Goal: Task Accomplishment & Management: Complete application form

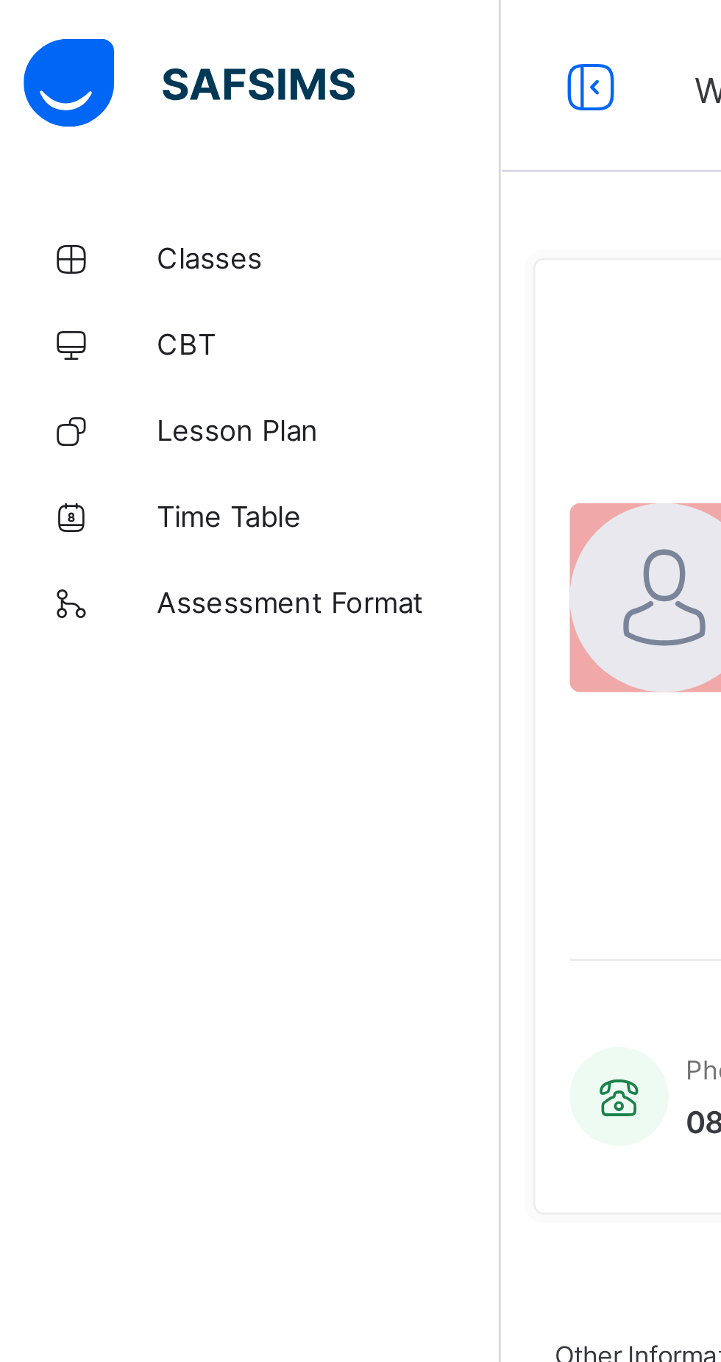
click at [65, 90] on span "Classes" at bounding box center [118, 88] width 118 height 12
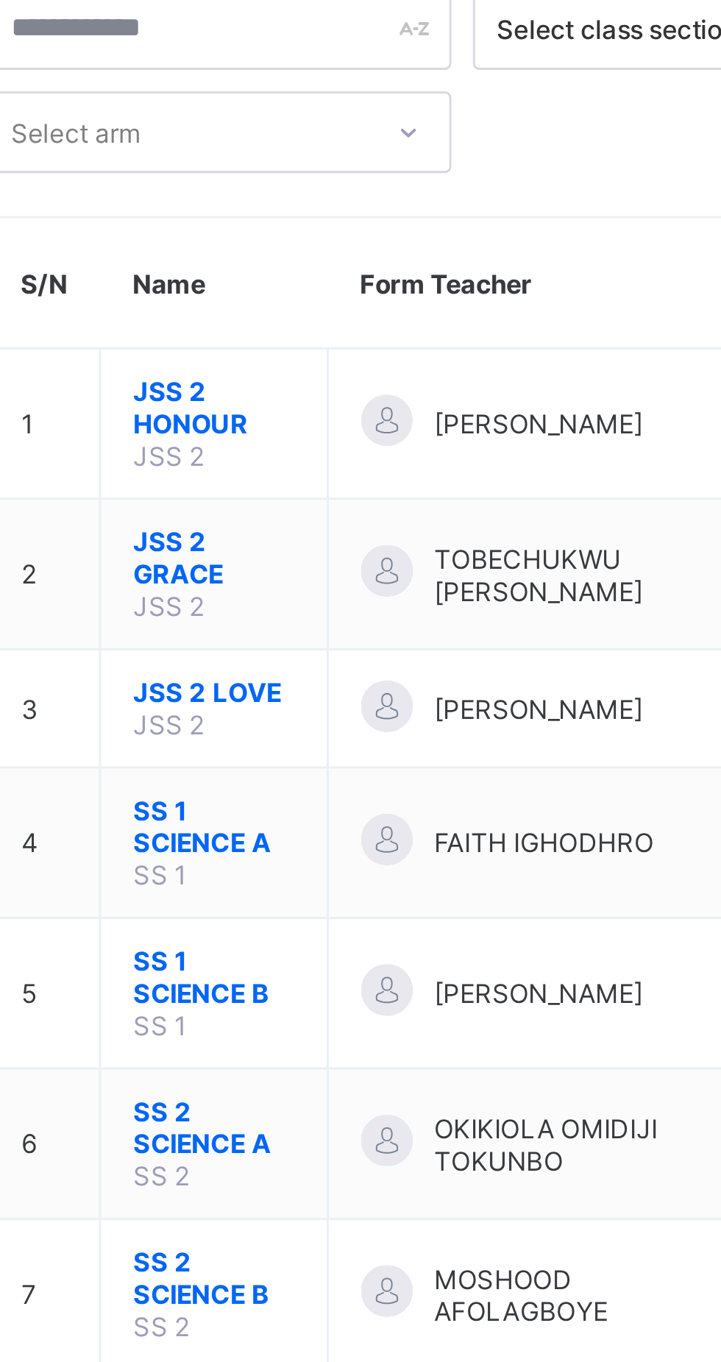
click at [266, 475] on span "SS 2 SCIENCE A" at bounding box center [280, 485] width 55 height 22
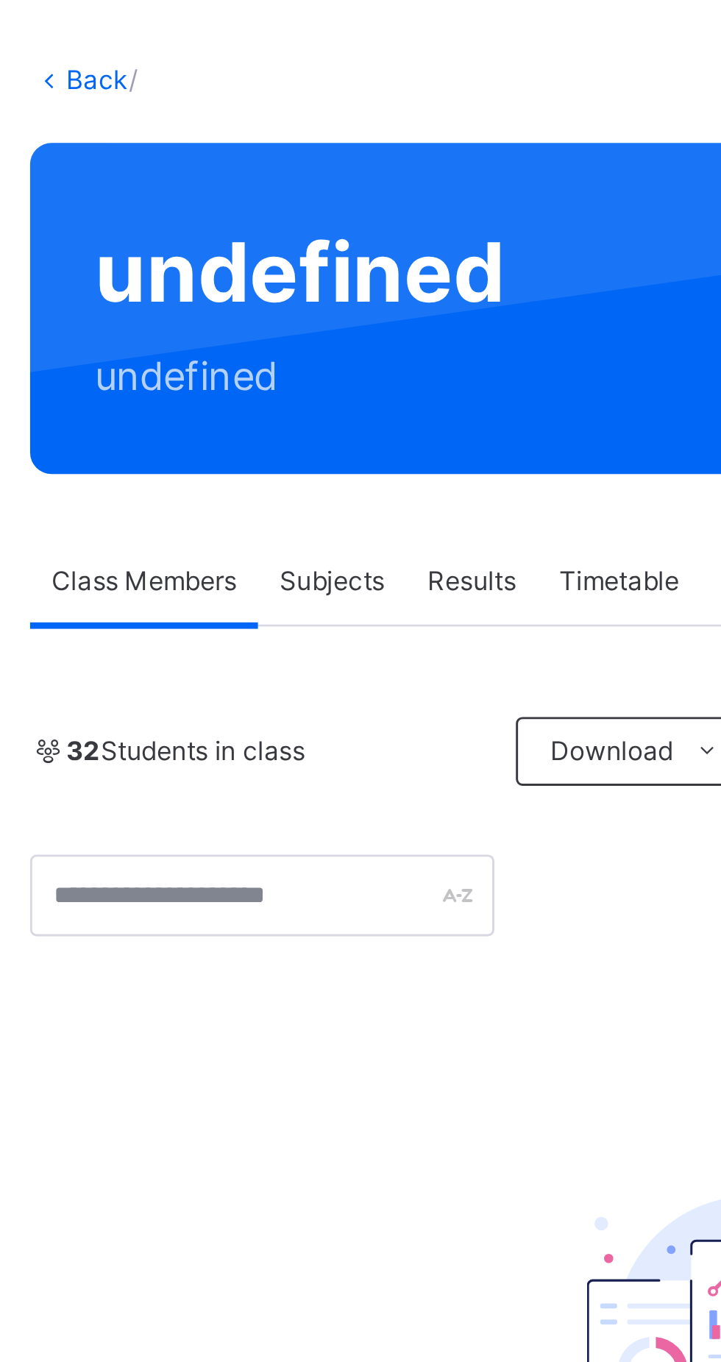
click at [289, 267] on span "Subjects" at bounding box center [306, 273] width 36 height 13
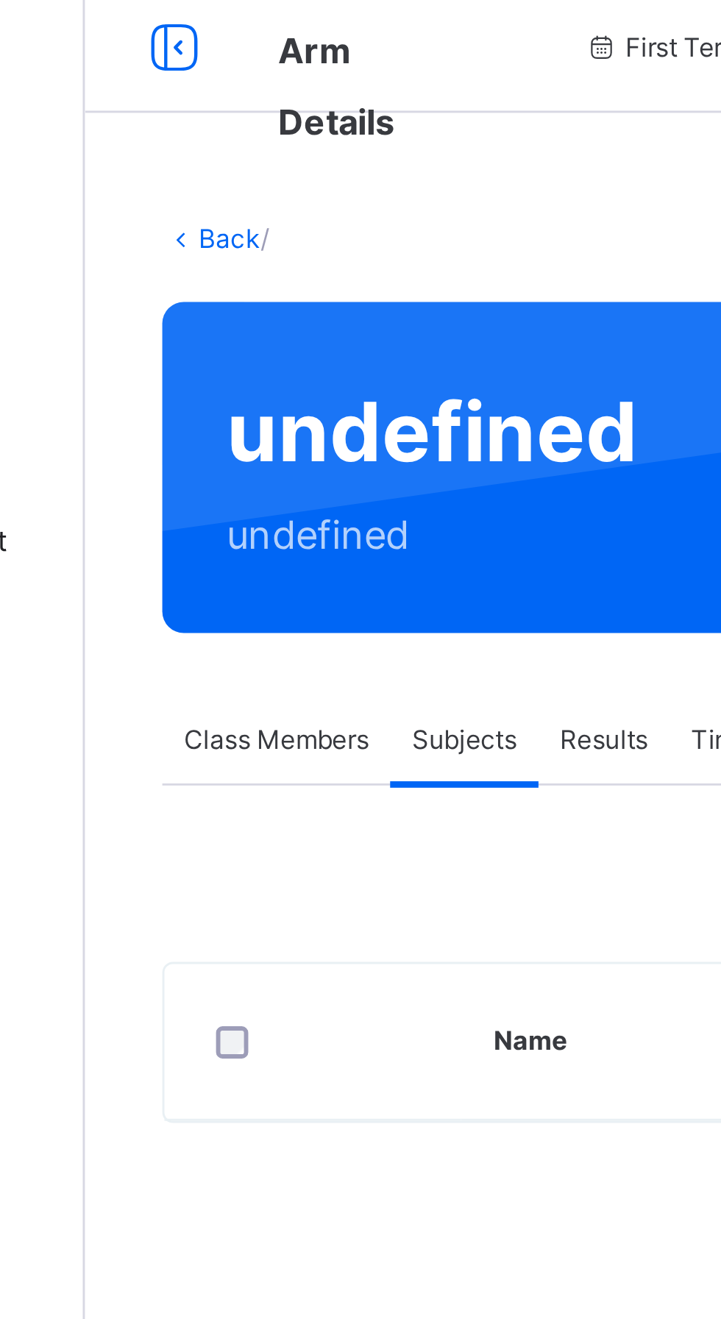
click at [243, 277] on span "Class Members" at bounding box center [241, 273] width 63 height 13
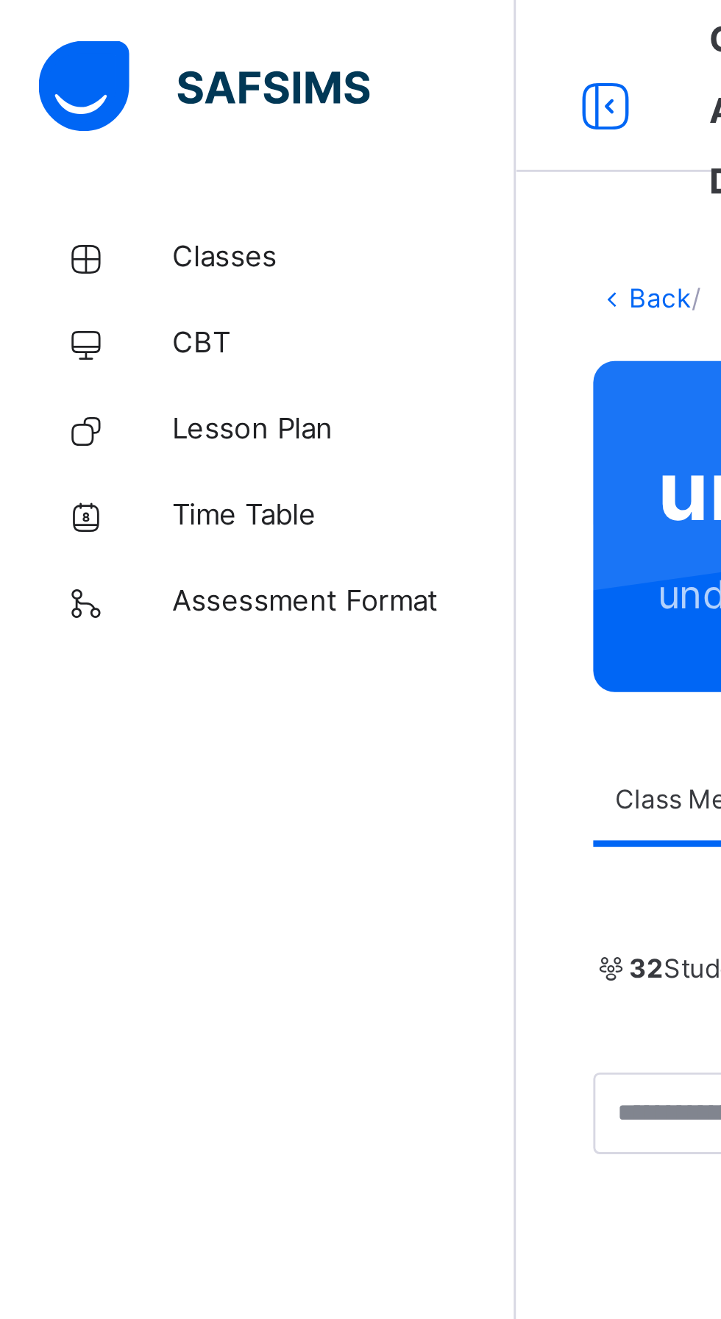
click at [73, 88] on span "Classes" at bounding box center [118, 88] width 118 height 15
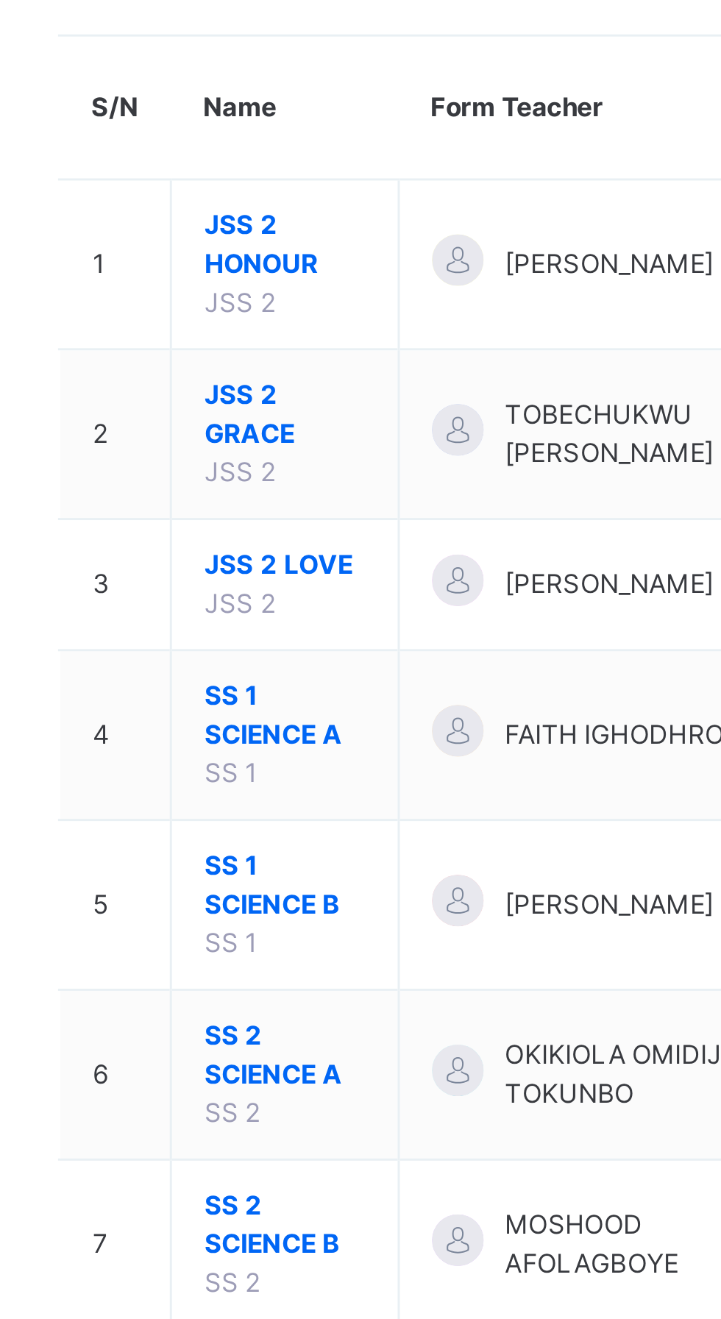
click at [275, 528] on span "SS 2 SCIENCE A" at bounding box center [280, 523] width 55 height 26
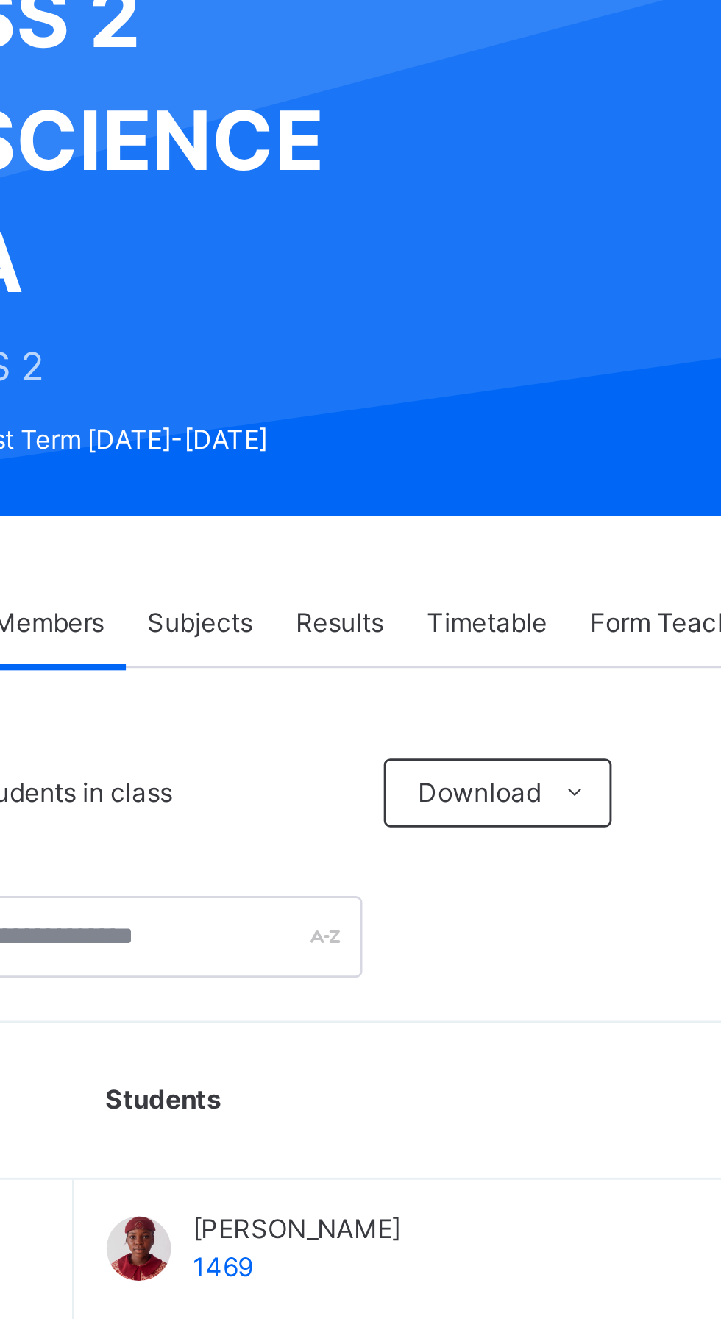
click at [306, 374] on span "Subjects" at bounding box center [306, 375] width 36 height 13
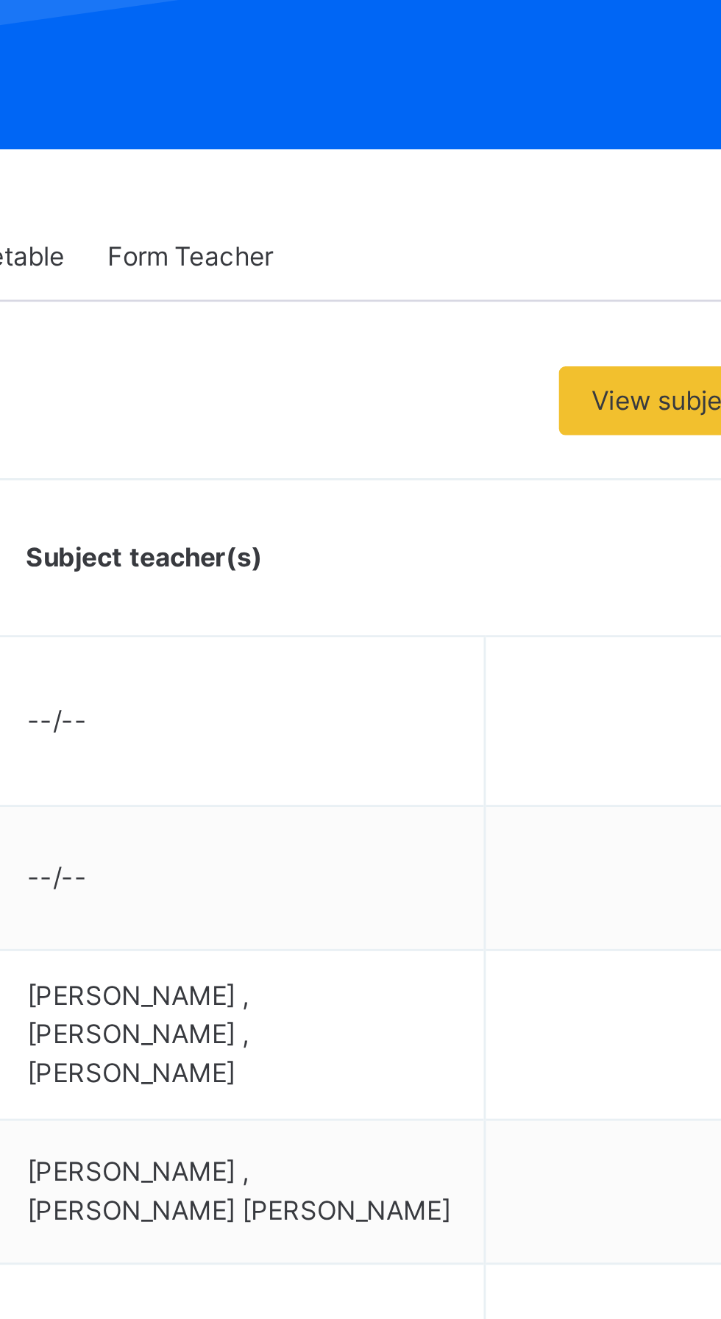
click at [606, 778] on div "Assess Students" at bounding box center [631, 791] width 102 height 26
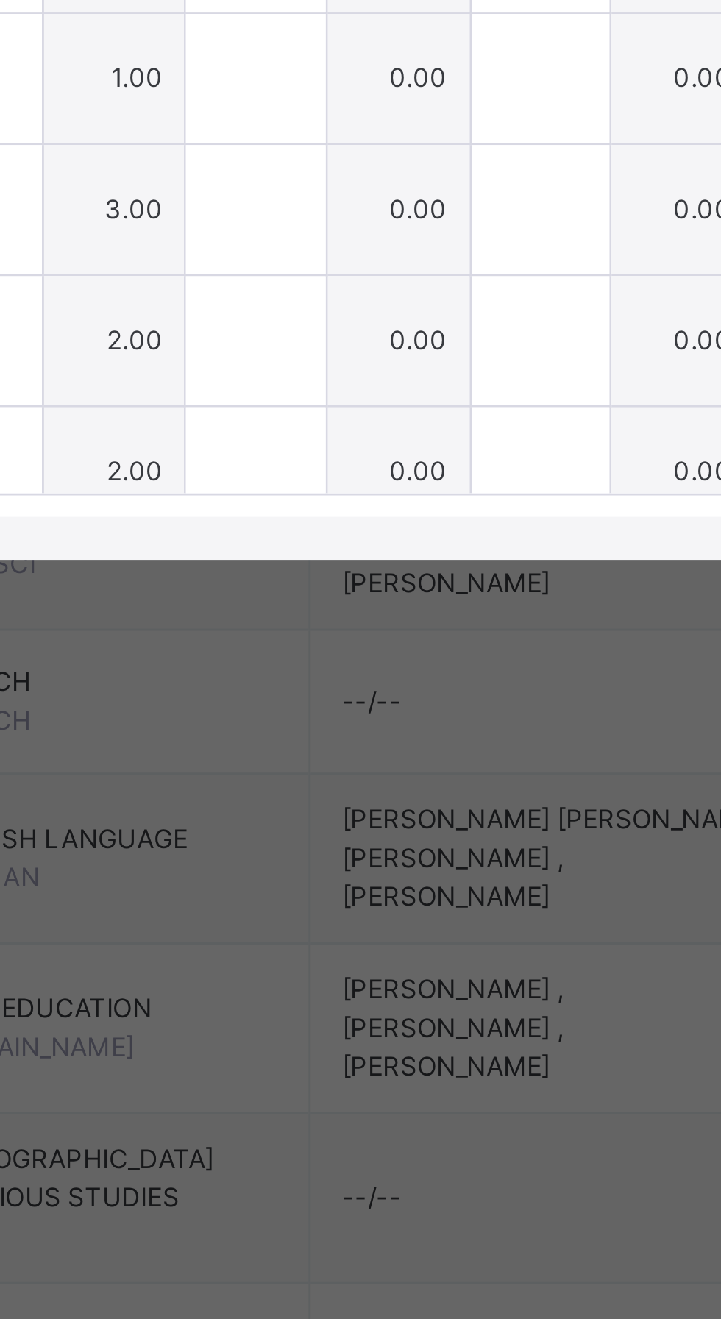
click at [460, 1299] on div "RECORD BOOK × SS 2 SCIENCE A : T.D Online Actions Download Empty Score Sheet Up…" at bounding box center [360, 659] width 721 height 1319
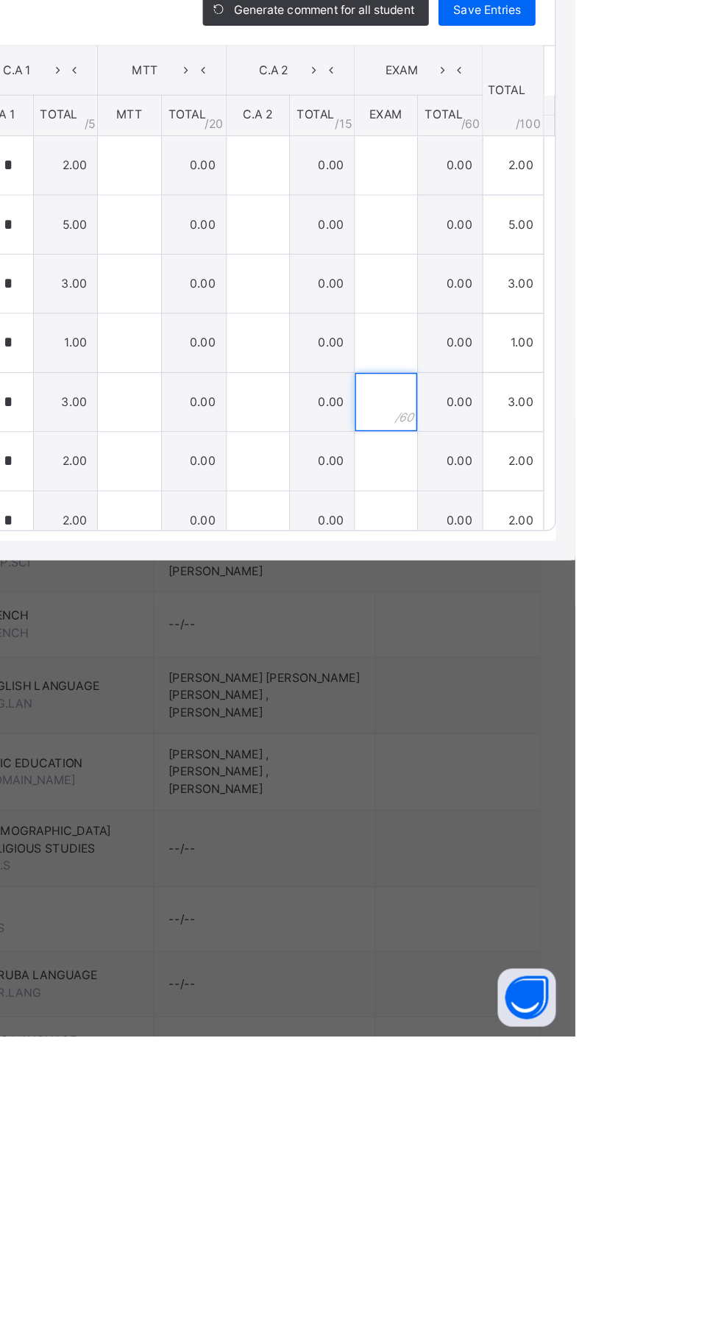
click at [602, 860] on div at bounding box center [578, 838] width 48 height 44
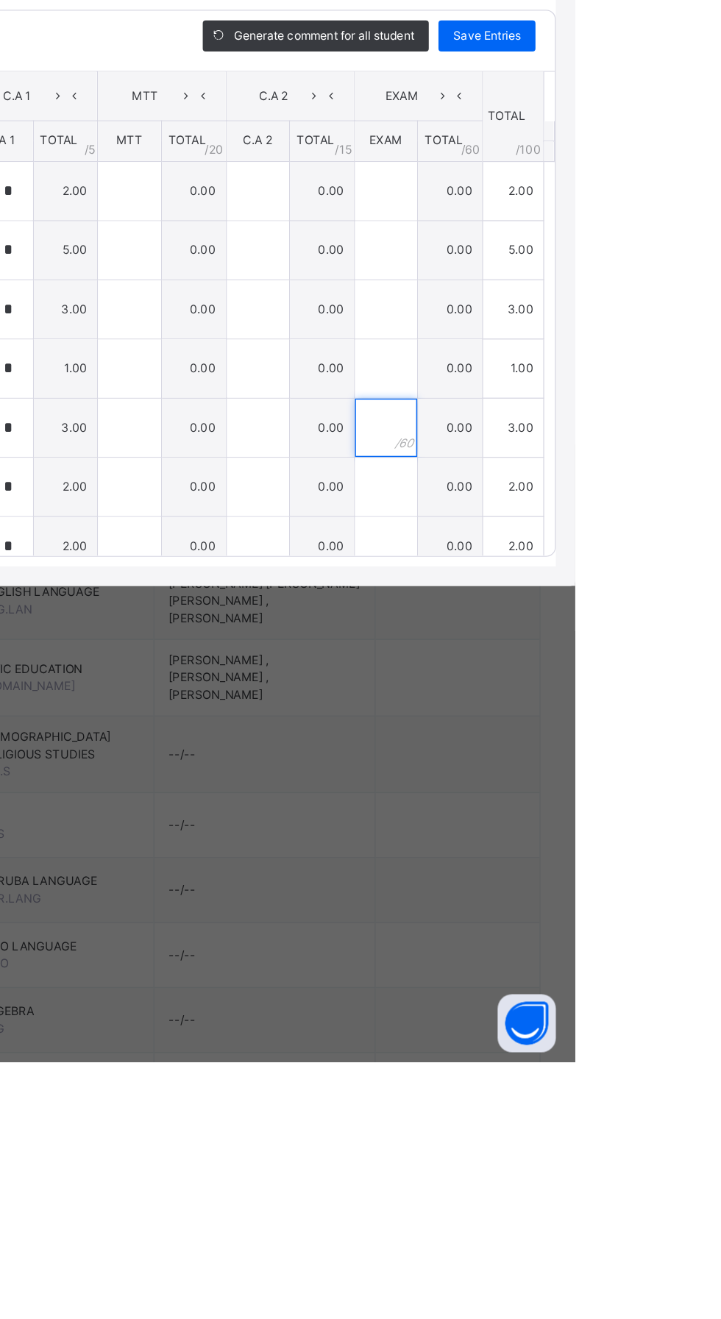
scroll to position [108, 0]
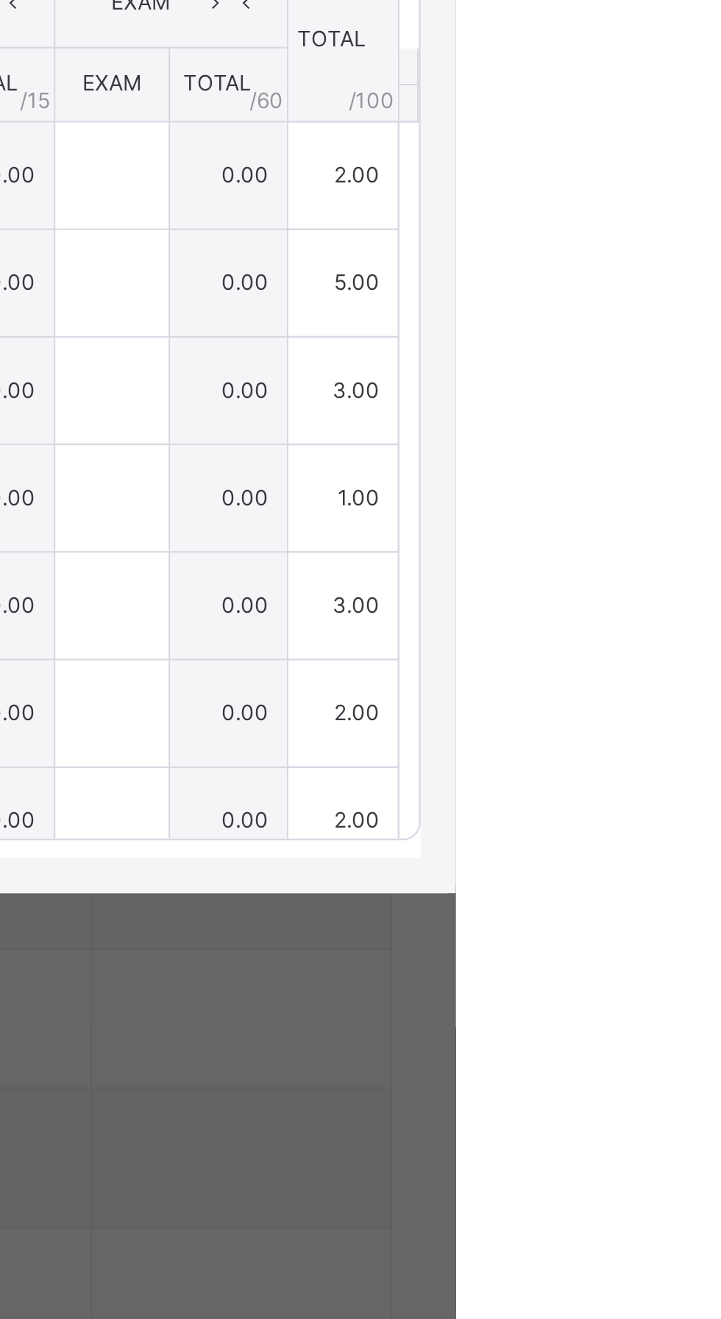
click at [720, 742] on div "SS 2 SCIENCE A : T.D Online Actions Download Empty Score Sheet Upload/map score…" at bounding box center [360, 683] width 721 height 547
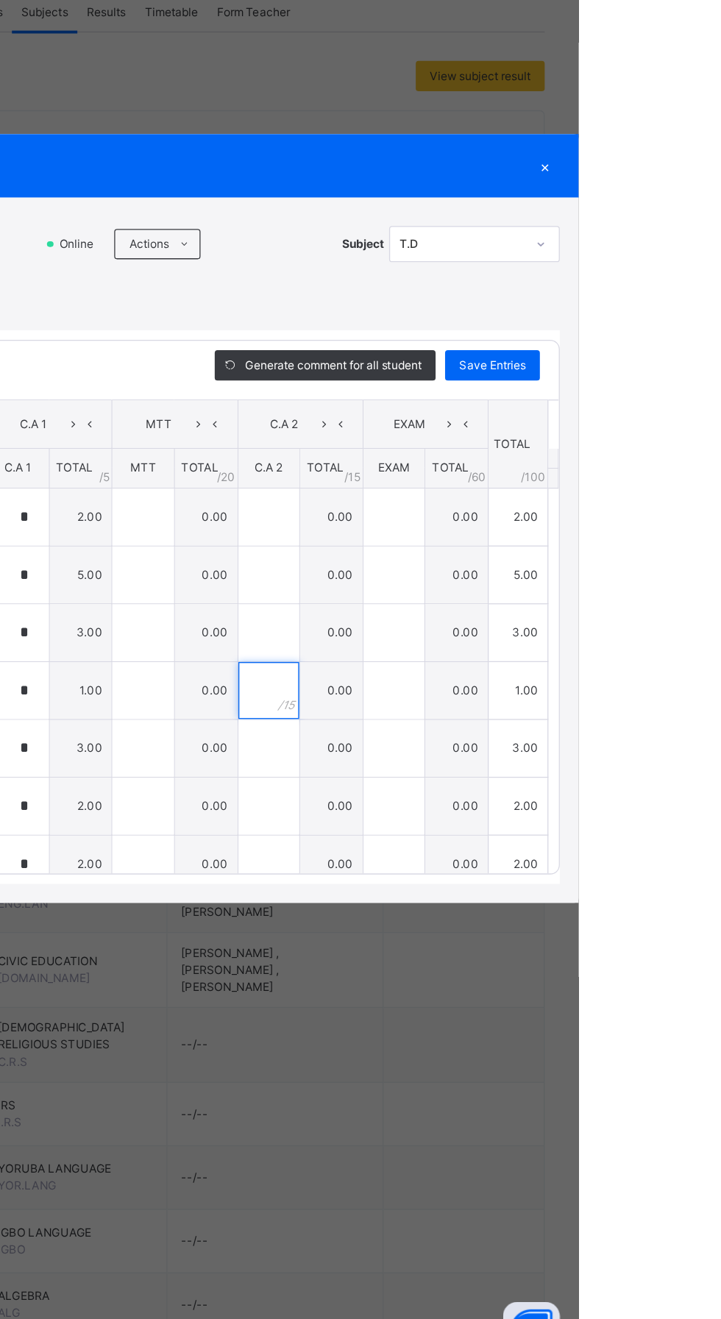
click at [505, 815] on div at bounding box center [481, 793] width 48 height 44
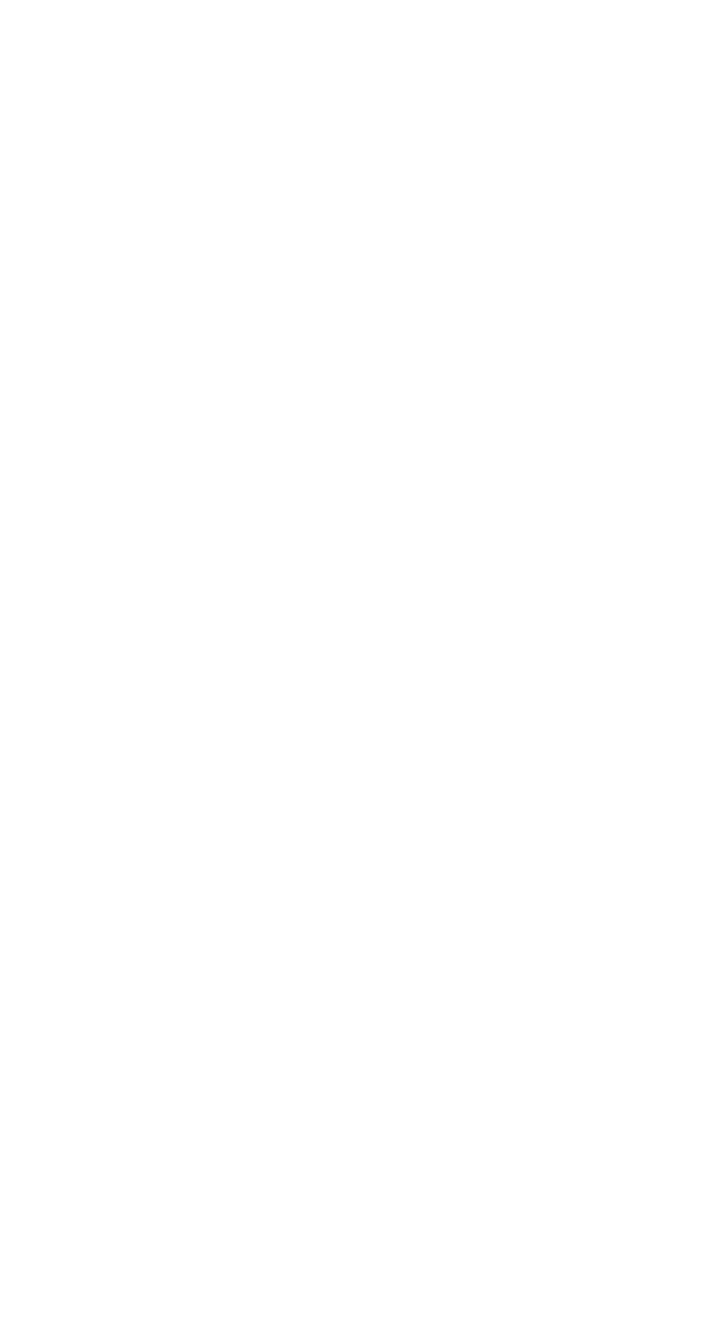
click at [706, 820] on div "Show Comments Generate comment for all student Save Entries Class Level: SS 2 S…" at bounding box center [360, 728] width 691 height 415
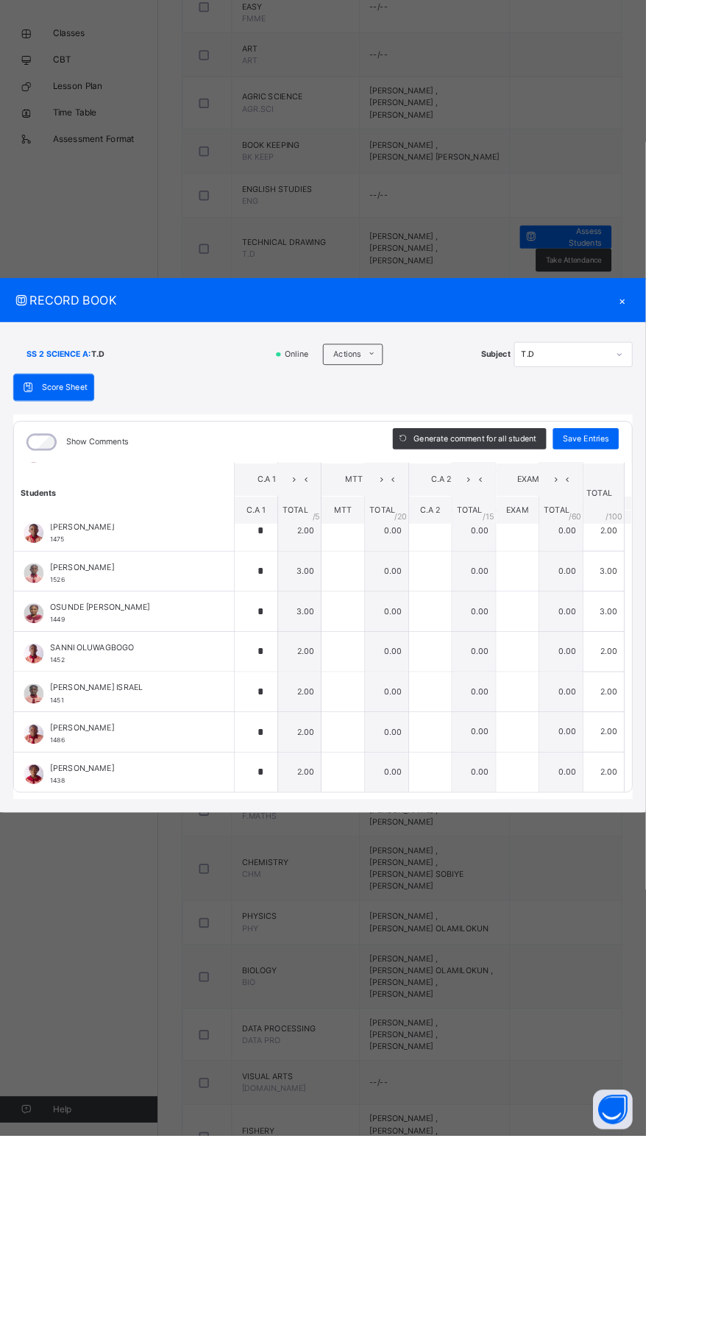
scroll to position [477, 0]
click at [706, 396] on div "×" at bounding box center [695, 386] width 22 height 20
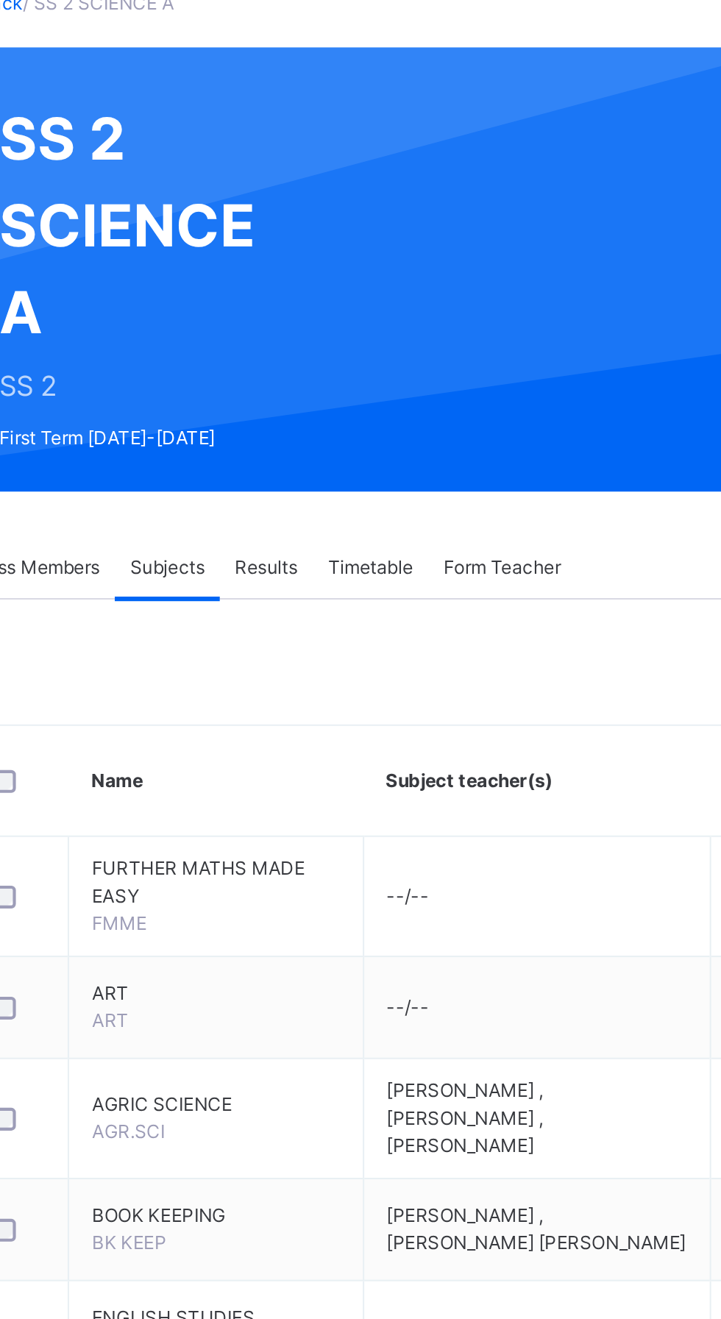
scroll to position [0, 0]
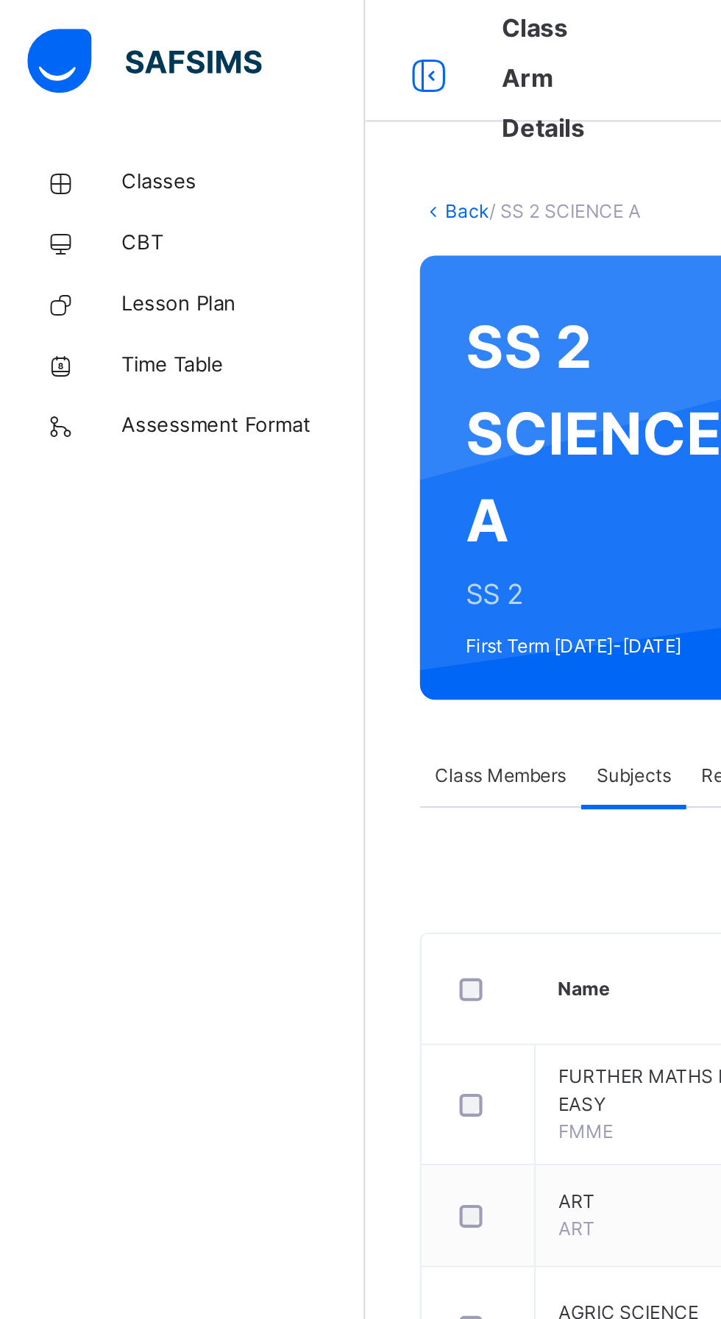
click at [225, 97] on link "Back" at bounding box center [226, 101] width 21 height 11
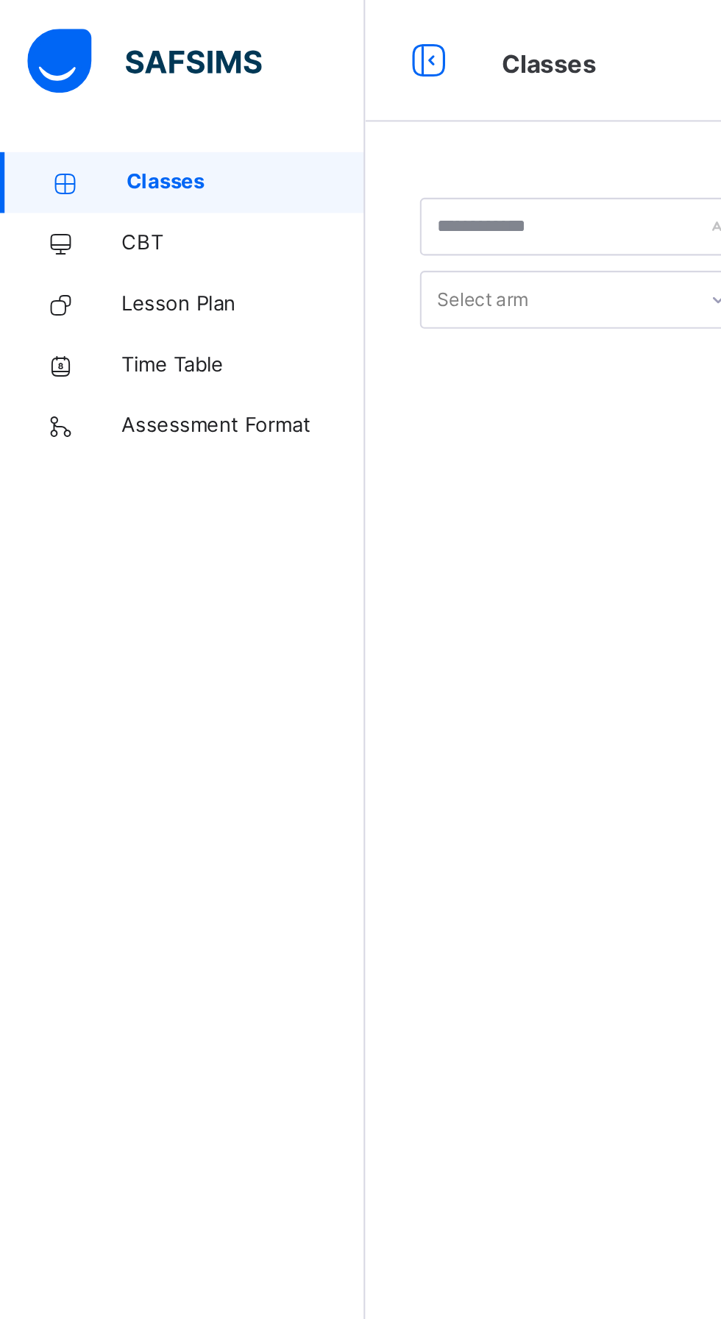
click at [78, 90] on span "Classes" at bounding box center [118, 88] width 115 height 15
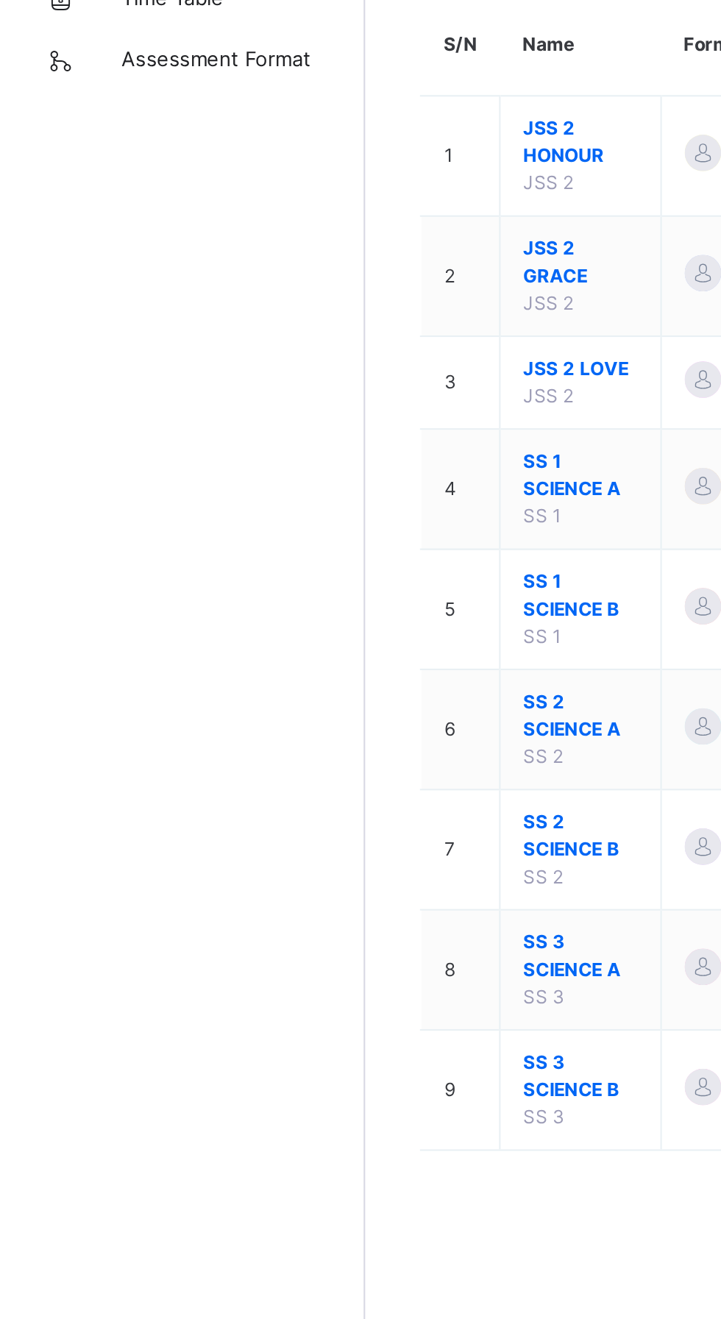
click at [270, 584] on span "SS 2 SCIENCE B" at bounding box center [280, 581] width 55 height 26
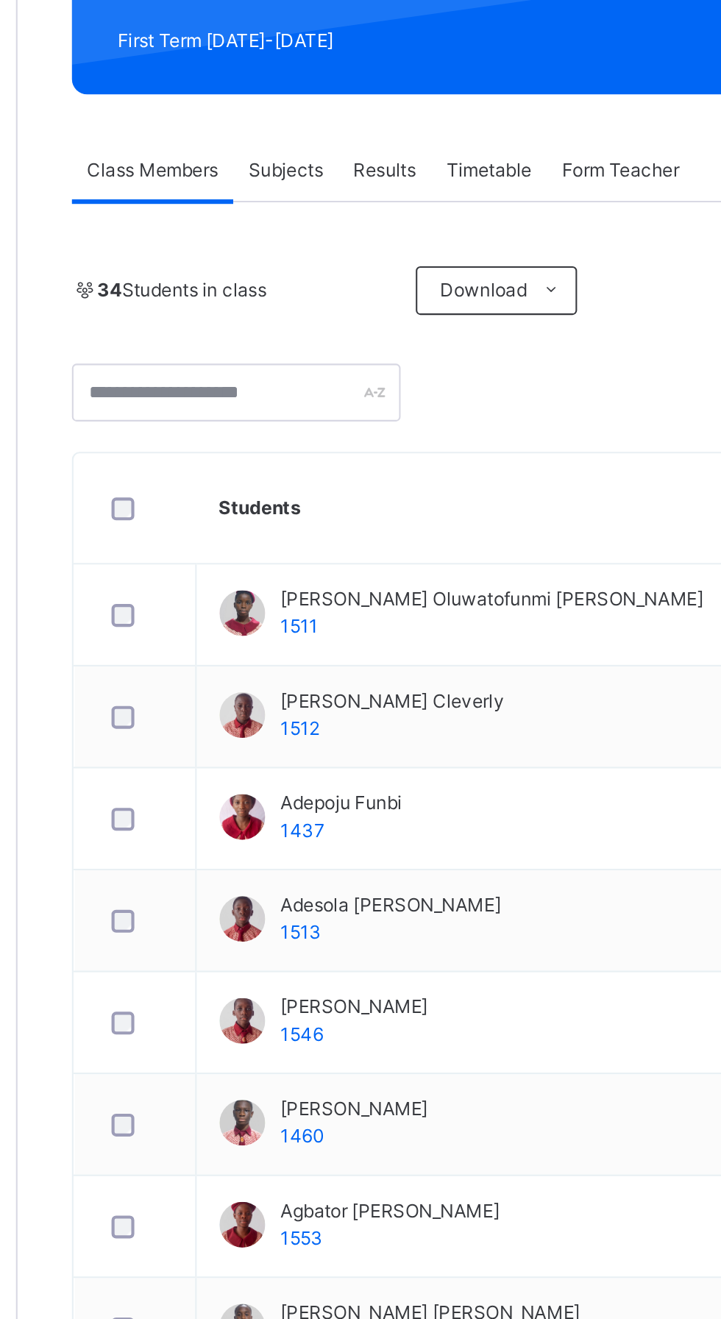
click at [307, 381] on span "Subjects" at bounding box center [306, 375] width 36 height 13
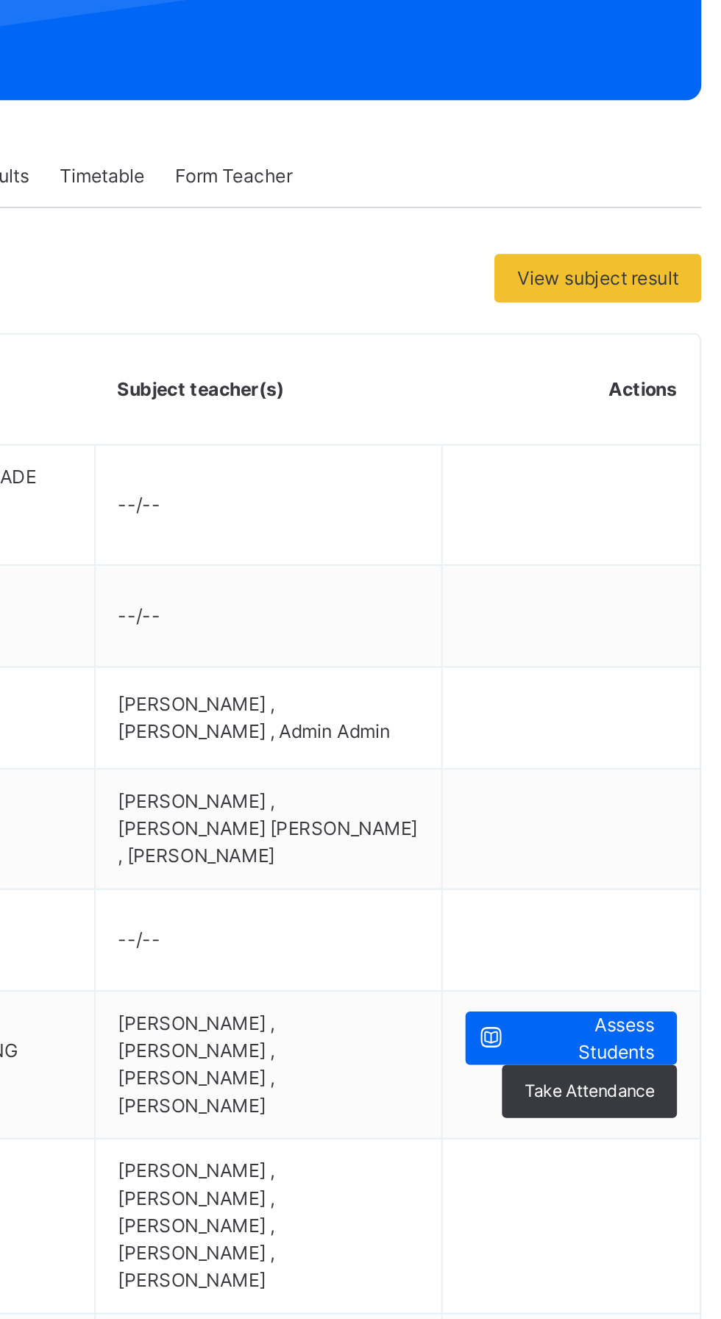
click at [632, 787] on span "Assess Students" at bounding box center [638, 792] width 66 height 26
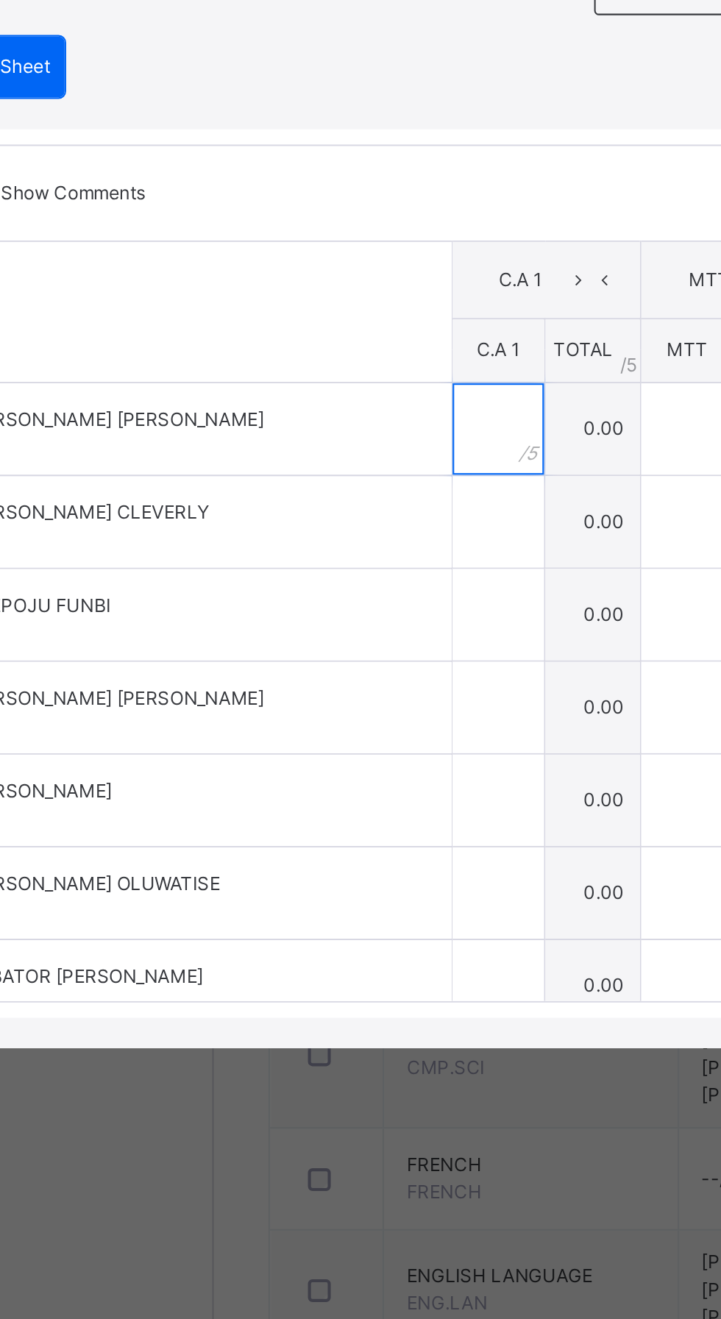
click at [336, 680] on input "text" at bounding box center [314, 658] width 44 height 44
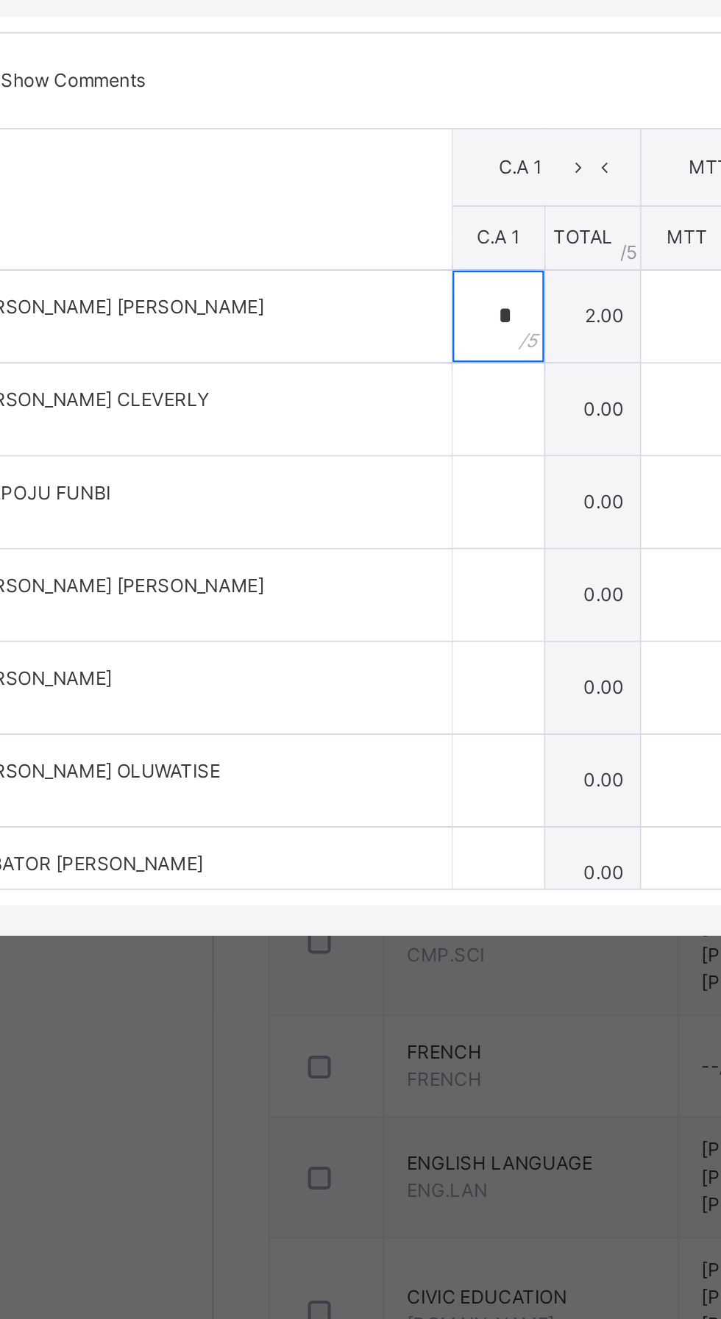
type input "*"
click at [336, 725] on input "text" at bounding box center [314, 703] width 44 height 44
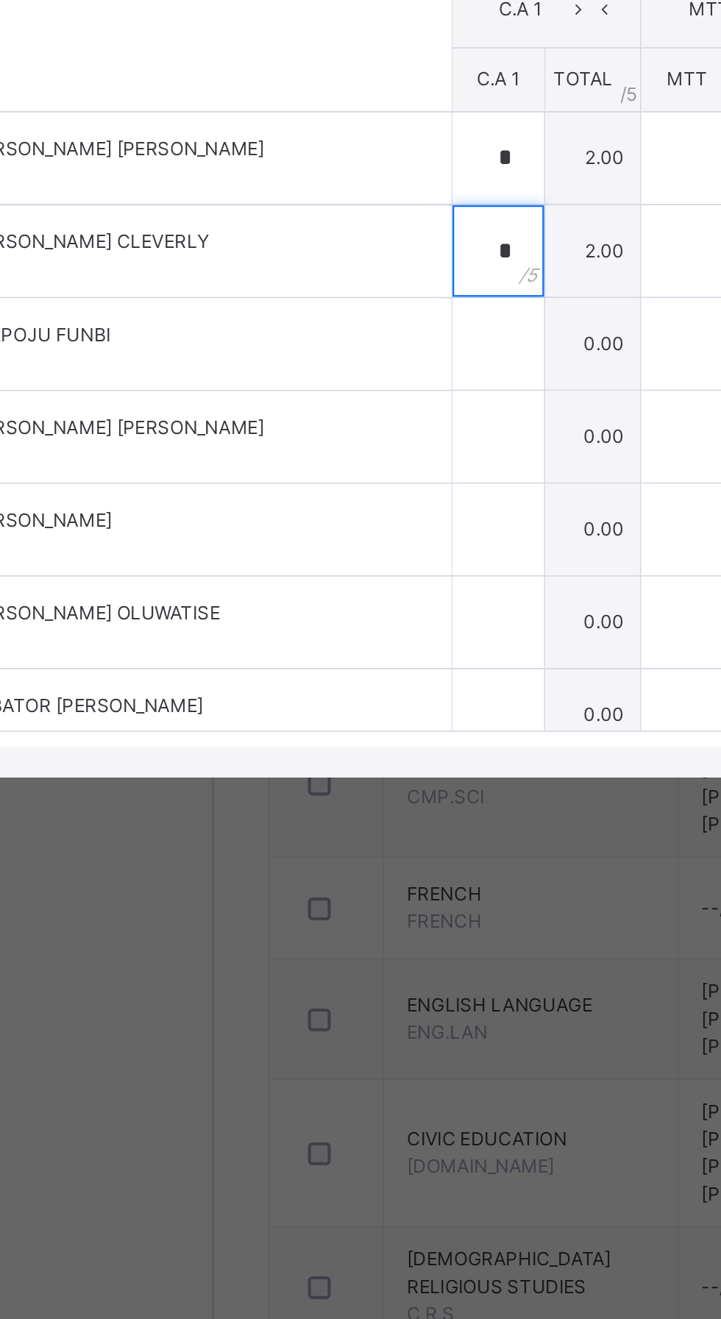
type input "*"
click at [336, 770] on input "text" at bounding box center [314, 748] width 44 height 44
click at [336, 815] on input "text" at bounding box center [314, 793] width 44 height 44
click at [336, 725] on div "*" at bounding box center [314, 703] width 44 height 44
type input "*"
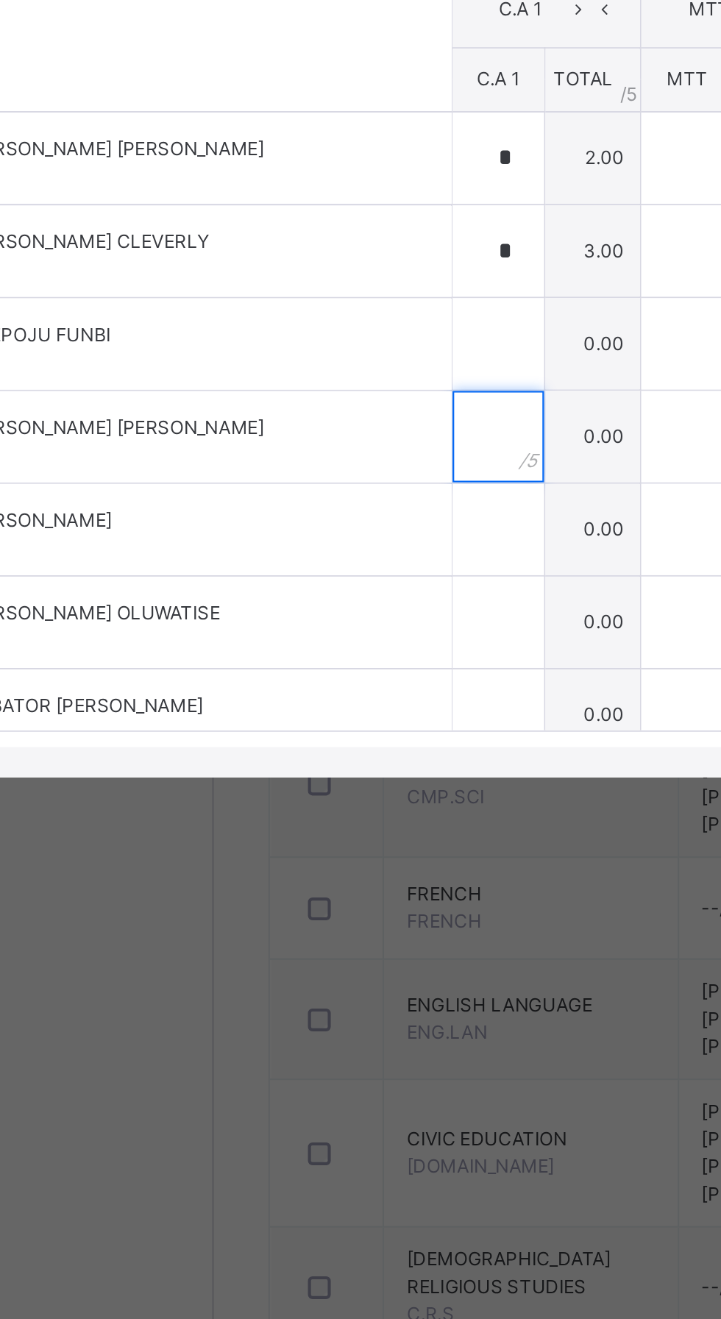
click at [336, 815] on input "text" at bounding box center [314, 793] width 44 height 44
type input "*"
click at [277, 1148] on div "RECORD BOOK × SS 2 SCIENCE B : T.D Online Actions Download Empty Score Sheet Up…" at bounding box center [360, 659] width 721 height 1319
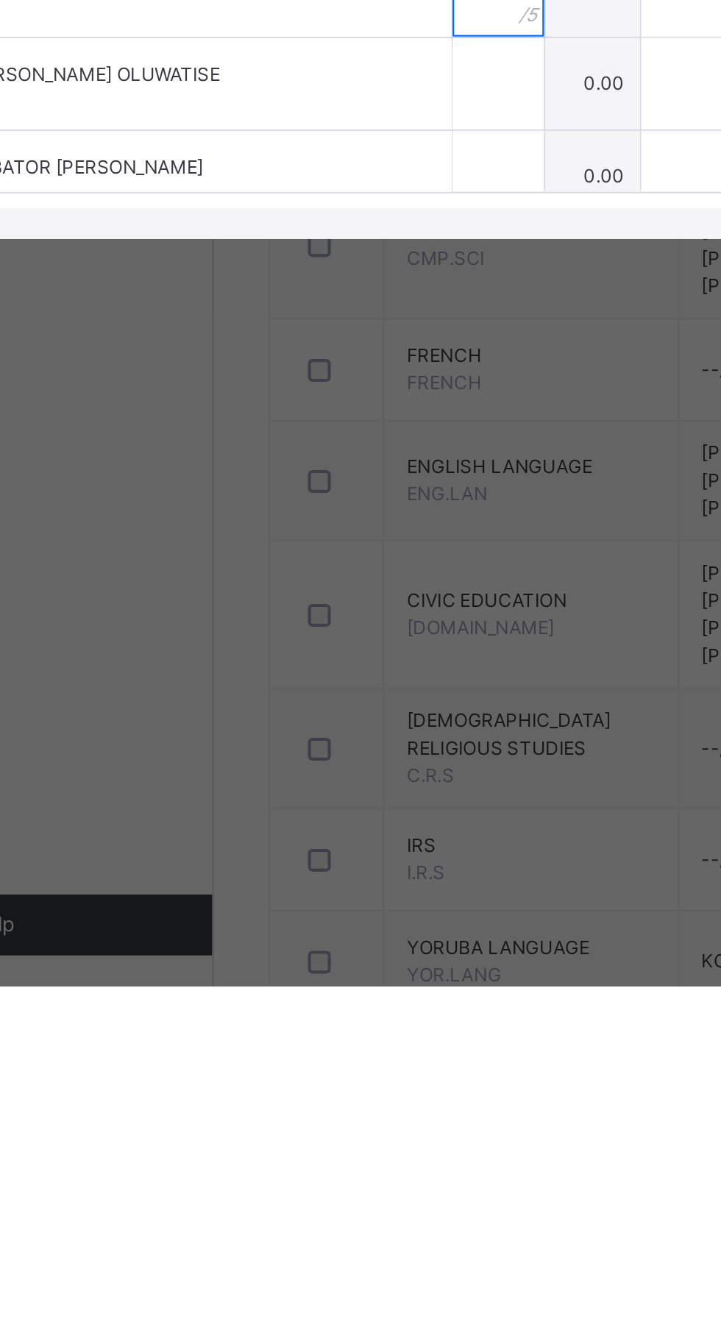
click at [336, 860] on input "text" at bounding box center [314, 838] width 44 height 44
type input "*"
click at [336, 905] on input "text" at bounding box center [314, 883] width 44 height 44
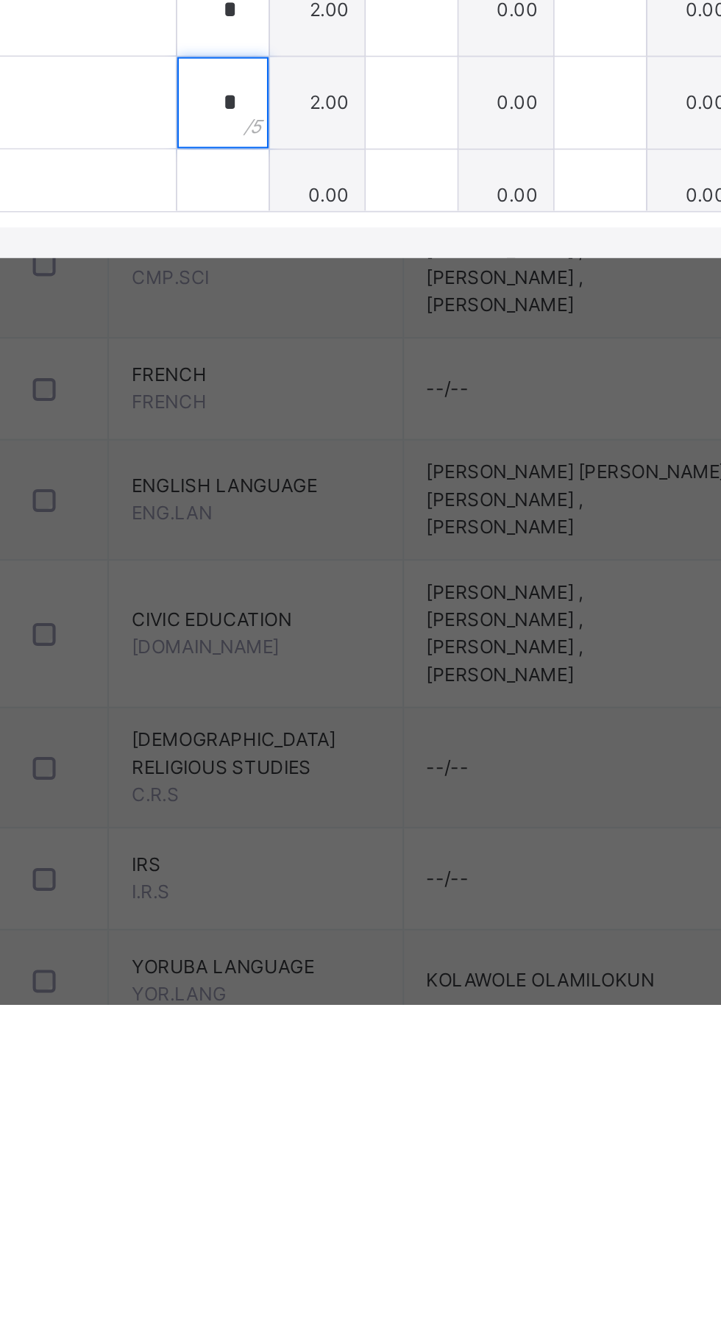
type input "*"
click at [336, 950] on input "text" at bounding box center [314, 927] width 44 height 44
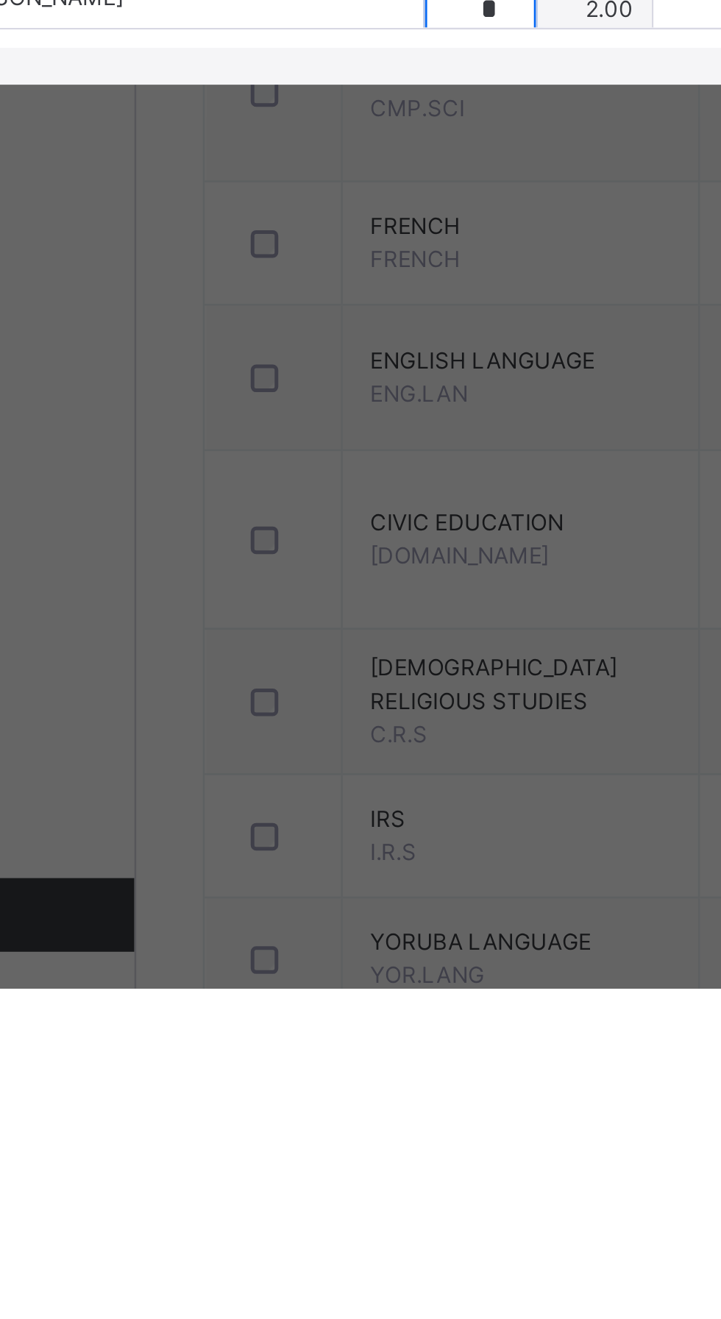
type input "*"
click at [383, 950] on td "2.00" at bounding box center [360, 927] width 46 height 45
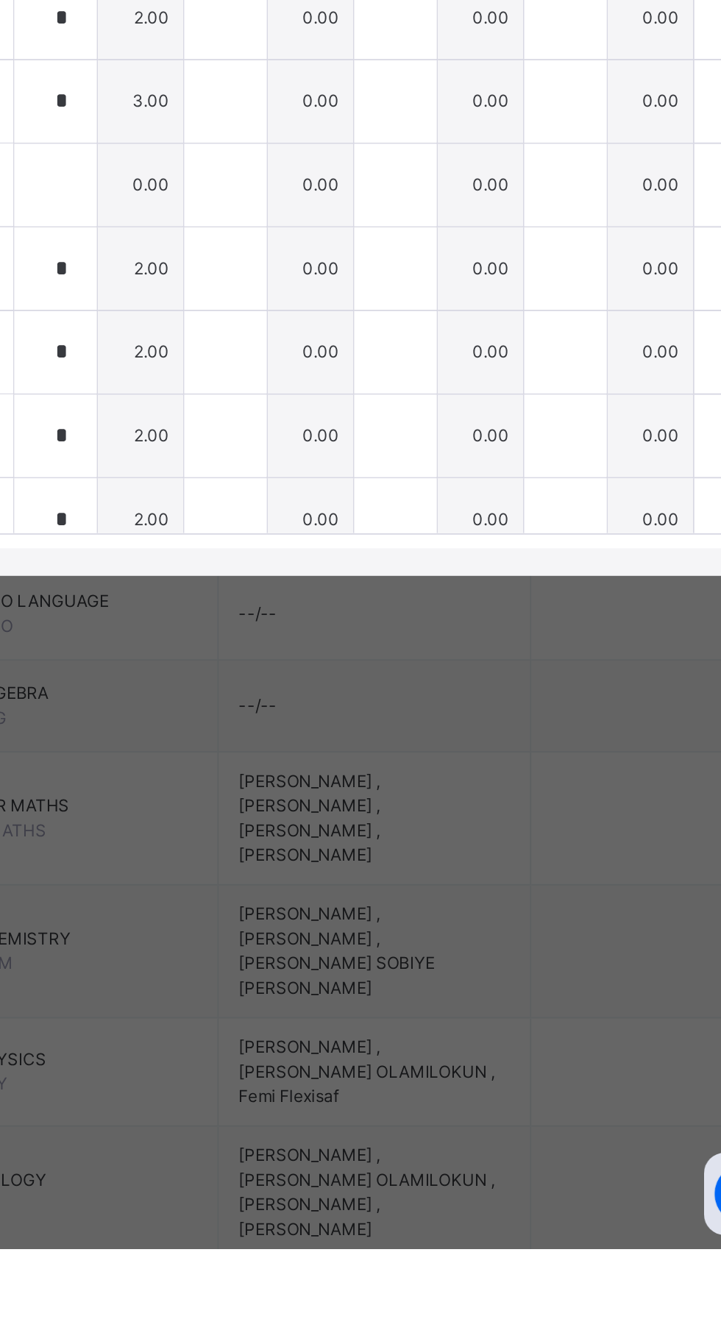
scroll to position [381, 0]
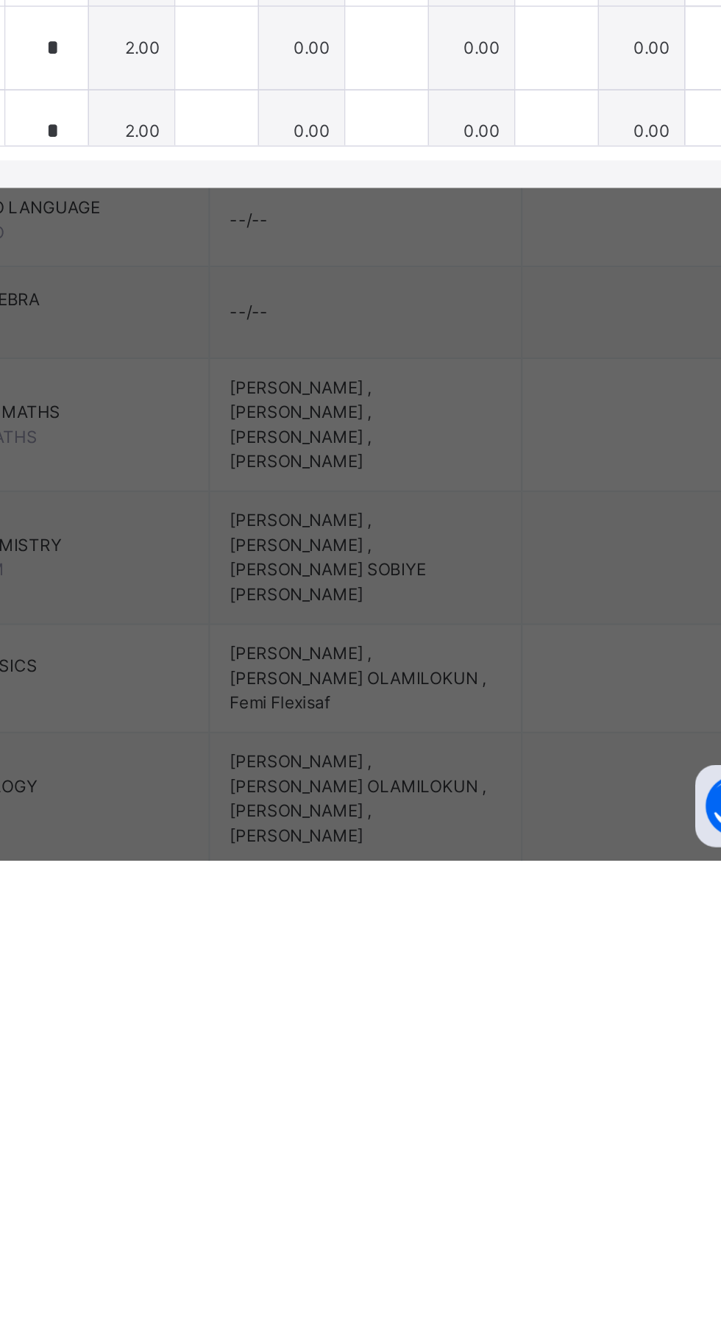
click at [255, 930] on span "AGBATOR SHALOM EHINOMEN" at bounding box center [157, 923] width 202 height 13
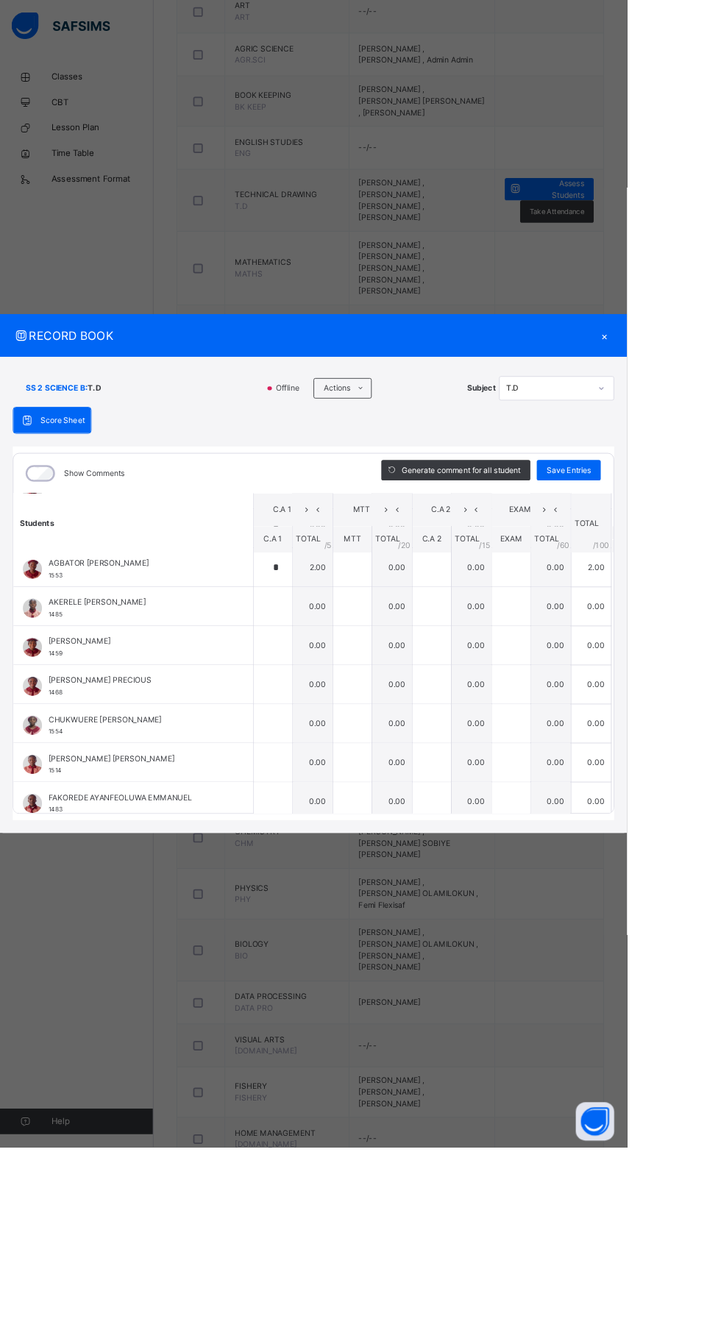
scroll to position [274, 0]
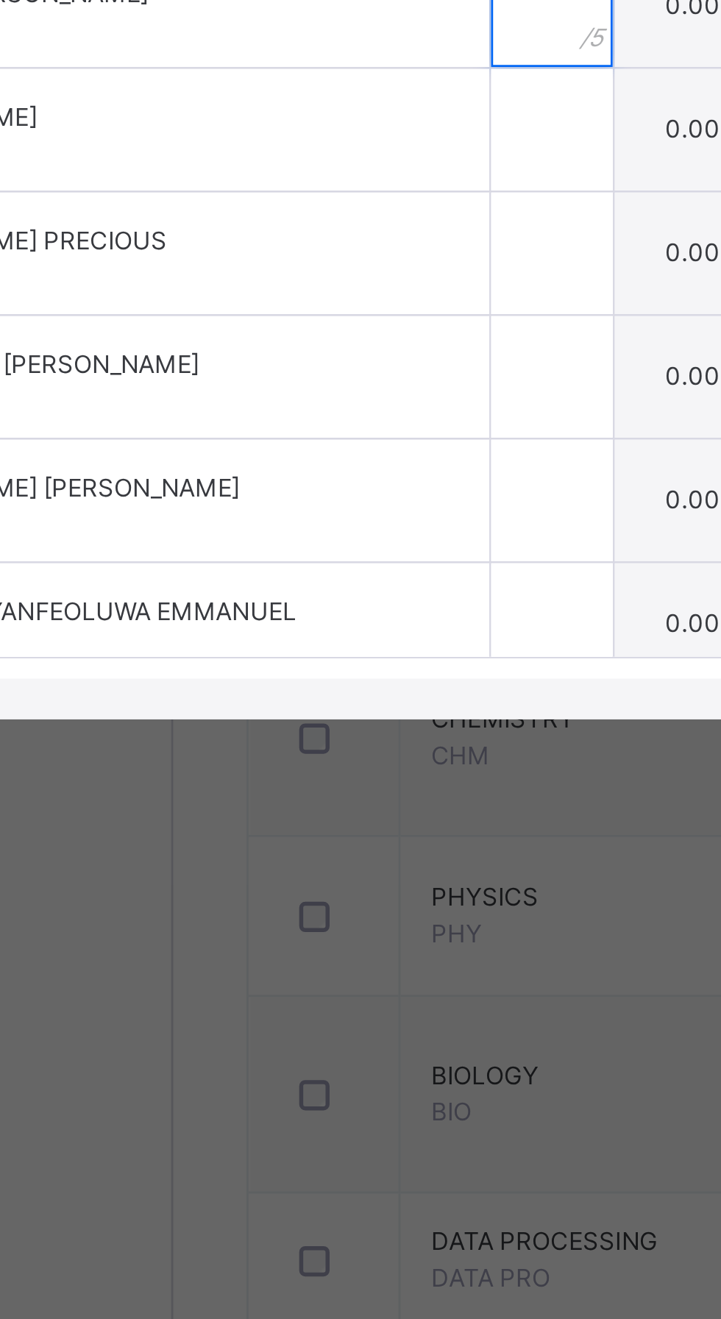
click at [336, 721] on input "text" at bounding box center [314, 699] width 44 height 44
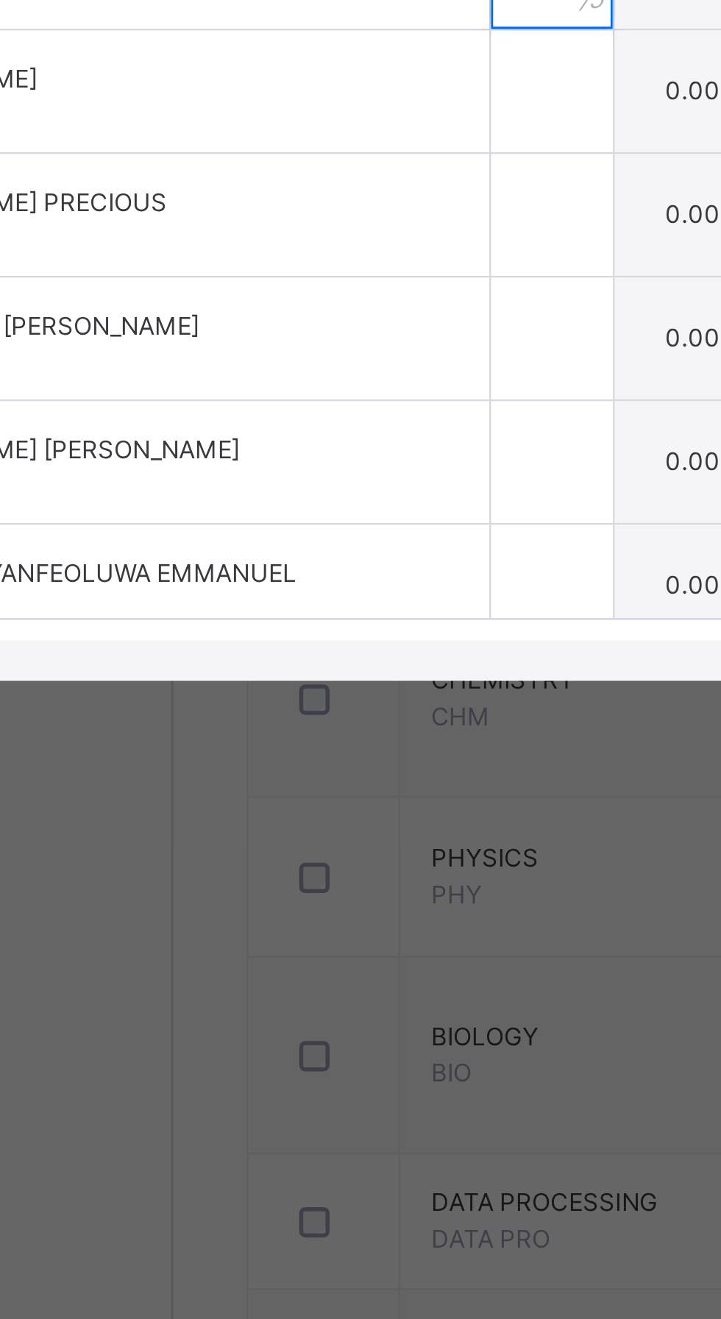
type input "*"
click at [336, 766] on input "text" at bounding box center [314, 744] width 44 height 44
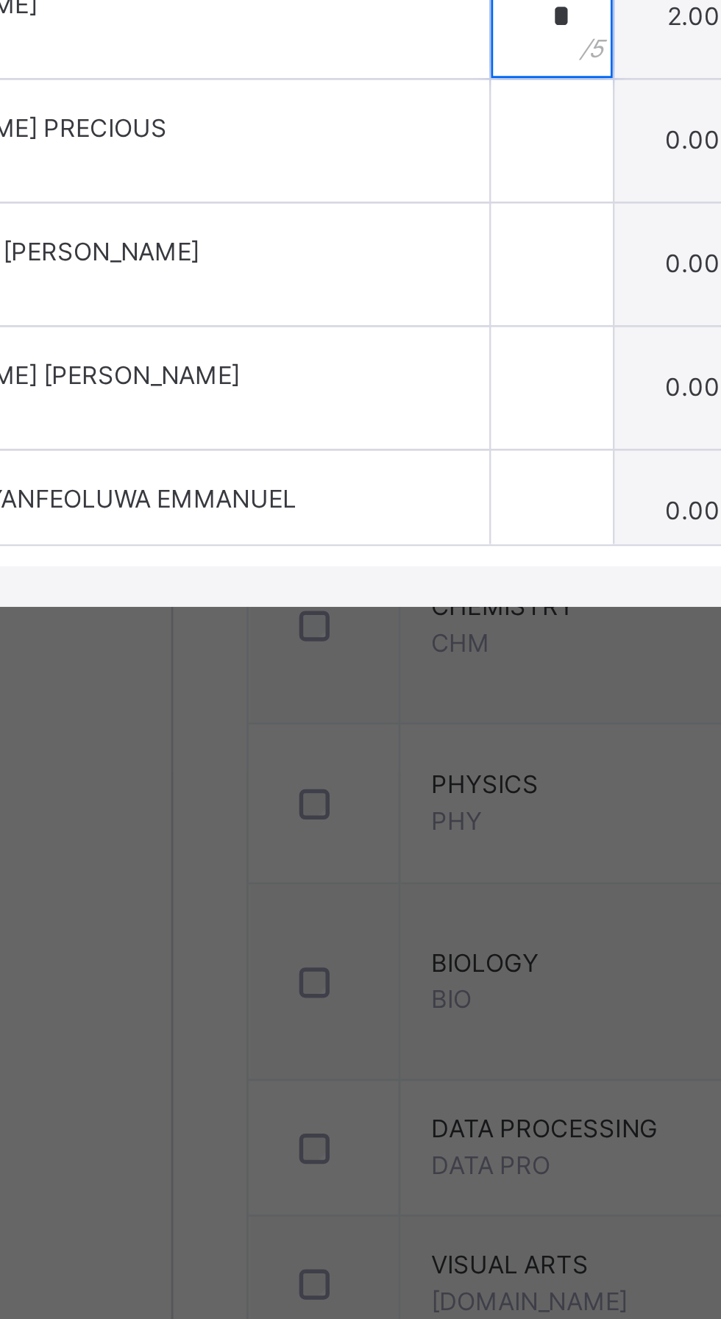
type input "*"
click at [336, 811] on input "text" at bounding box center [314, 788] width 44 height 44
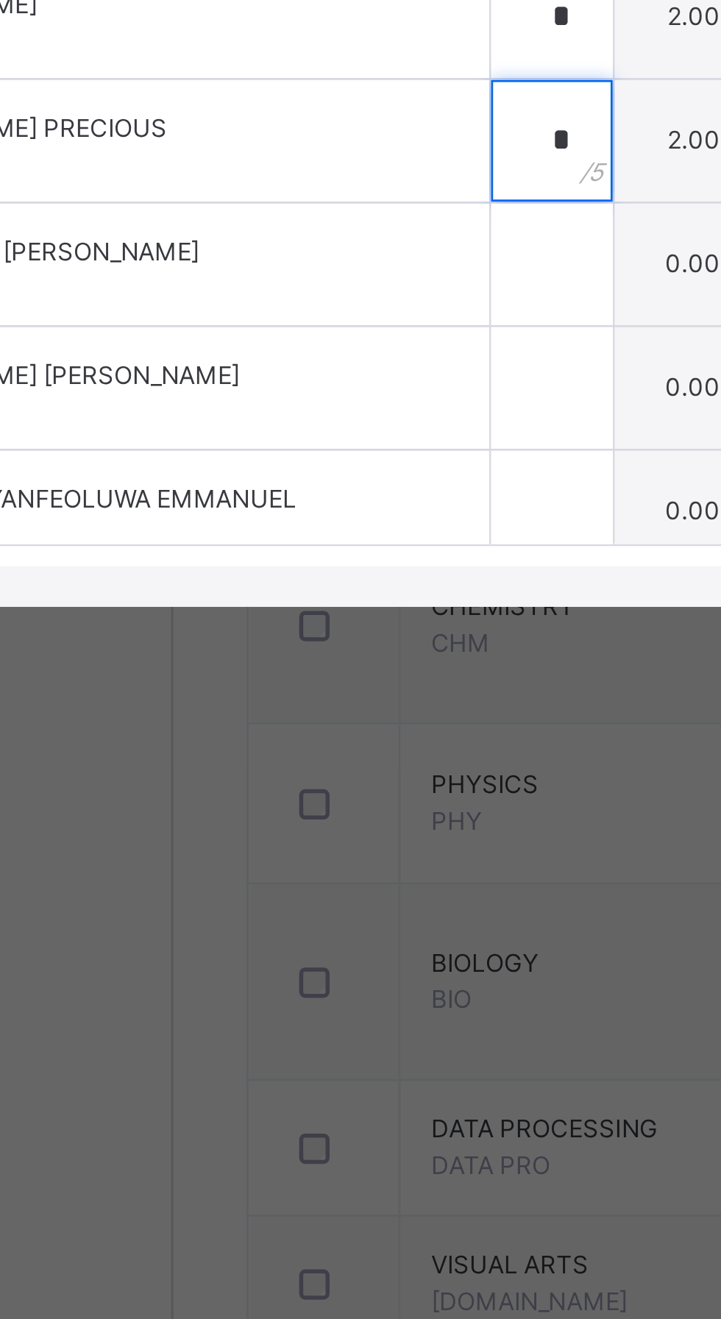
type input "*"
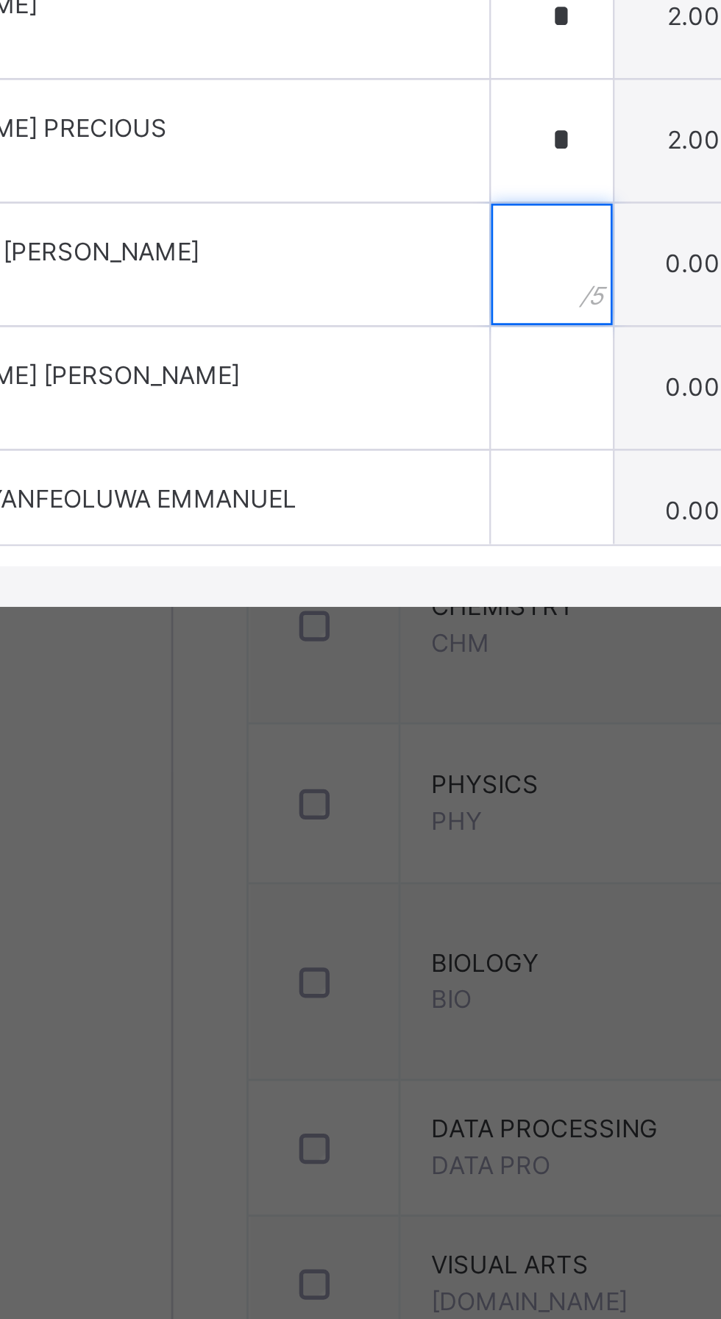
click at [336, 855] on input "text" at bounding box center [314, 833] width 44 height 44
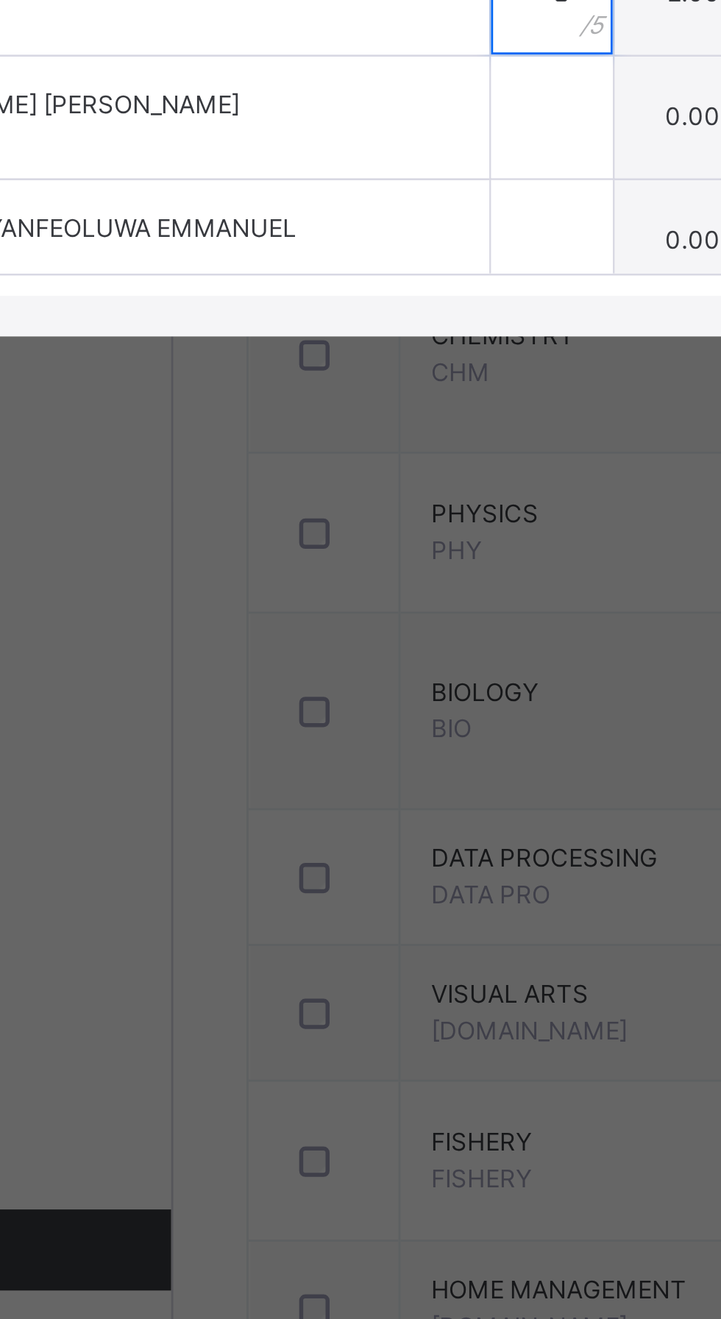
type input "*"
click at [336, 900] on input "text" at bounding box center [314, 878] width 44 height 44
type input "*"
click at [336, 945] on input "text" at bounding box center [314, 923] width 44 height 44
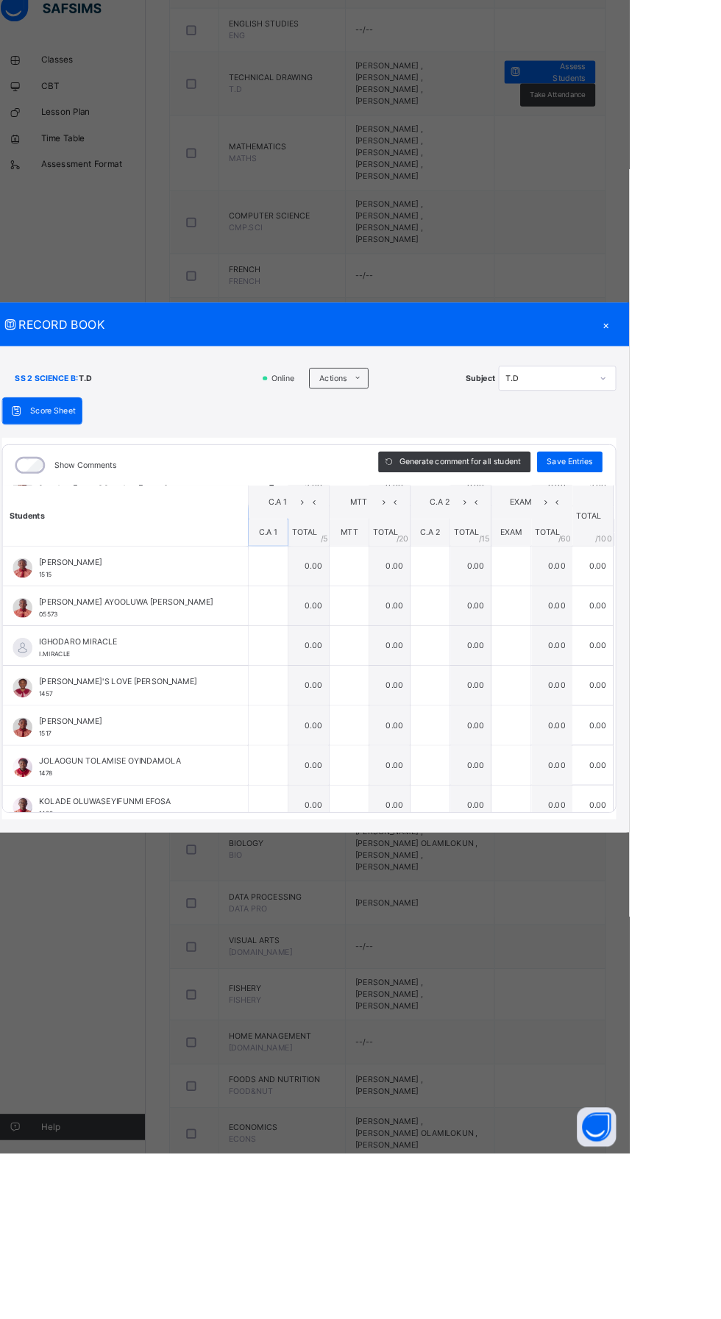
scroll to position [581, 0]
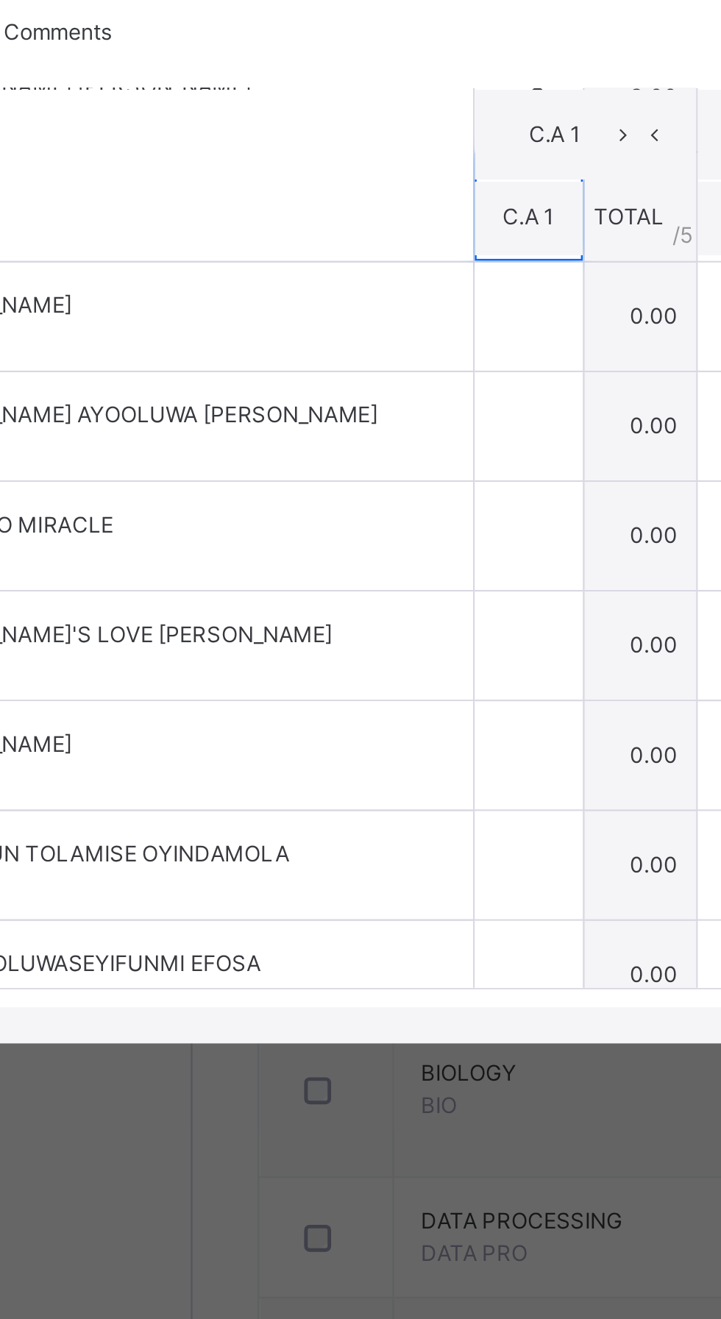
type input "*"
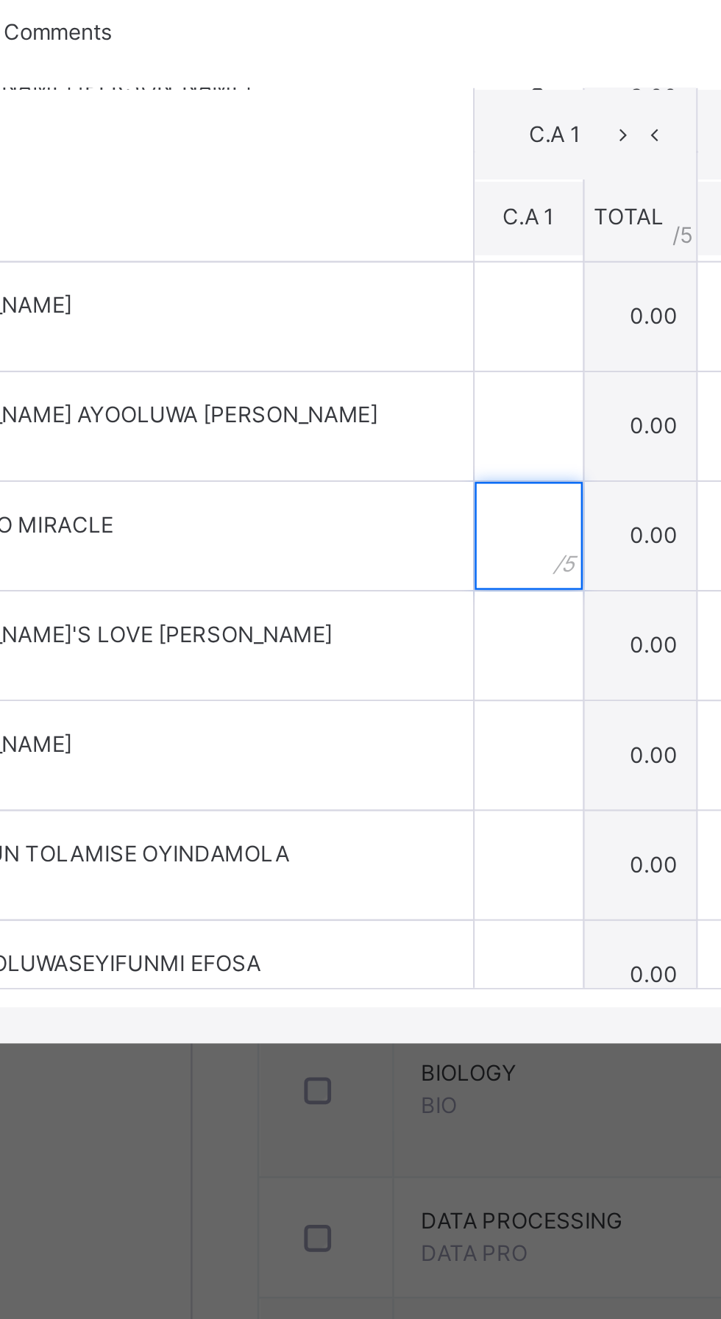
click at [336, 772] on input "text" at bounding box center [314, 750] width 44 height 44
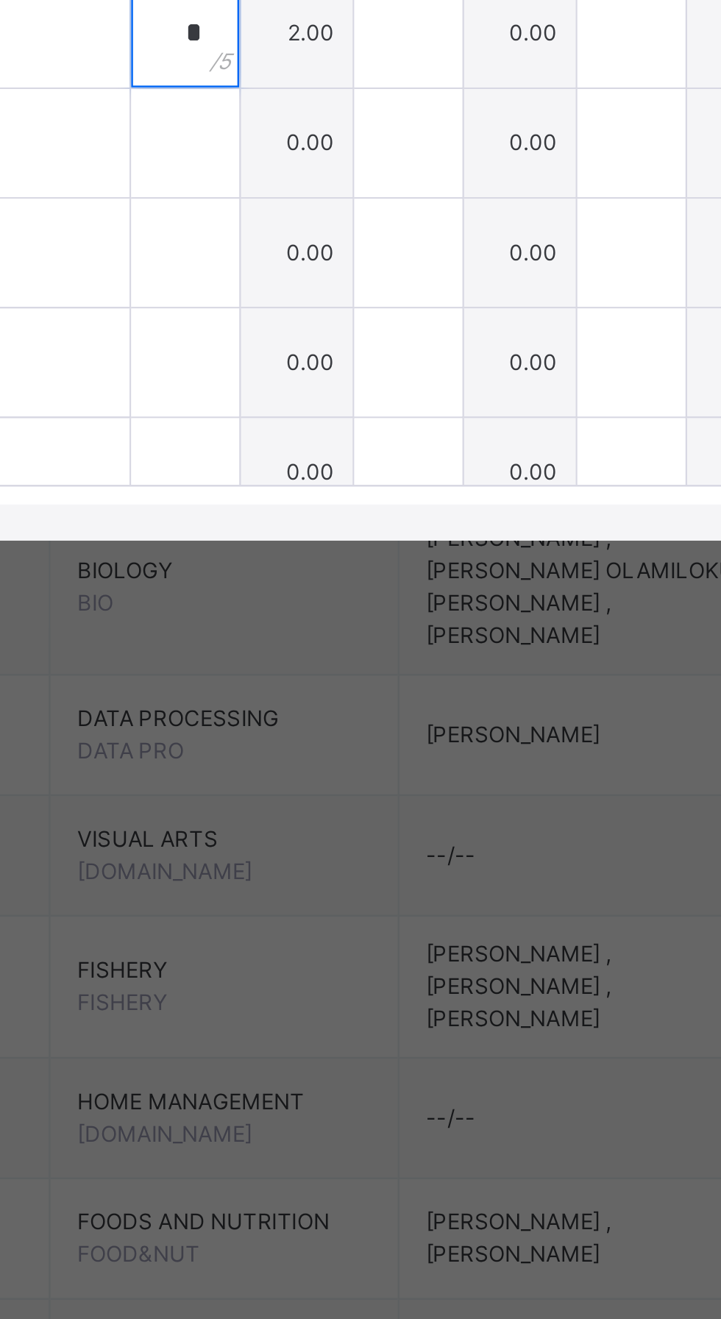
type input "*"
click at [336, 817] on input "text" at bounding box center [314, 795] width 44 height 44
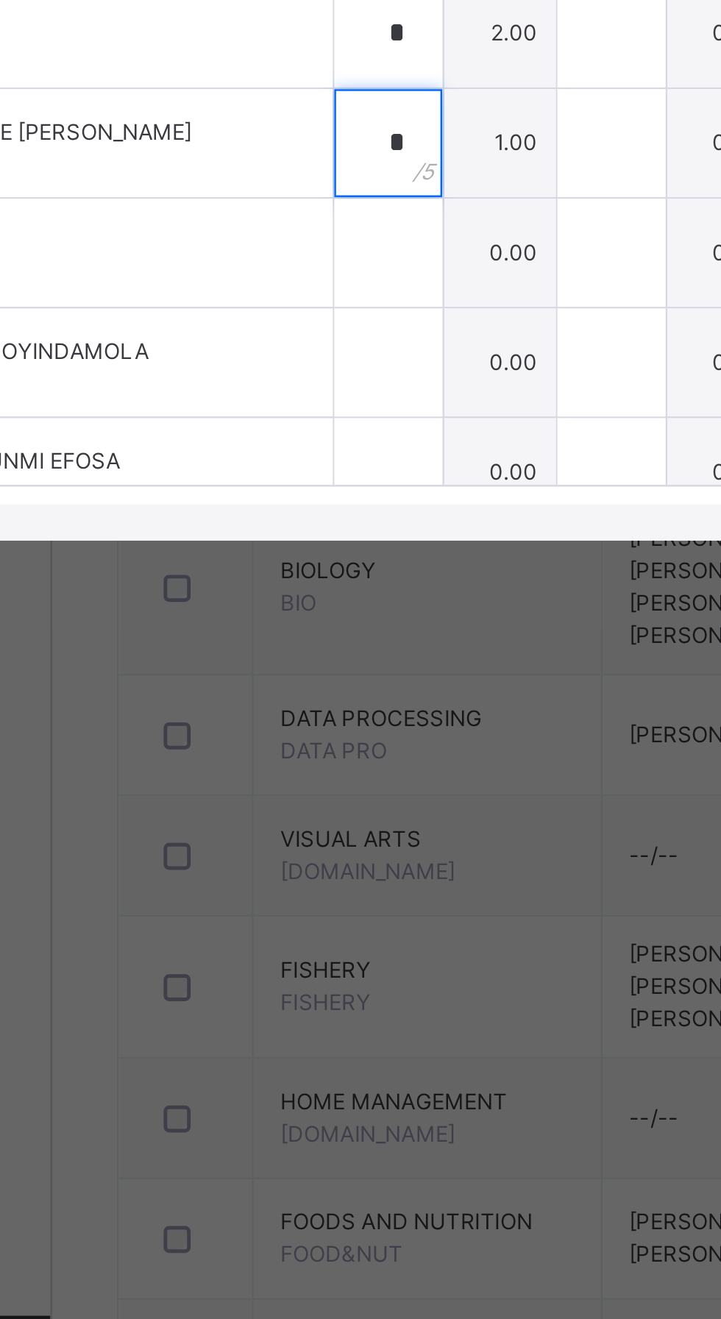
type input "*"
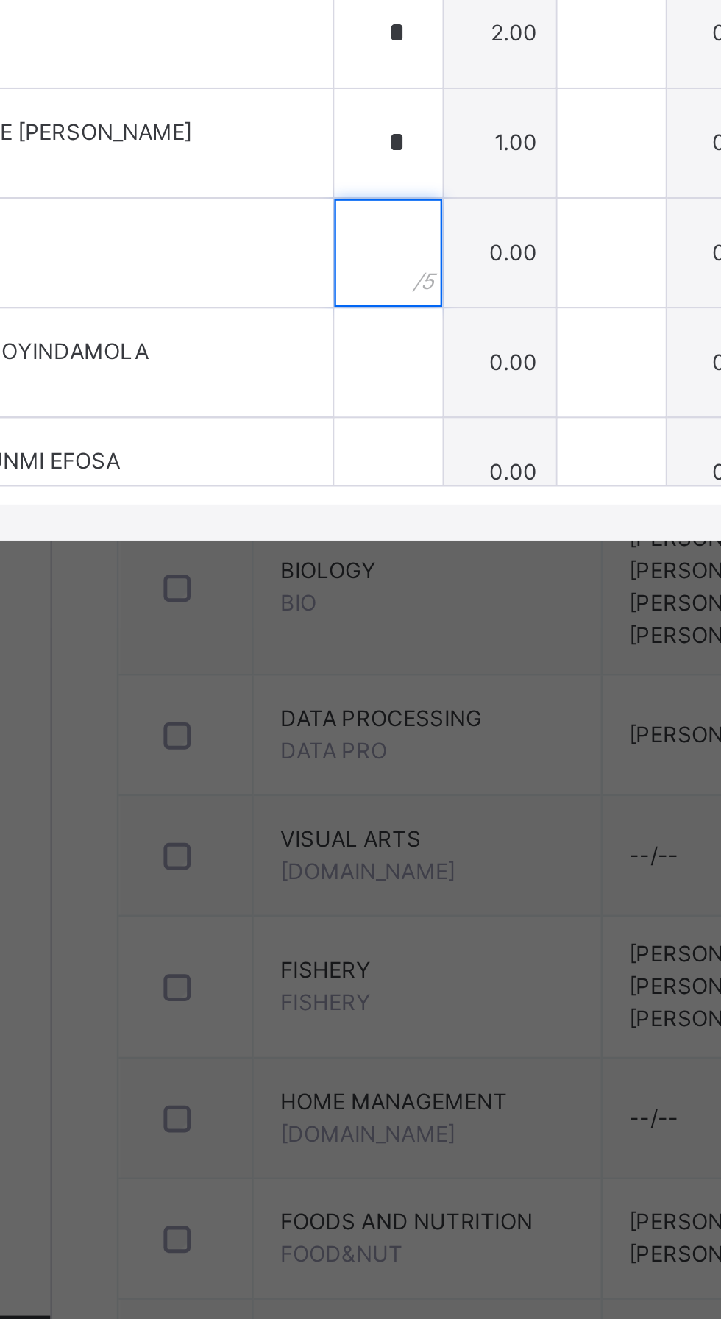
click at [336, 862] on input "text" at bounding box center [314, 840] width 44 height 44
type input "*"
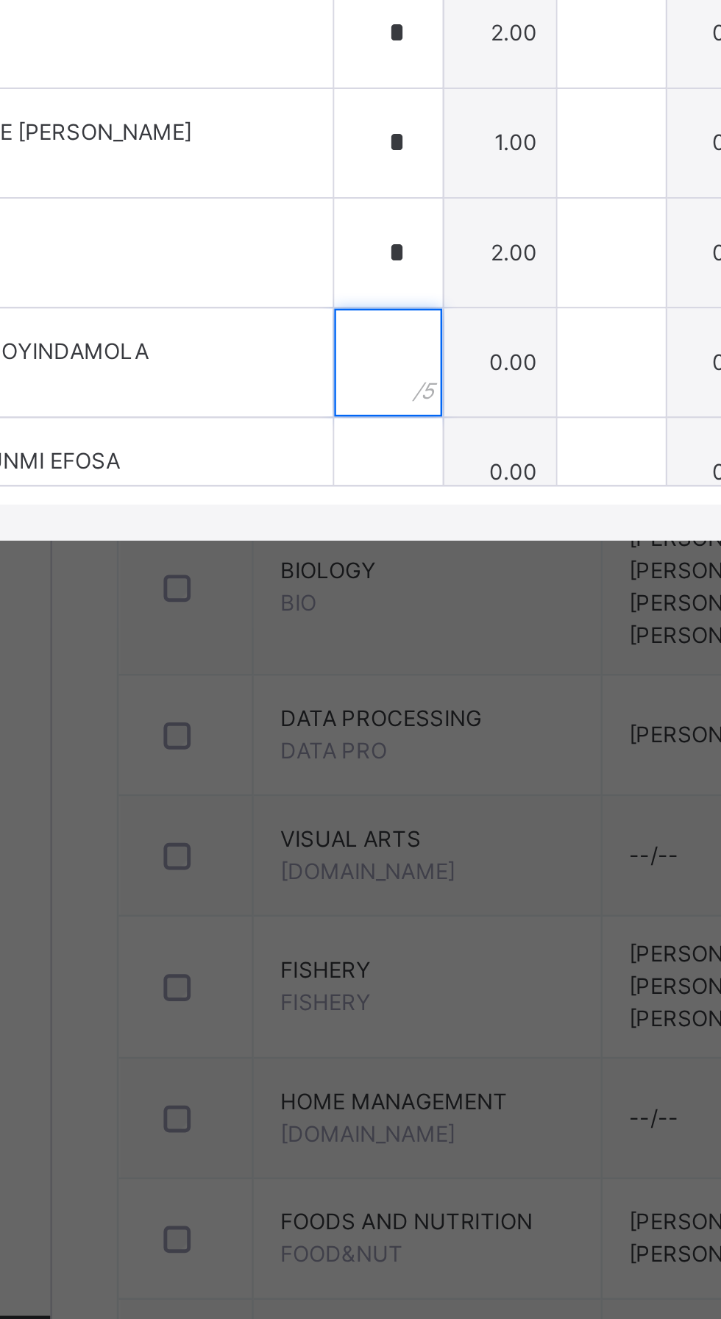
click at [336, 907] on input "text" at bounding box center [314, 885] width 44 height 44
type input "*"
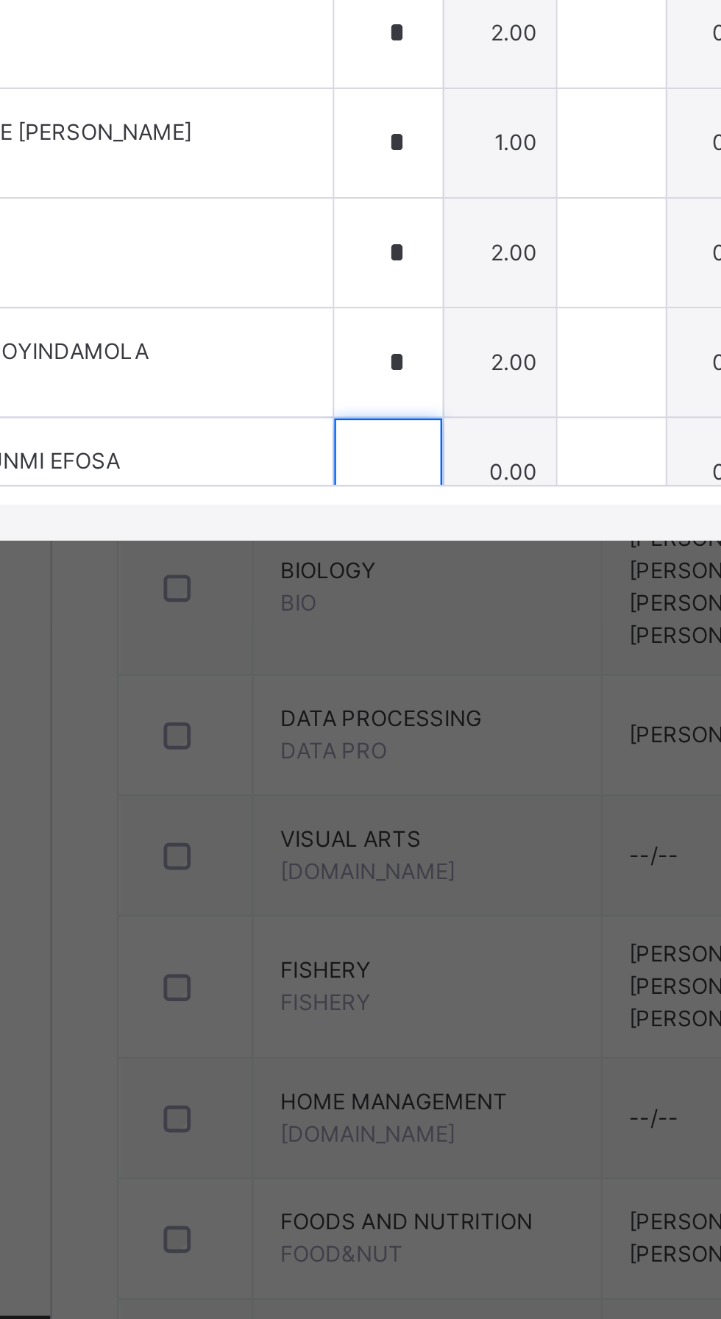
click at [336, 952] on input "text" at bounding box center [314, 930] width 44 height 44
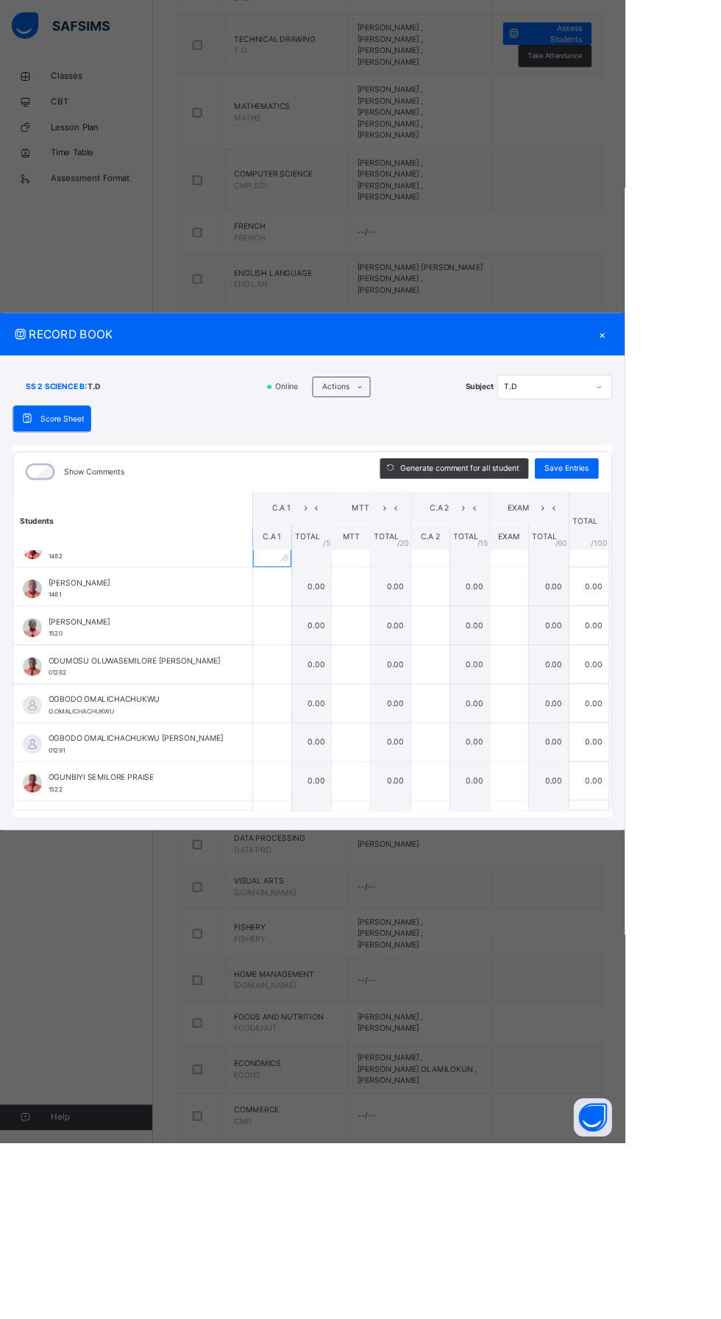
scroll to position [883, 0]
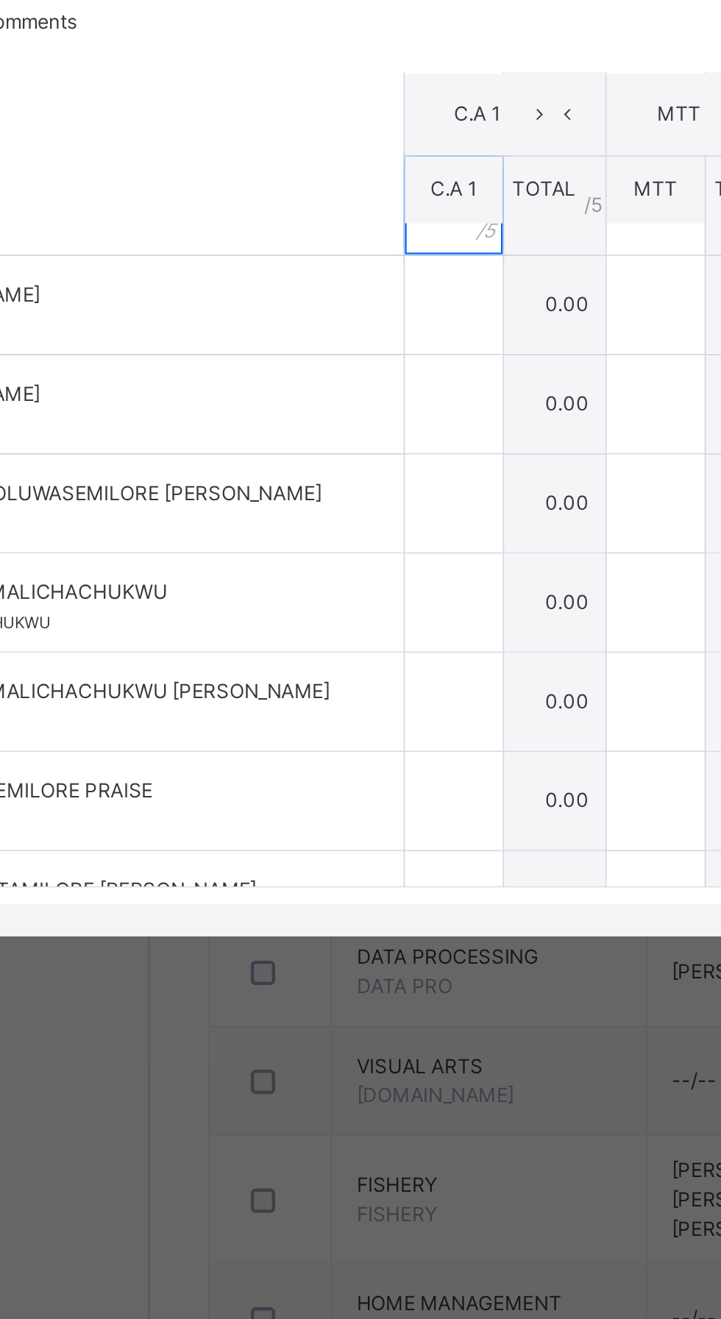
type input "*"
click at [336, 694] on input "text" at bounding box center [314, 672] width 44 height 44
type input "*"
click at [336, 739] on input "text" at bounding box center [314, 717] width 44 height 44
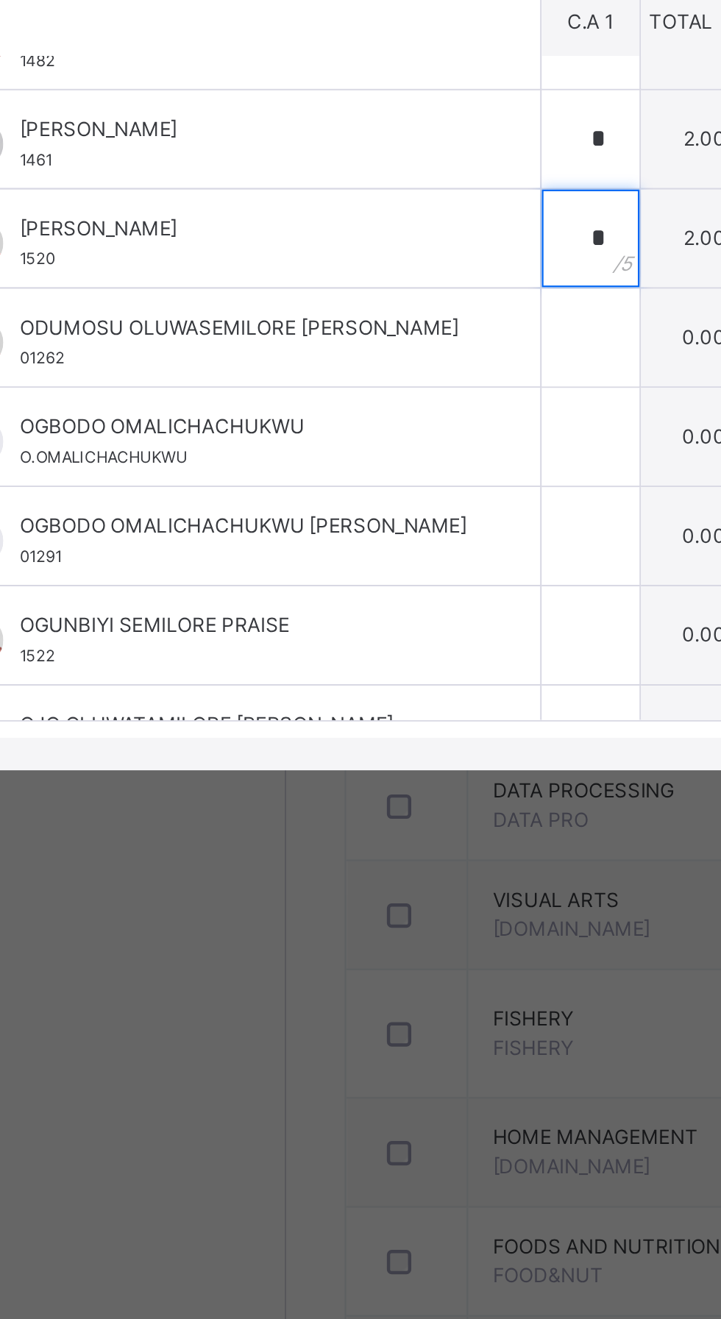
type input "*"
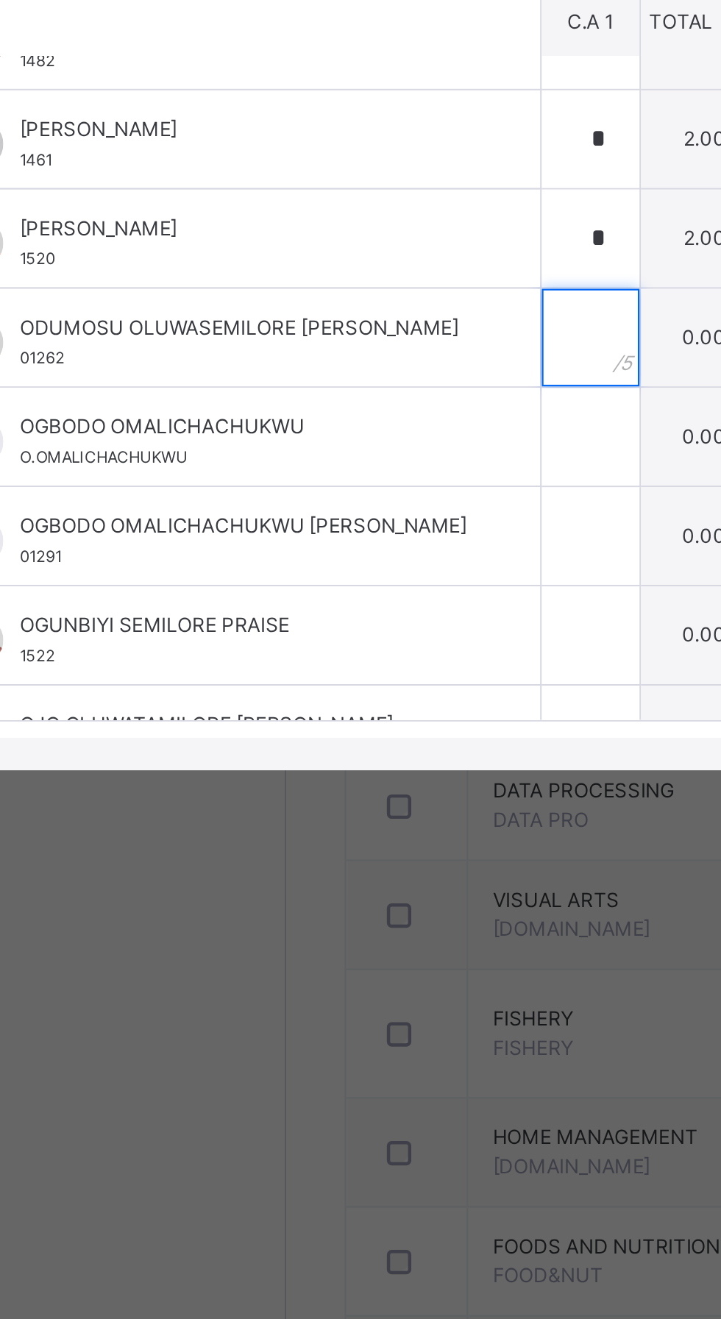
click at [336, 784] on input "text" at bounding box center [314, 762] width 44 height 44
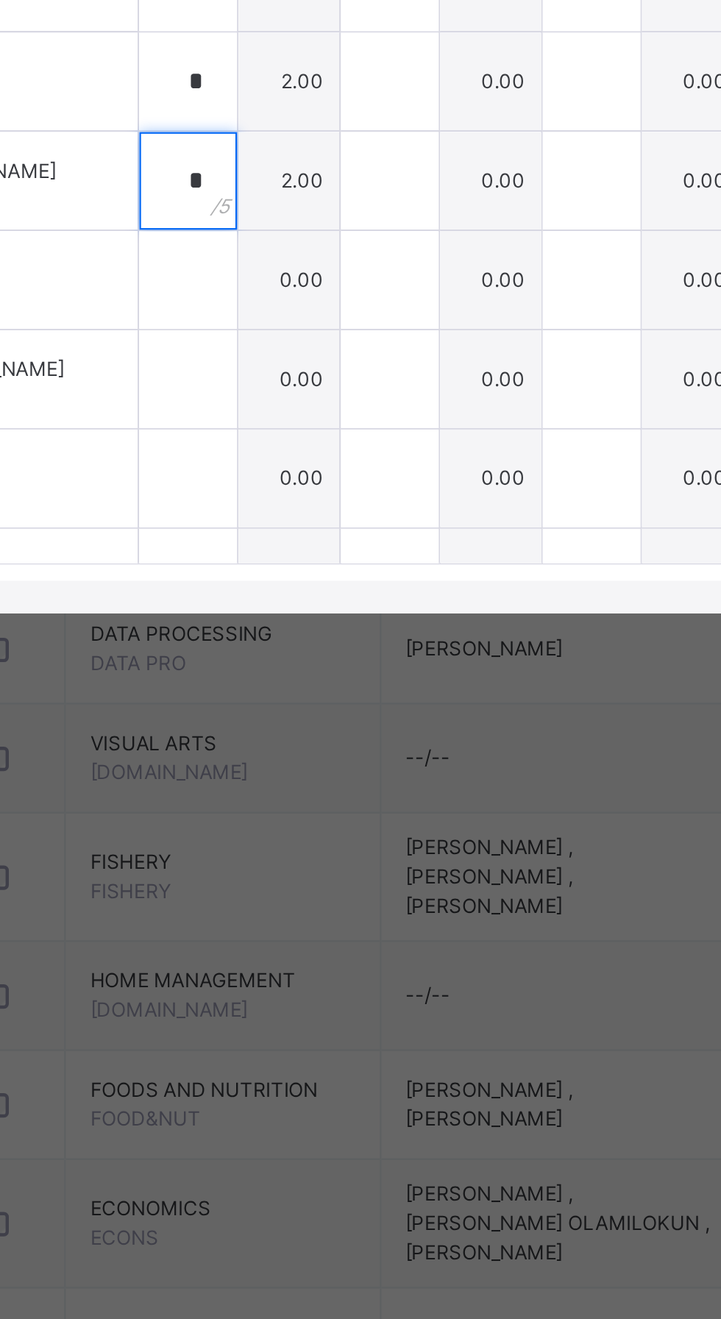
type input "*"
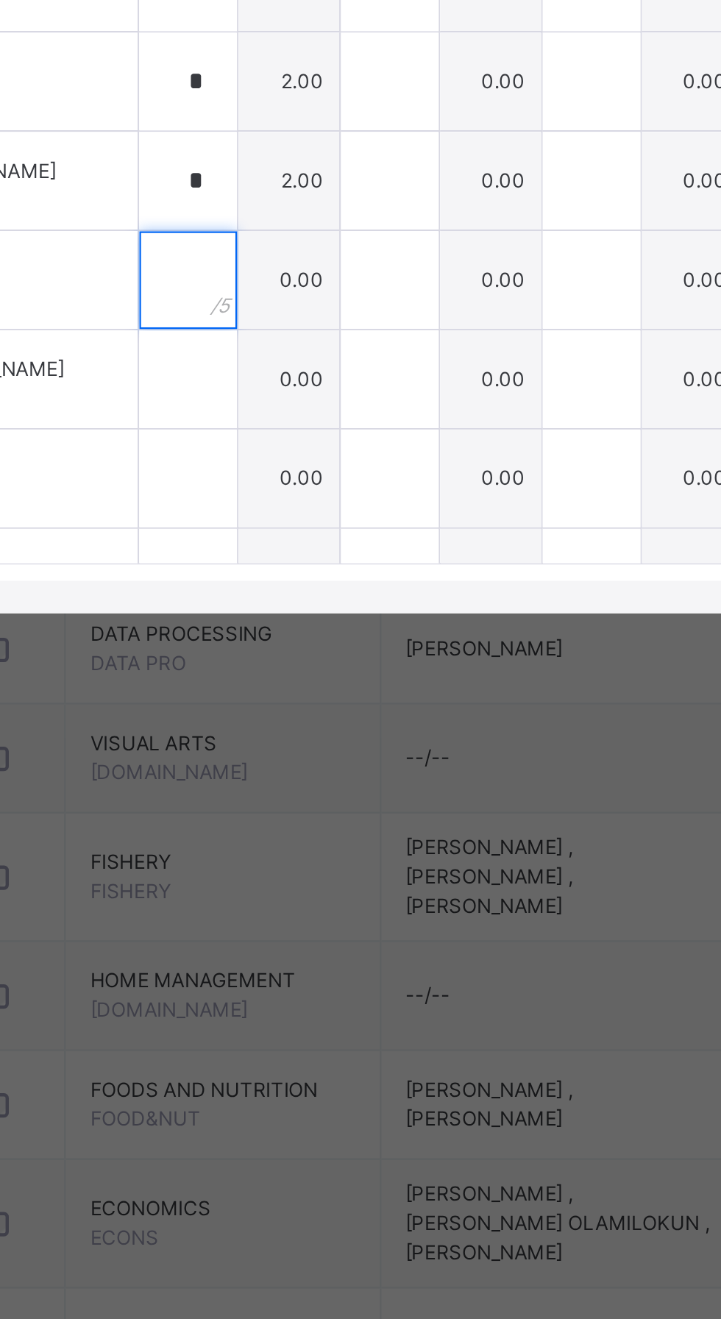
click at [336, 829] on input "text" at bounding box center [314, 807] width 44 height 44
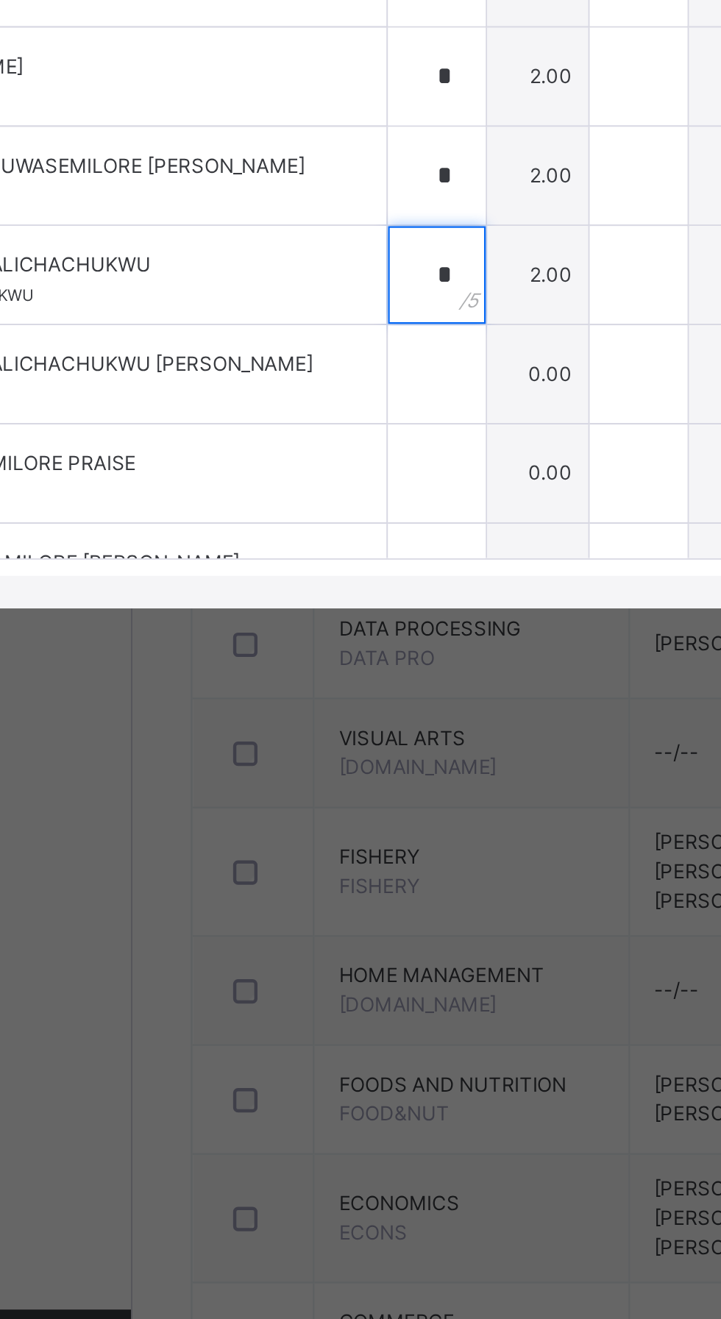
type input "*"
click at [336, 874] on input "text" at bounding box center [314, 852] width 44 height 44
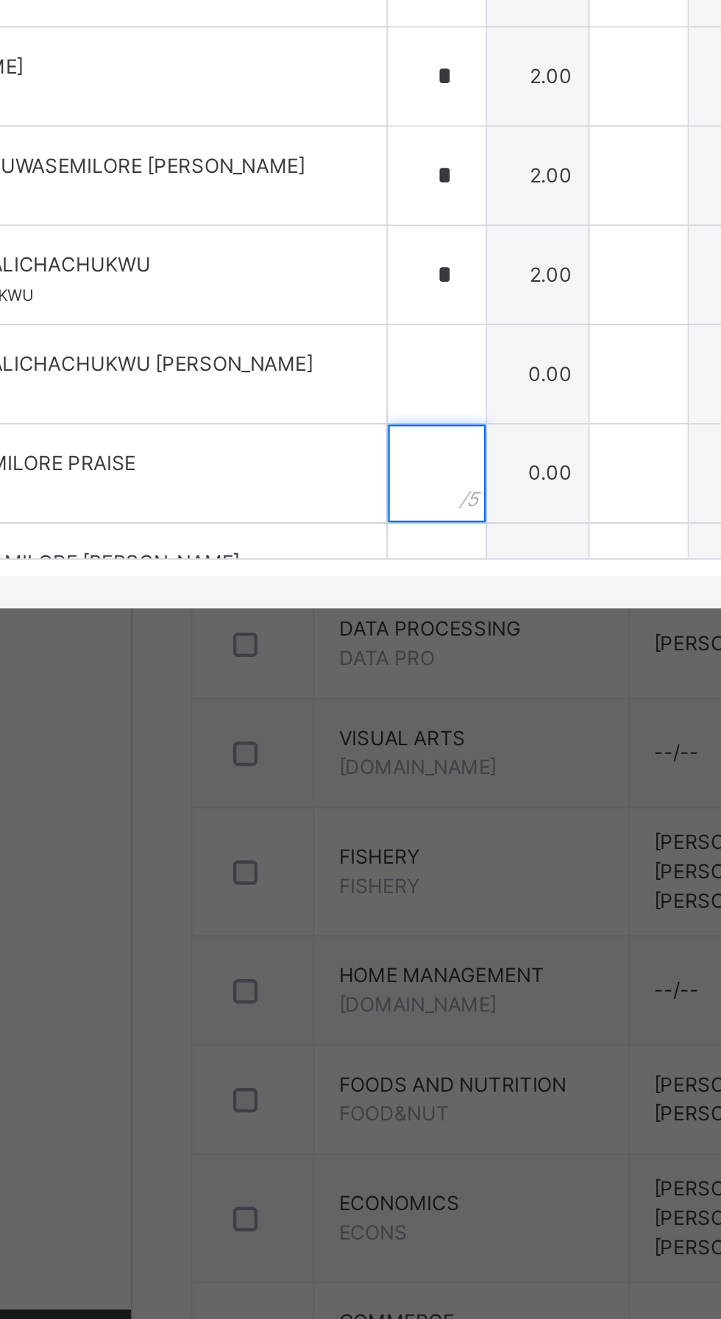
click at [336, 919] on input "text" at bounding box center [314, 897] width 44 height 44
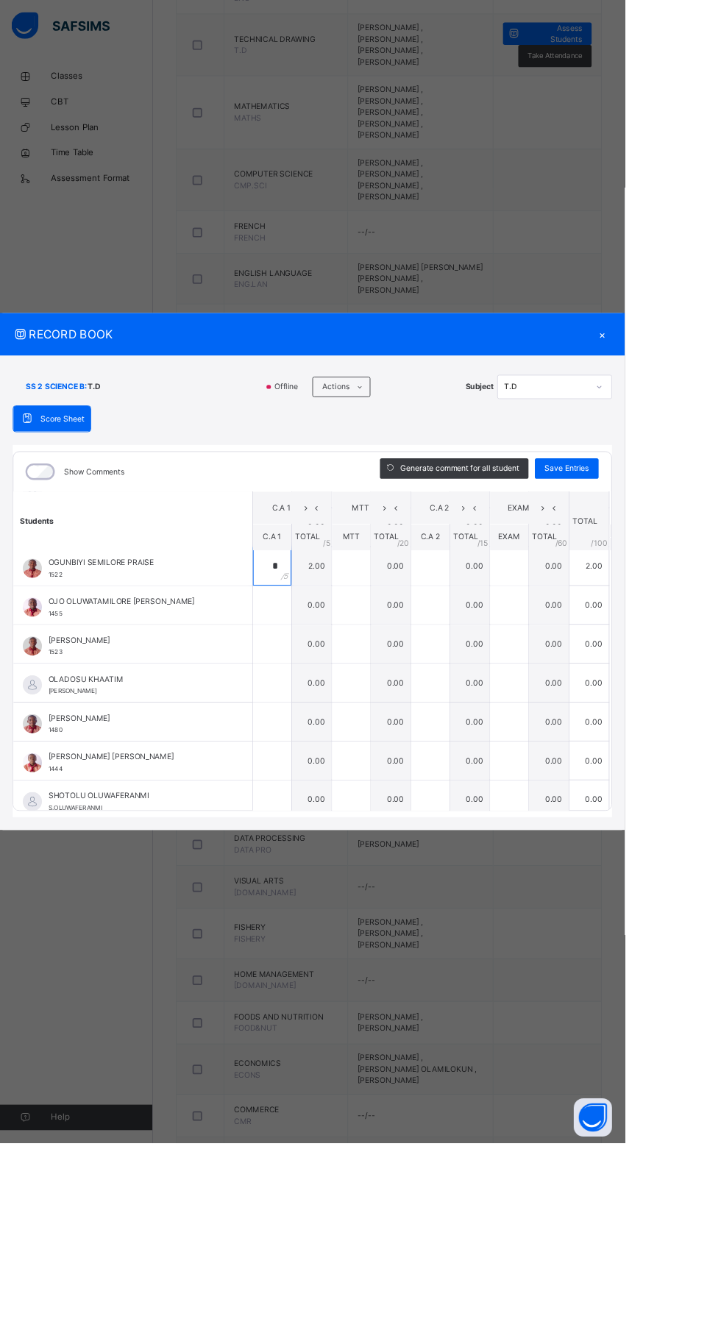
scroll to position [1130, 0]
type input "*"
click at [336, 717] on div at bounding box center [314, 695] width 44 height 44
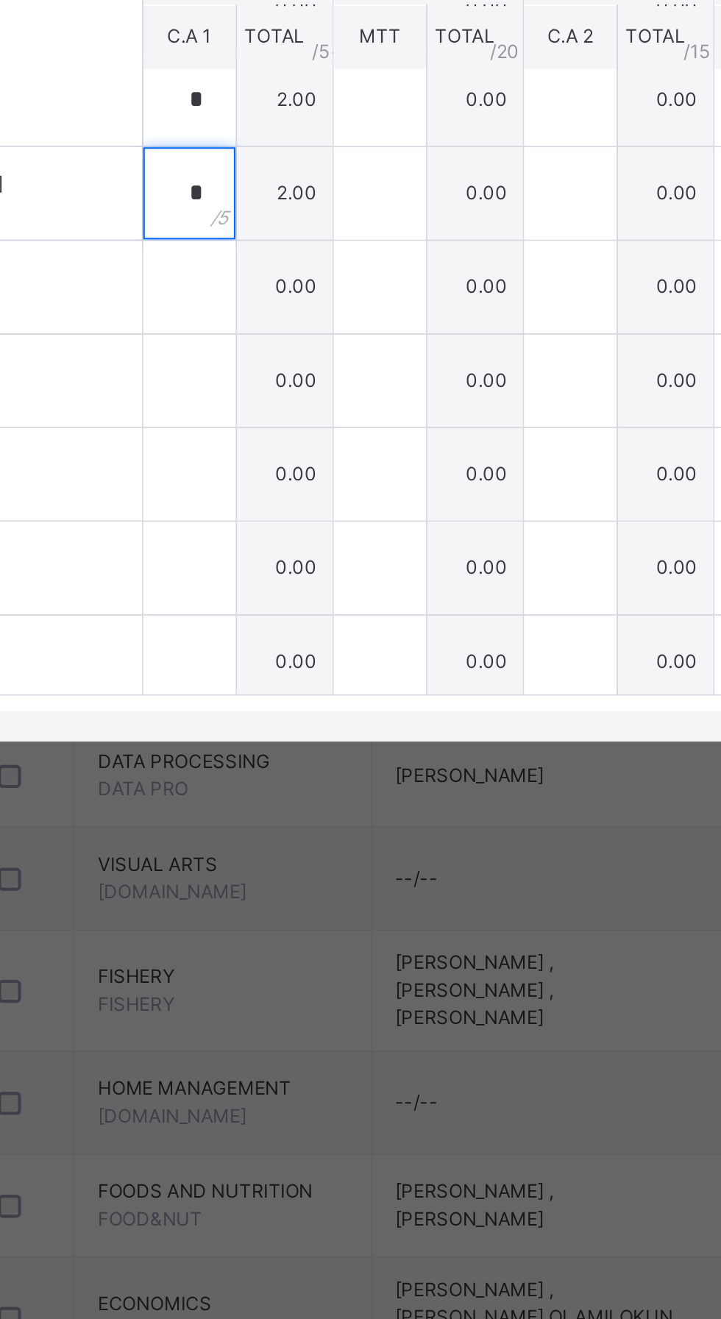
type input "*"
click at [336, 762] on input "text" at bounding box center [314, 740] width 44 height 44
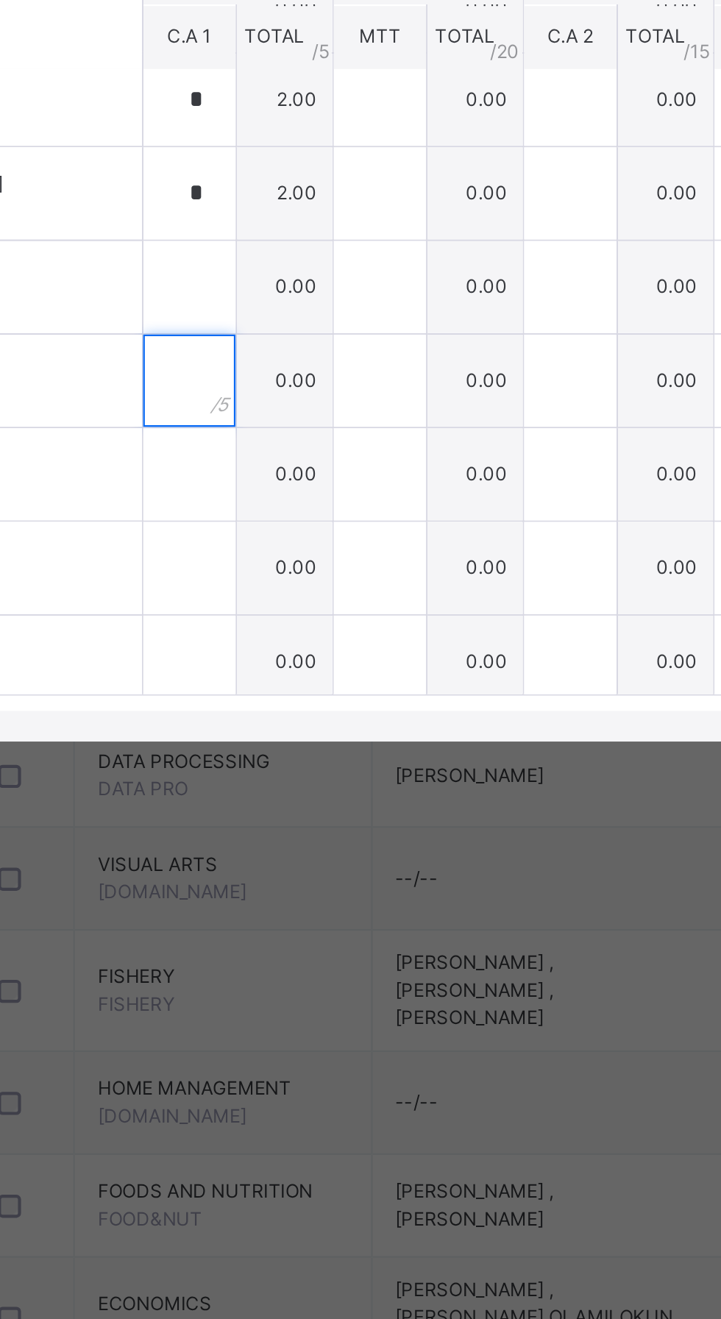
click at [336, 807] on input "text" at bounding box center [314, 785] width 44 height 44
click at [336, 762] on input "text" at bounding box center [314, 740] width 44 height 44
type input "*"
click at [336, 807] on input "text" at bounding box center [314, 785] width 44 height 44
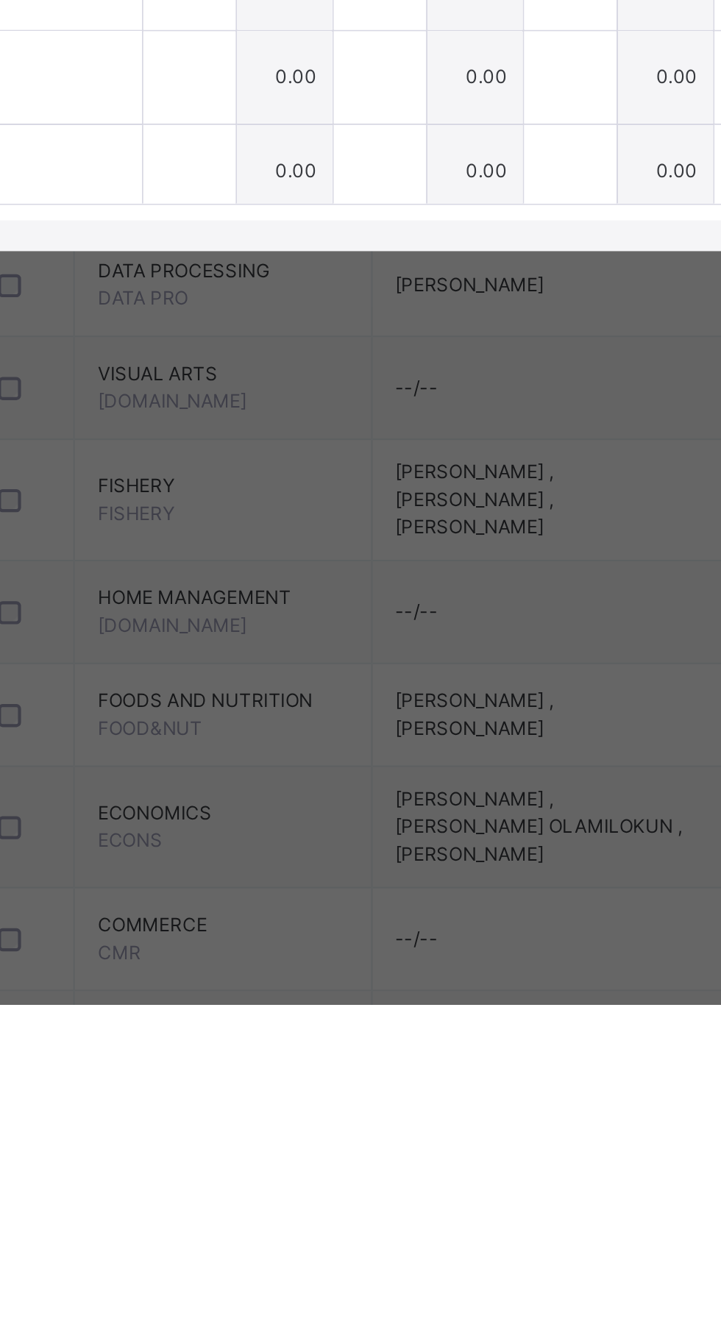
type input "*"
click at [336, 852] on input "text" at bounding box center [314, 830] width 44 height 44
type input "*"
click at [336, 897] on input "text" at bounding box center [314, 875] width 44 height 44
type input "*"
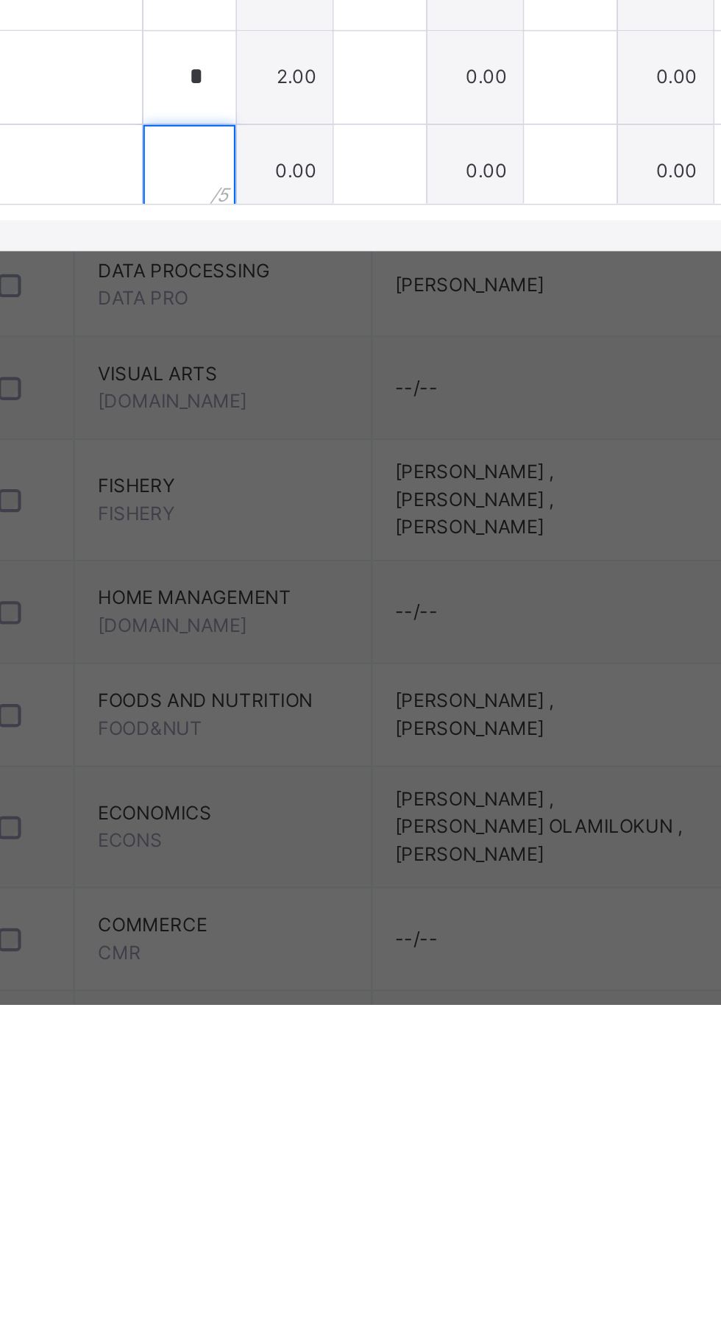
click at [336, 942] on input "text" at bounding box center [314, 919] width 44 height 44
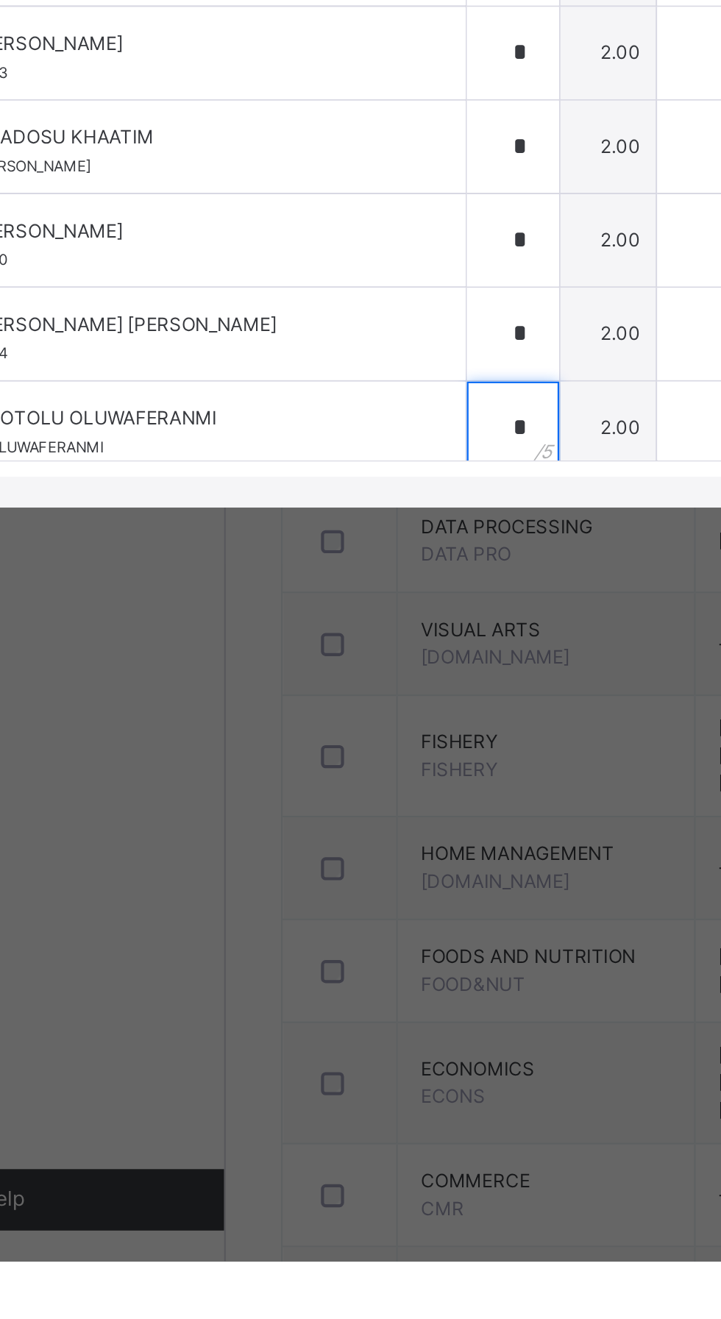
type input "*"
click at [336, 897] on input "*" at bounding box center [314, 875] width 44 height 44
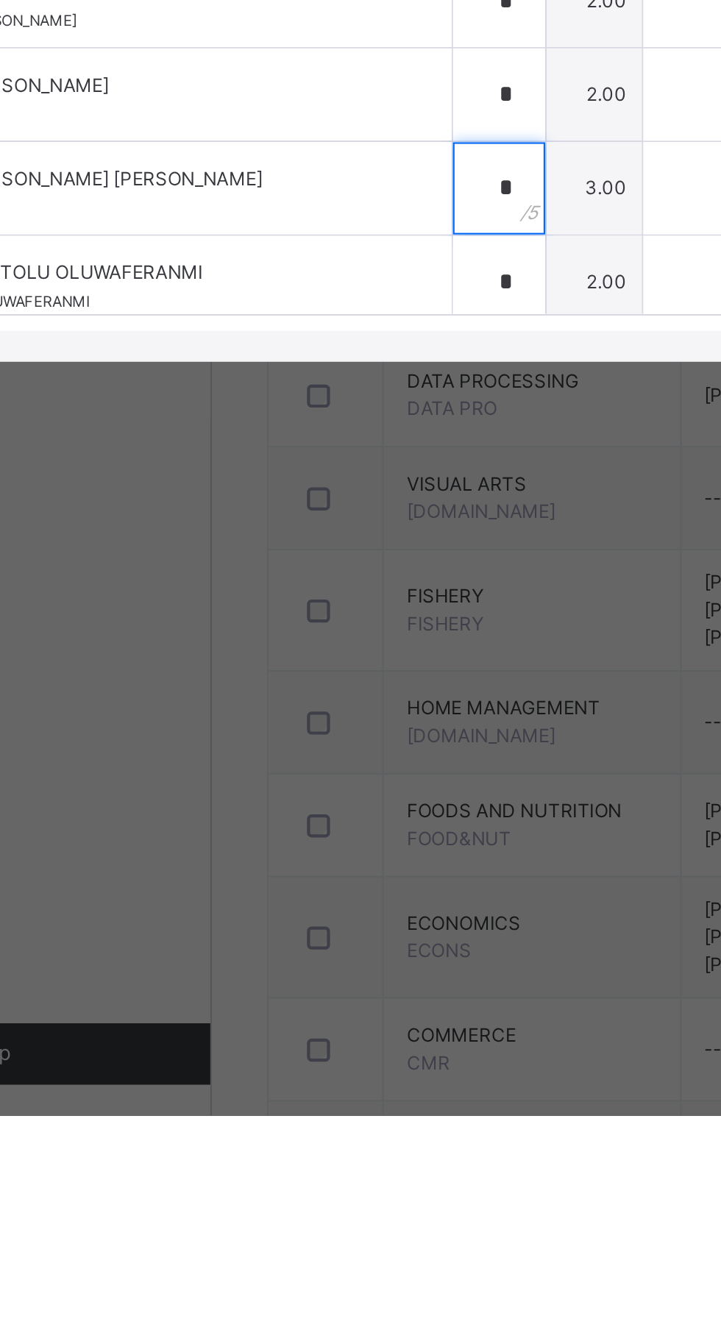
type input "*"
click at [291, 897] on div "Shittu Maleek Adeyemi 1444" at bounding box center [153, 875] width 276 height 44
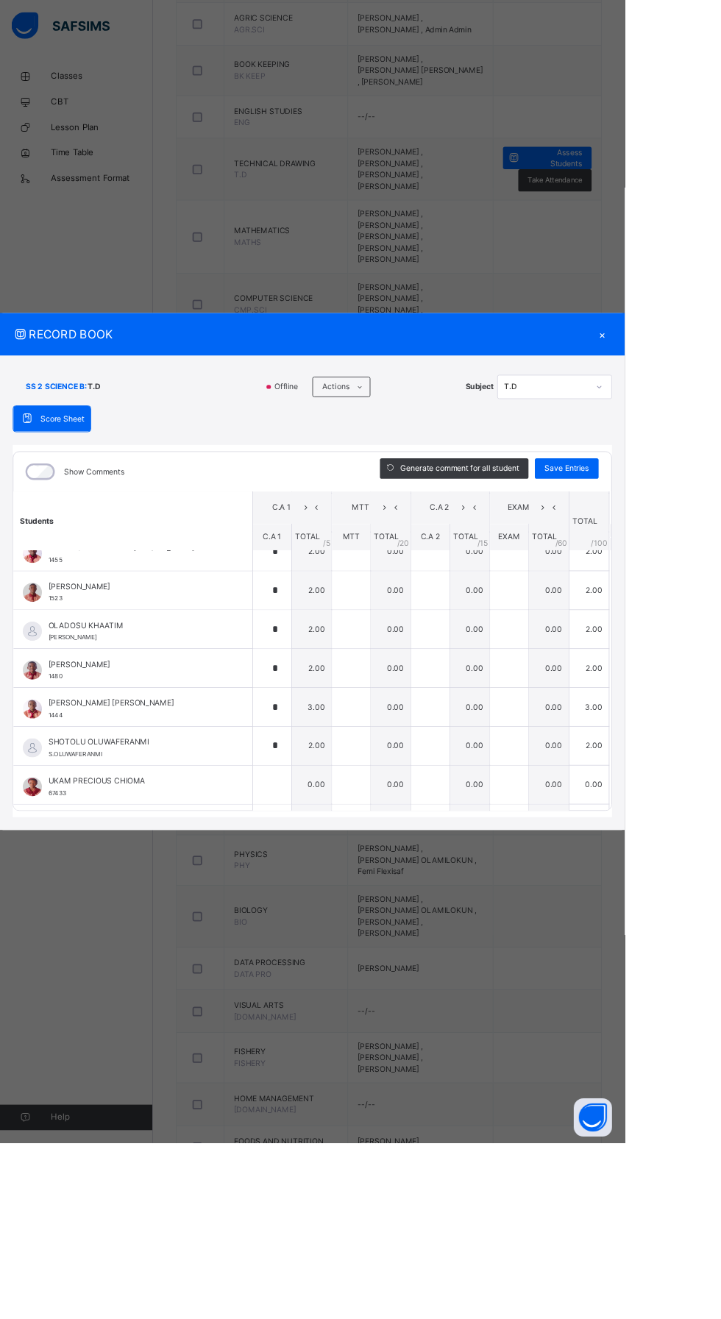
scroll to position [1226, 0]
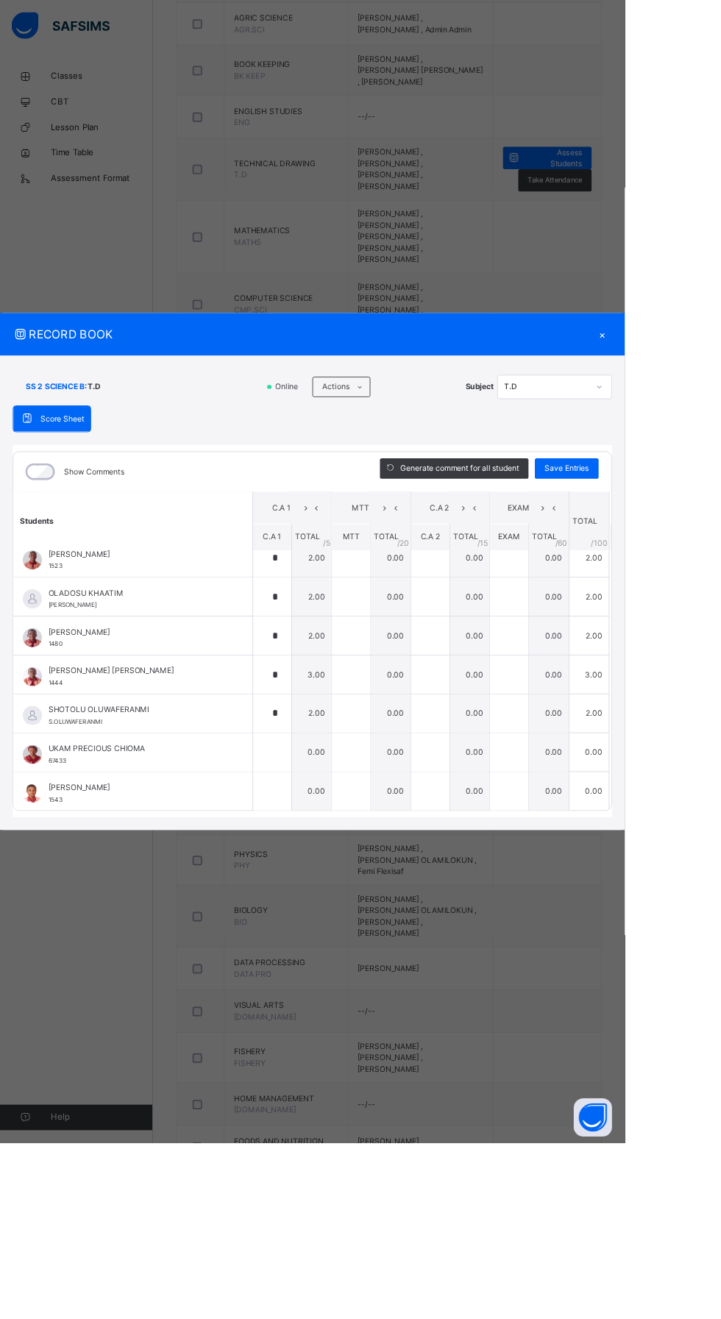
click at [366, 1162] on div "RECORD BOOK × SS 2 SCIENCE B : T.D Online Actions Download Empty Score Sheet Up…" at bounding box center [360, 659] width 721 height 1319
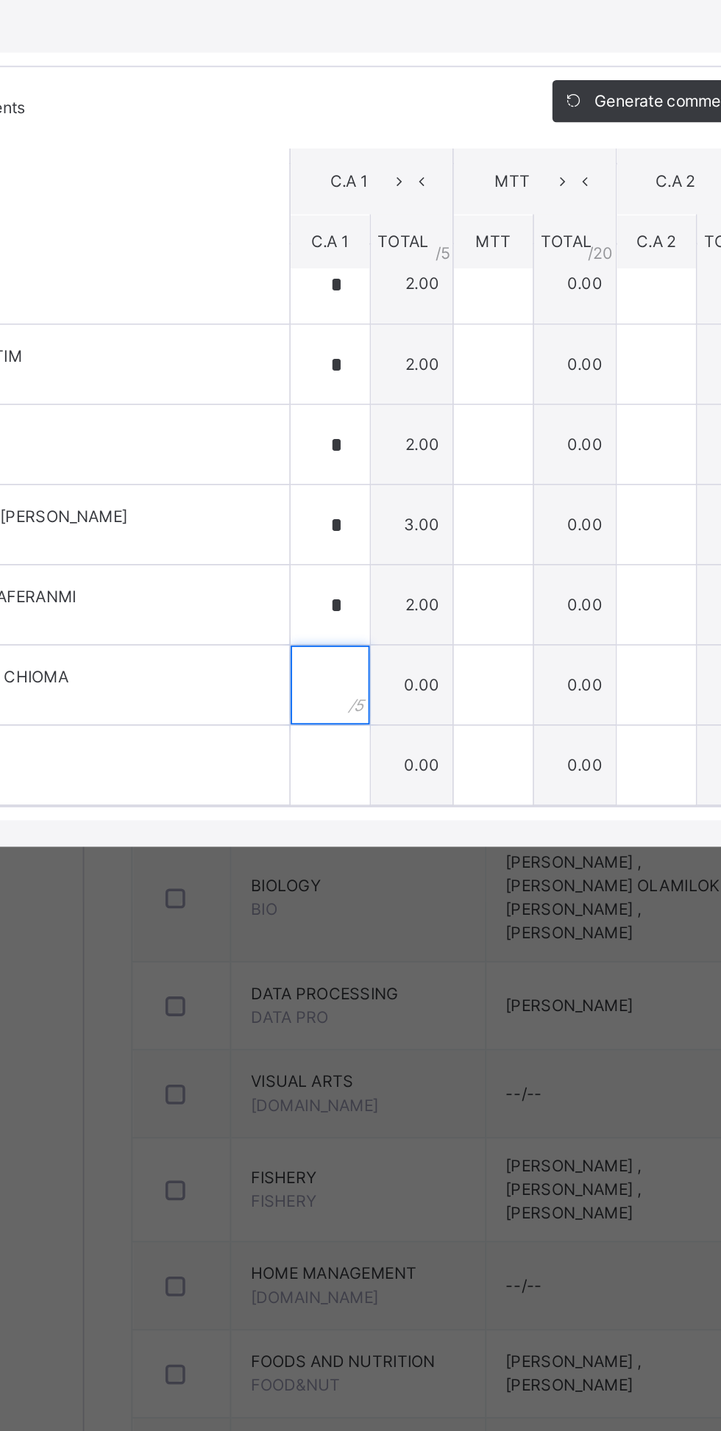
click at [336, 946] on input "text" at bounding box center [314, 924] width 44 height 44
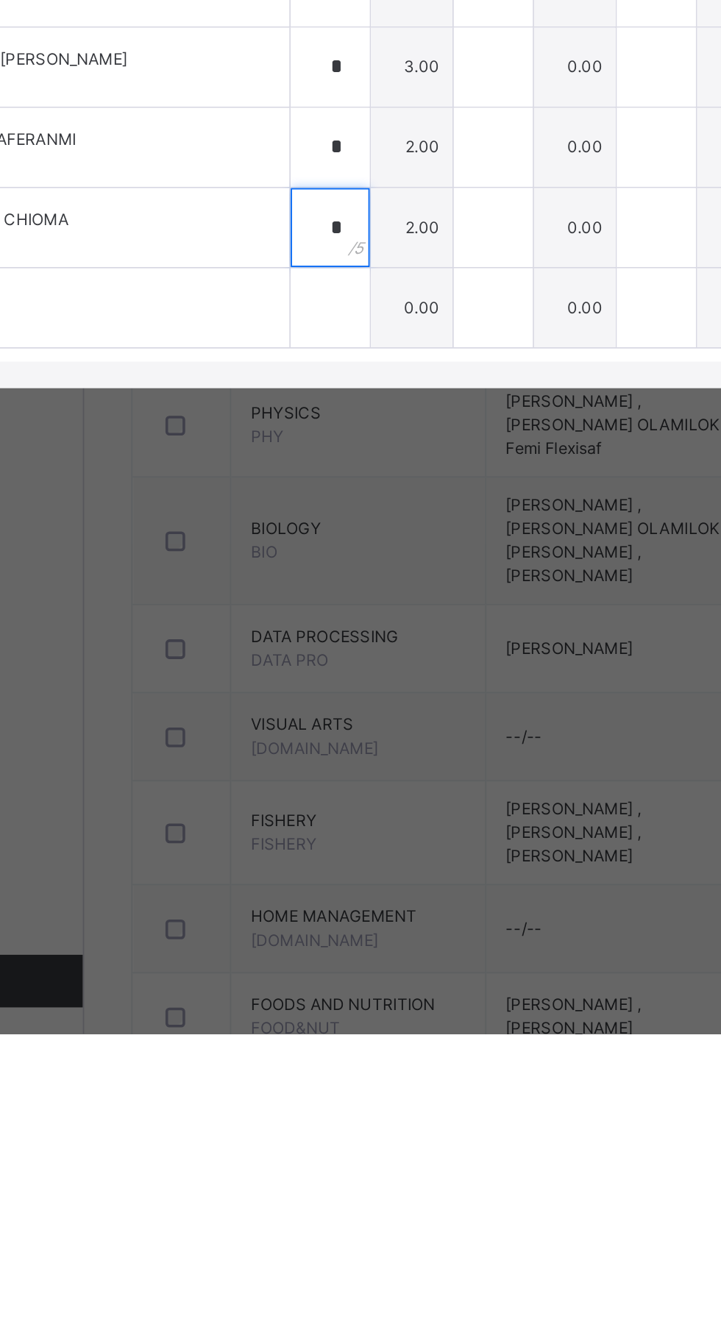
type input "*"
click at [336, 935] on input "text" at bounding box center [314, 913] width 44 height 44
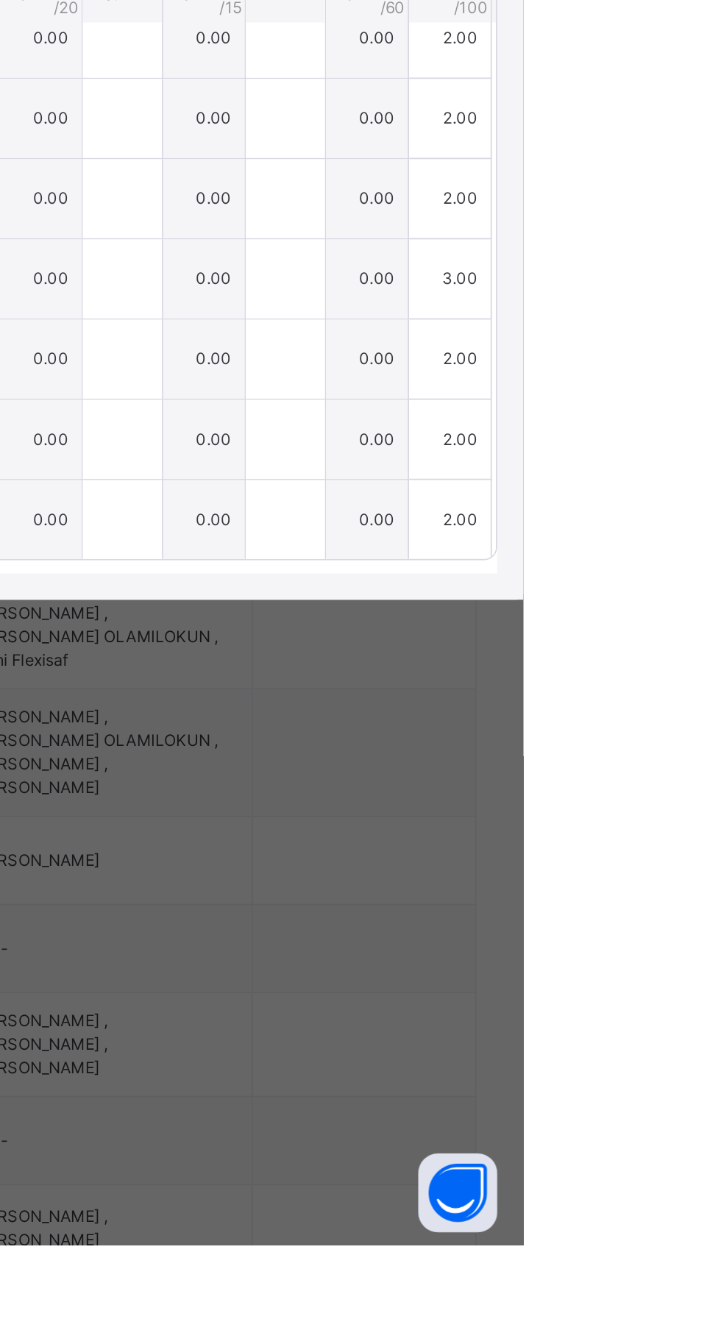
type input "*"
click at [680, 547] on span "Save Entries" at bounding box center [653, 540] width 51 height 13
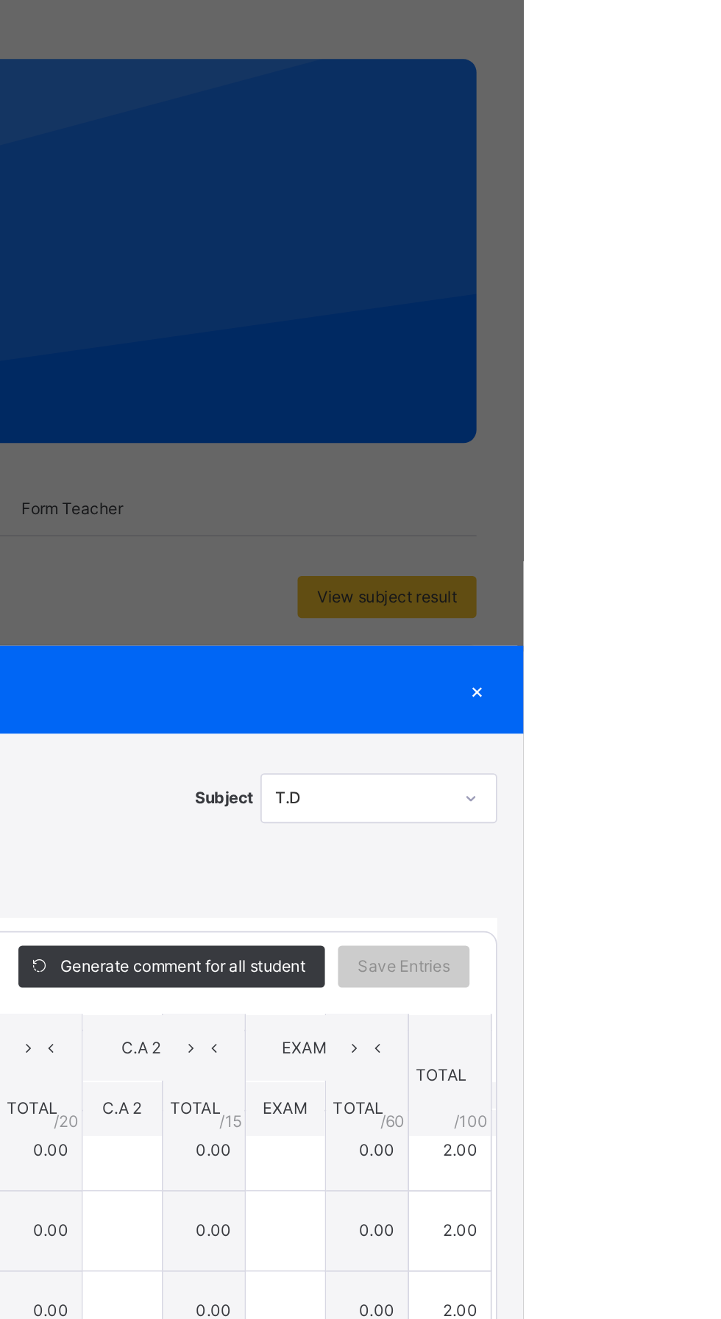
scroll to position [0, 0]
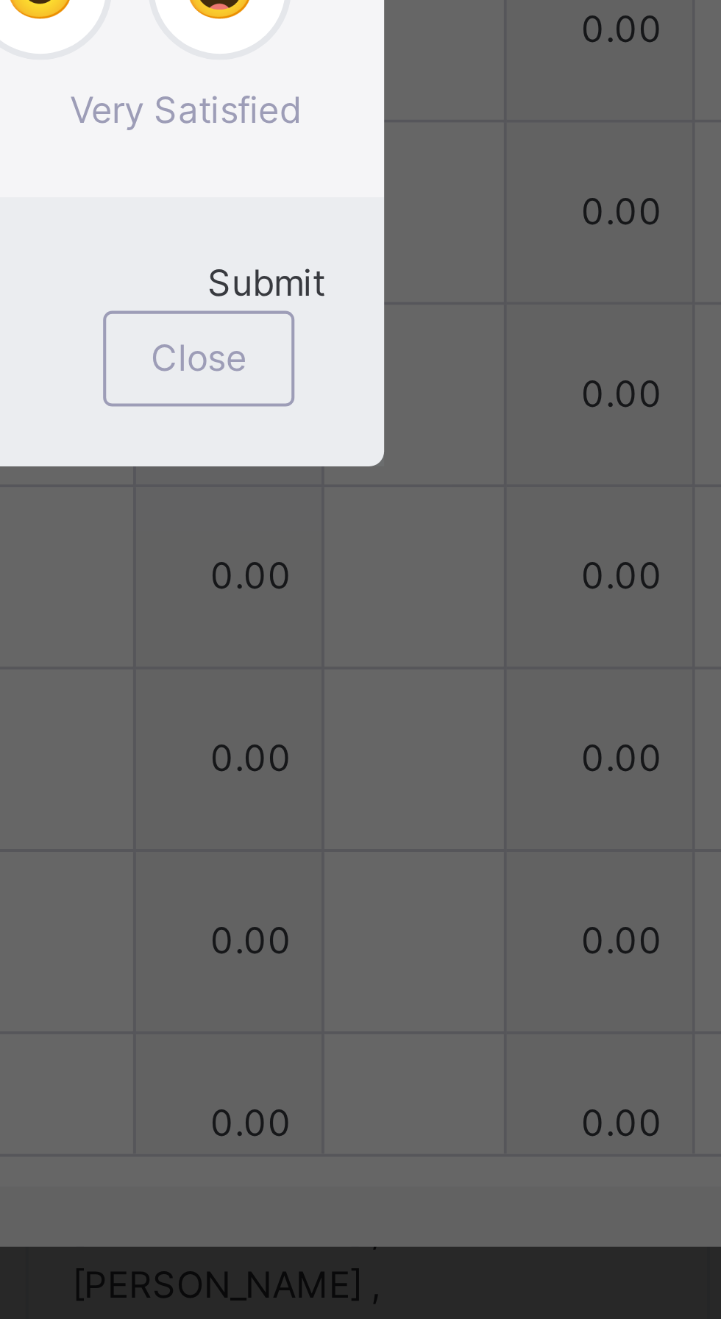
click at [446, 726] on span "Submit" at bounding box center [460, 720] width 29 height 11
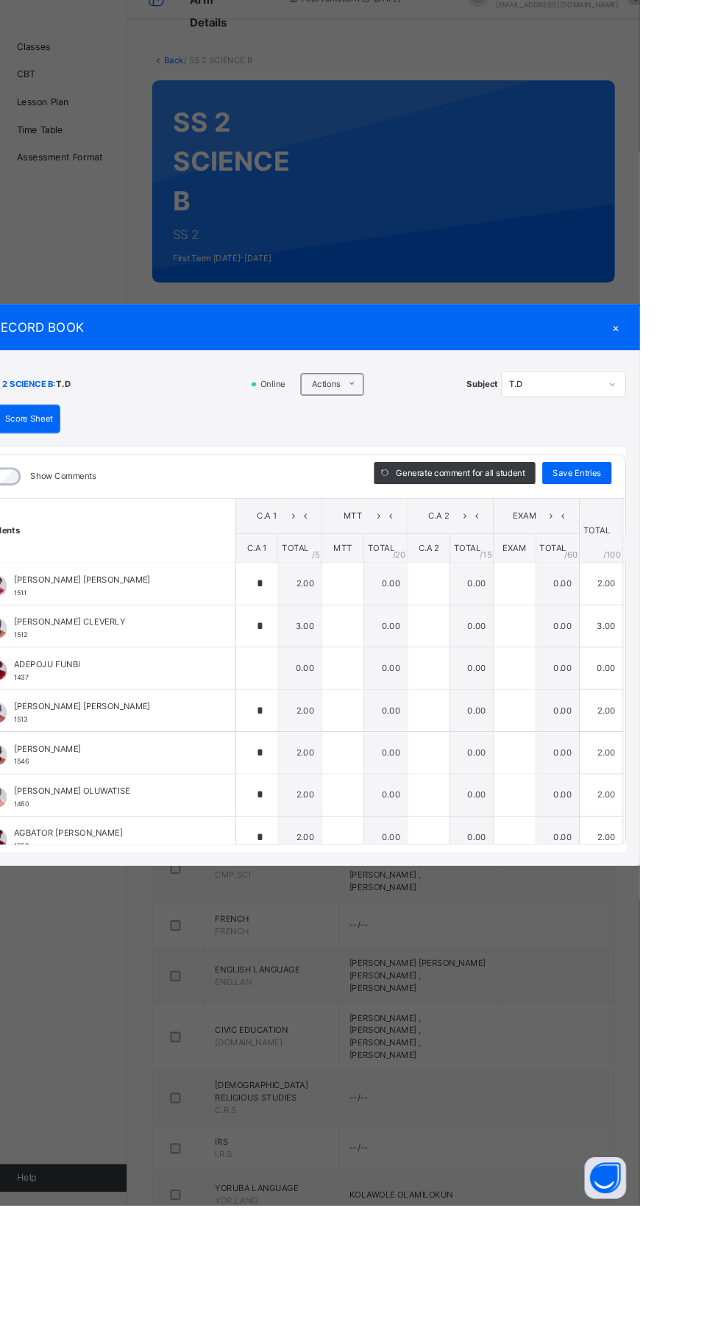
click at [691, 552] on div "Save Entries" at bounding box center [654, 541] width 74 height 24
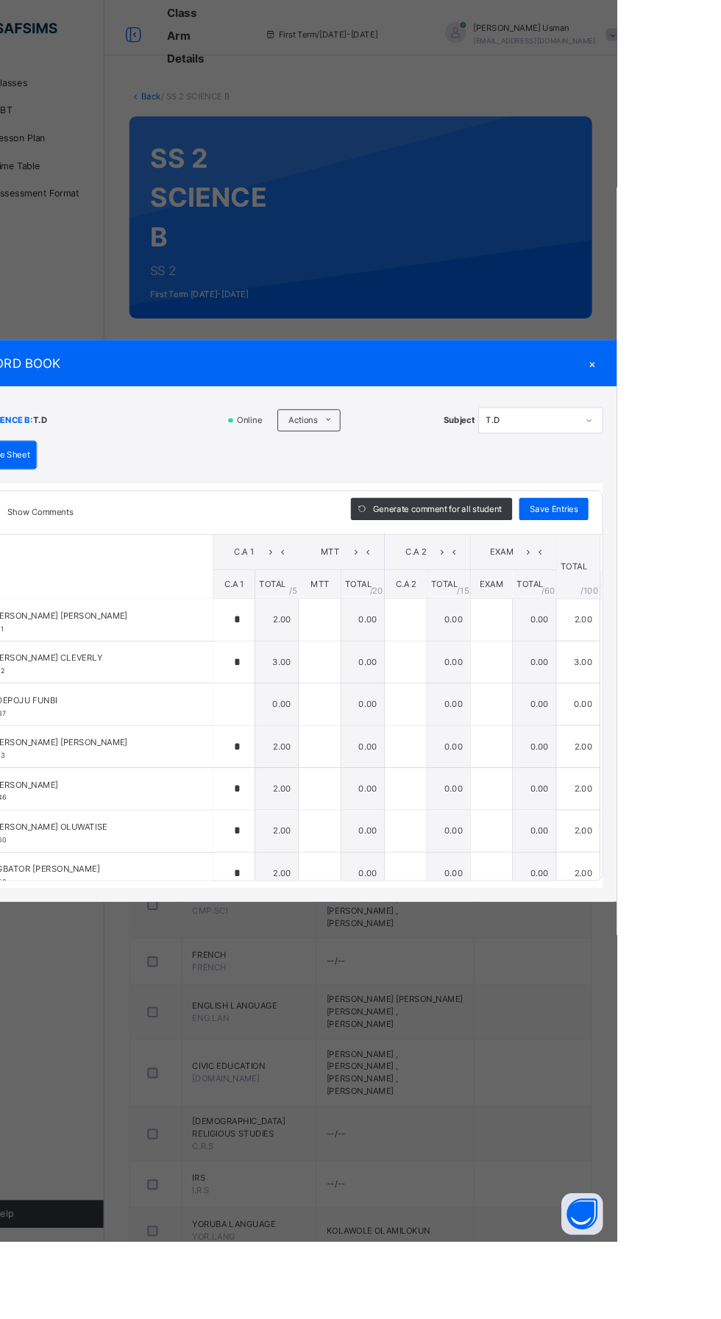
type input "*"
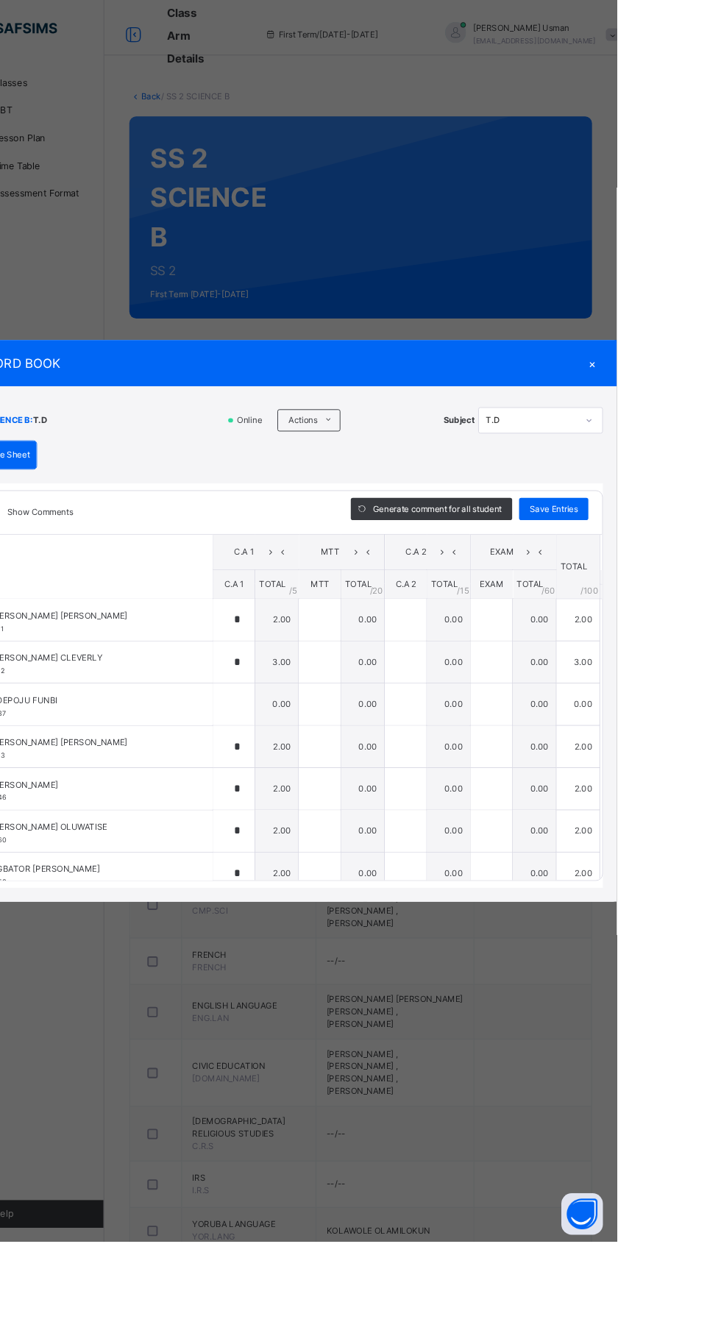
type input "*"
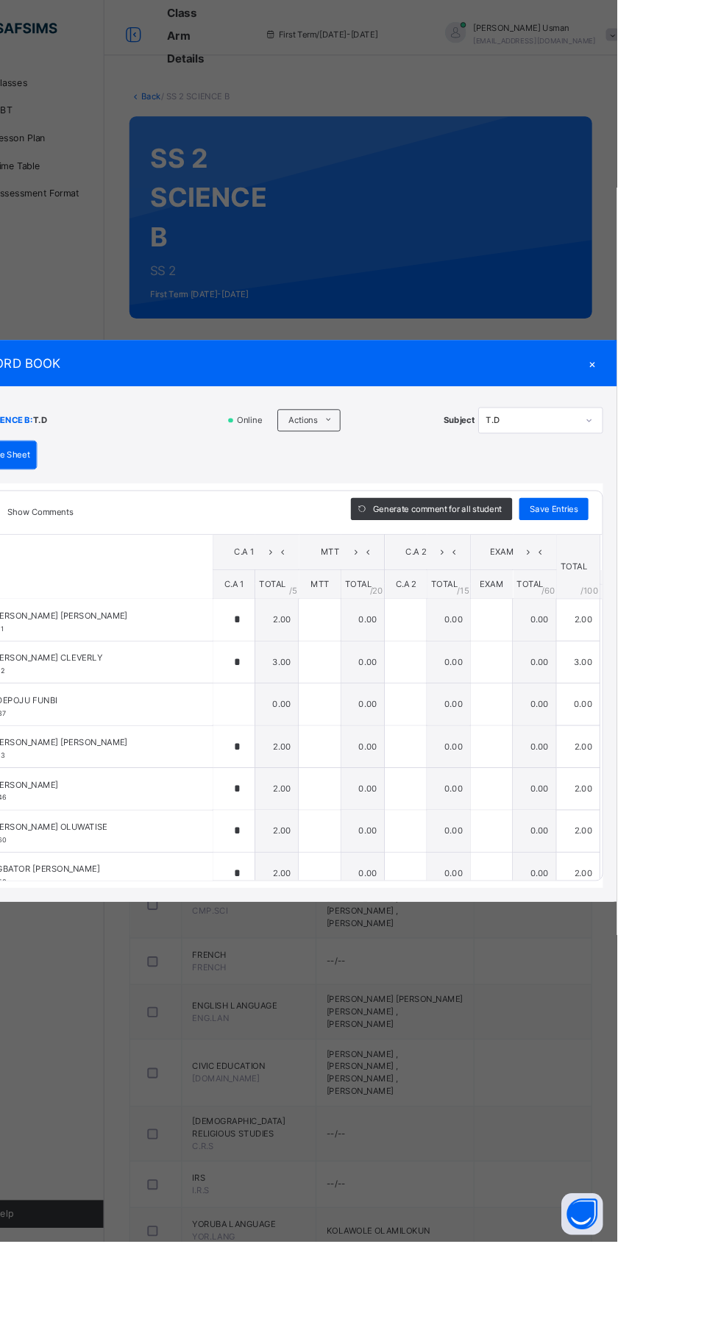
type input "*"
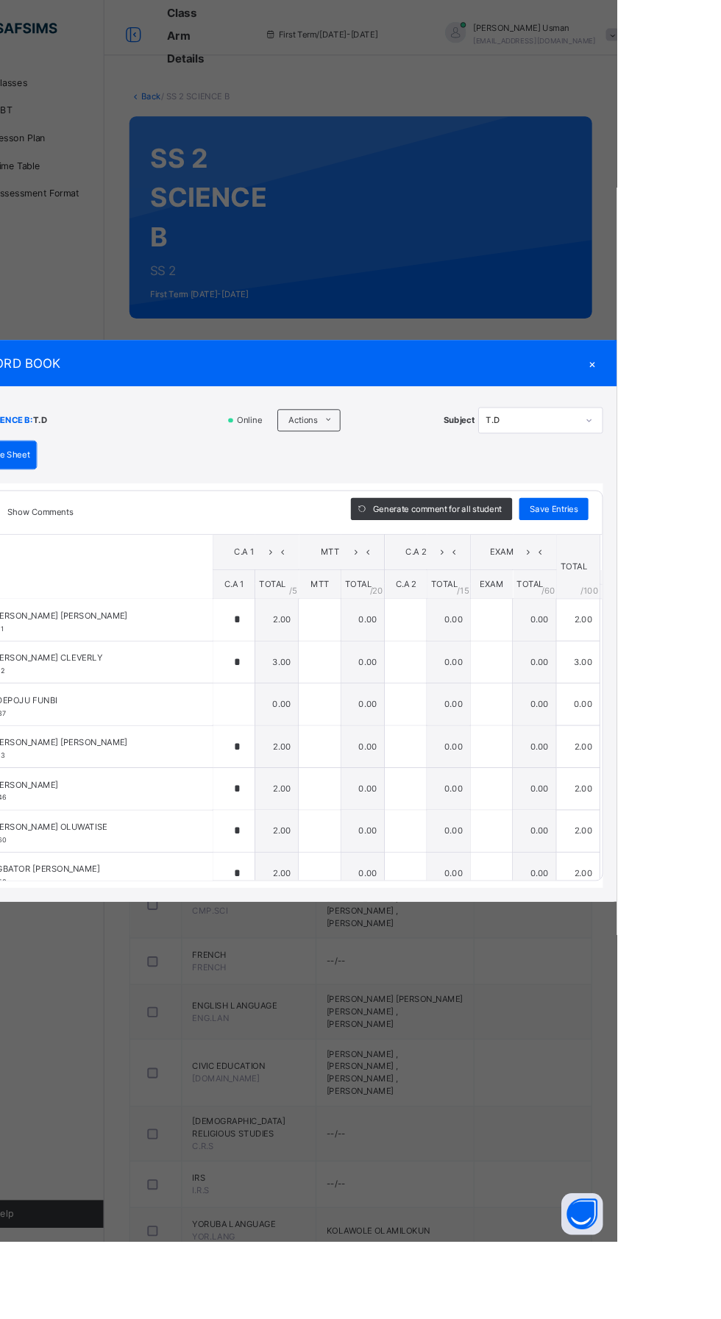
type input "*"
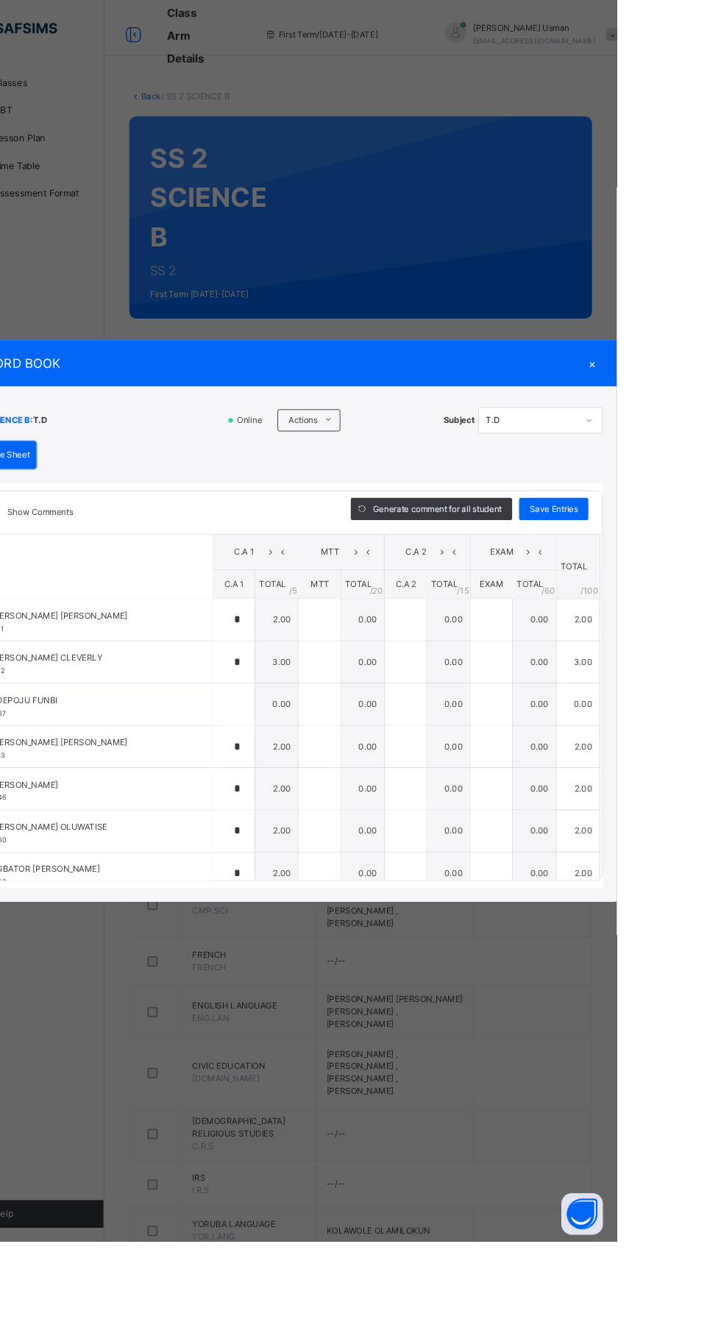
type input "*"
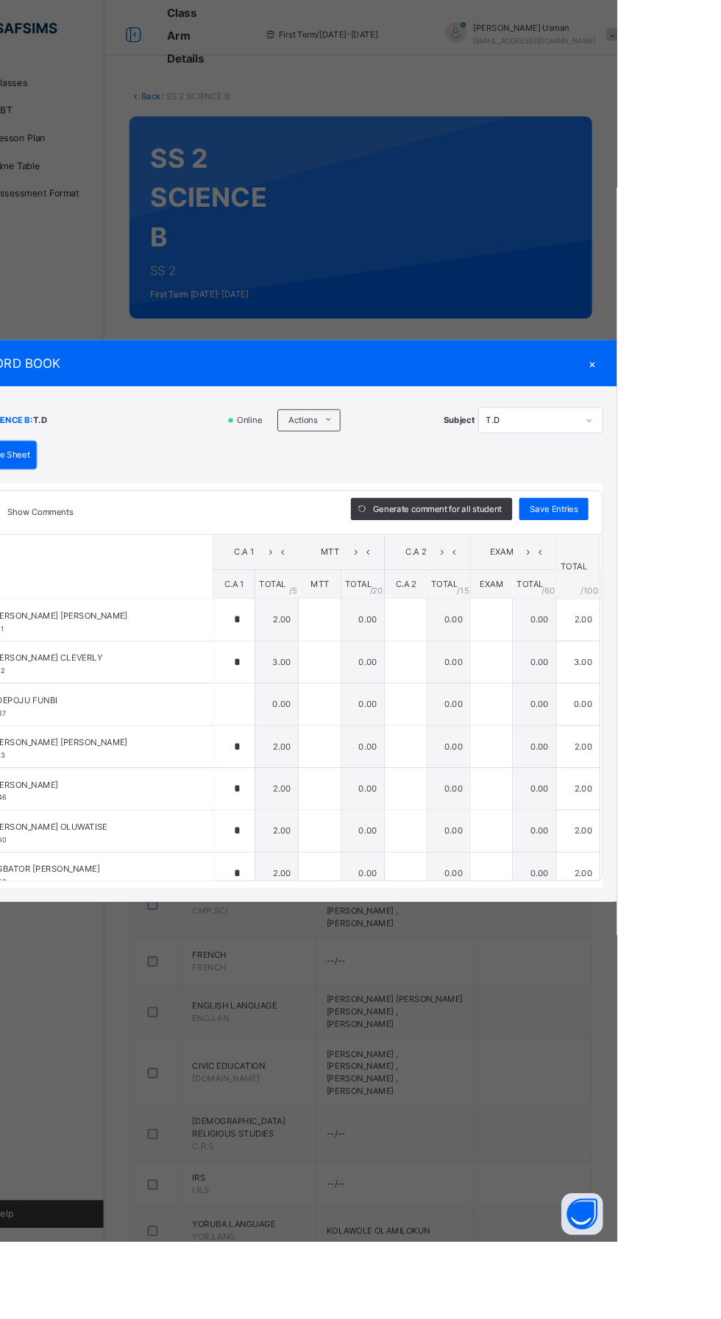
type input "*"
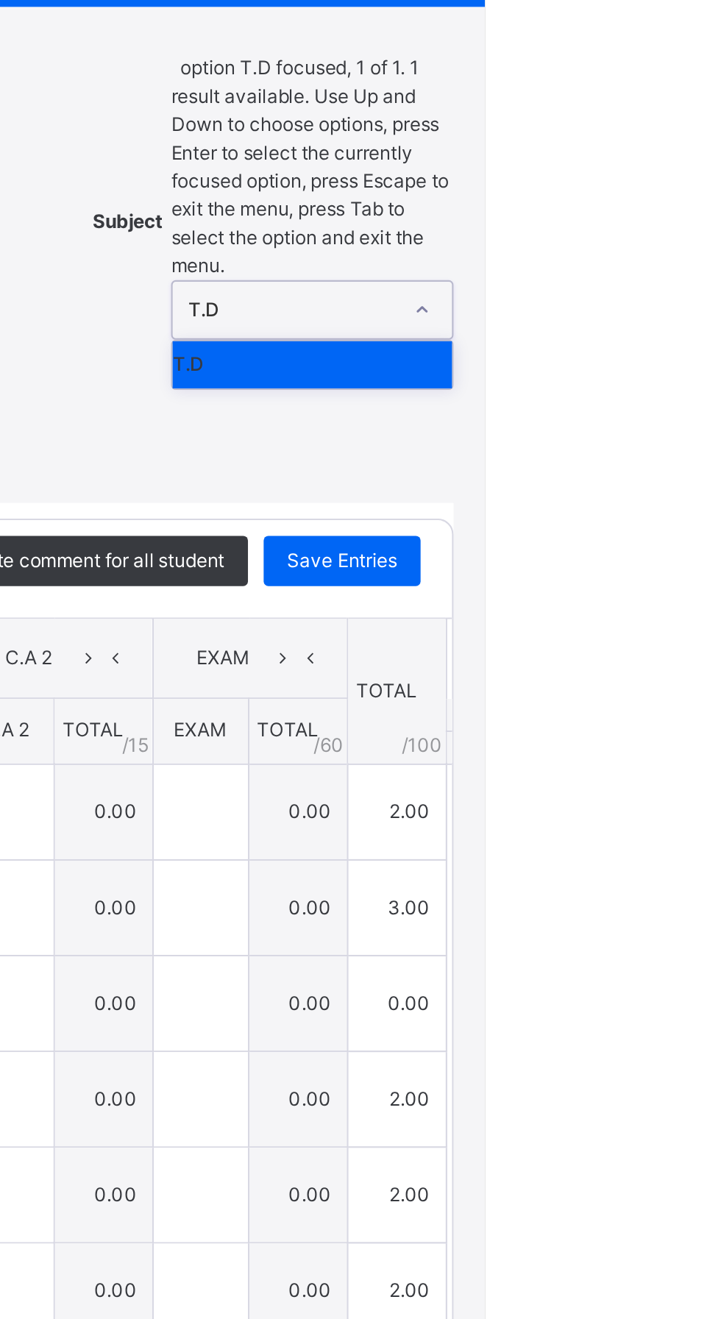
click at [706, 331] on div "×" at bounding box center [695, 321] width 22 height 20
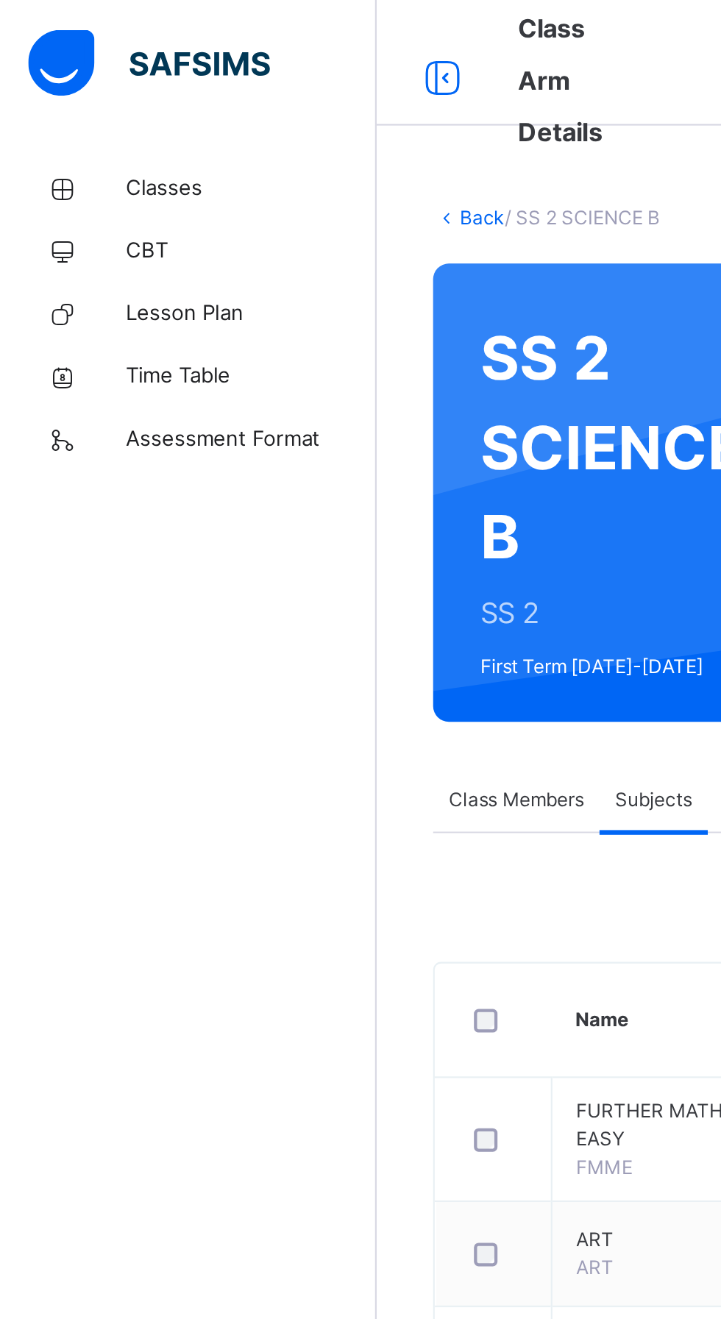
click at [77, 74] on link "Classes" at bounding box center [88, 88] width 177 height 29
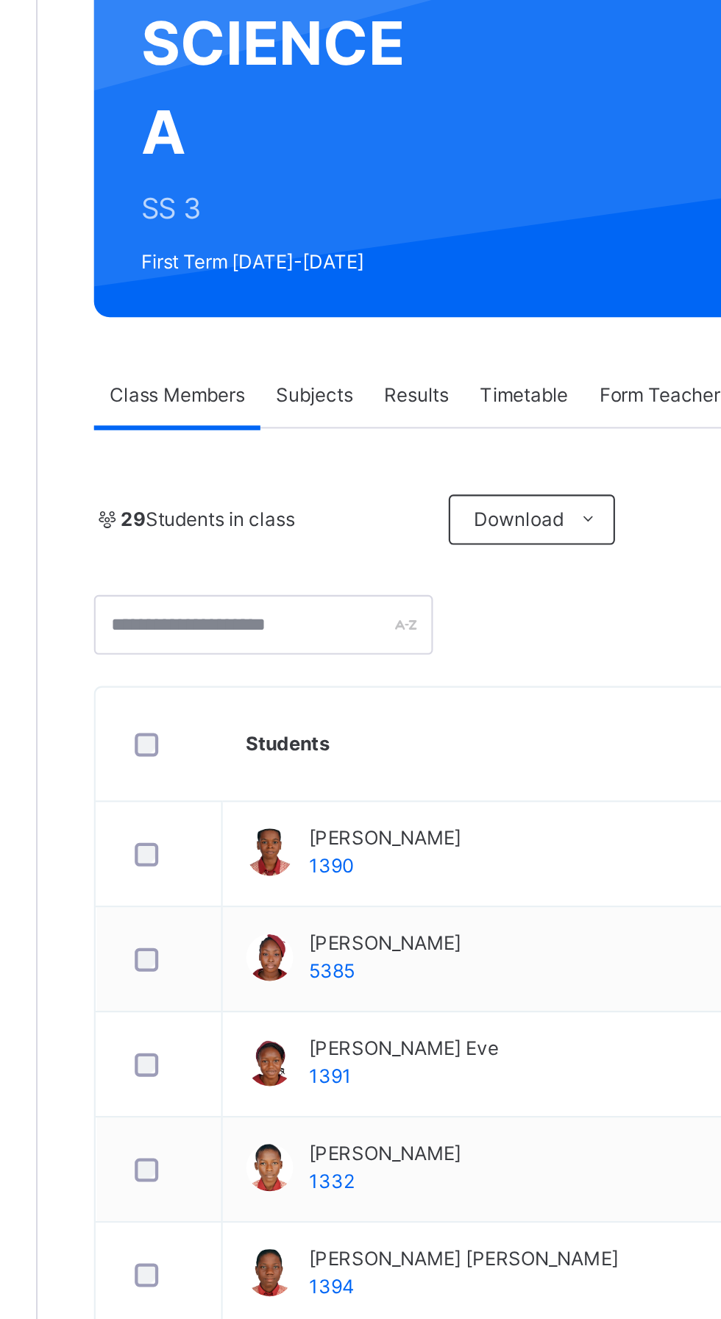
click at [307, 371] on span "Subjects" at bounding box center [306, 375] width 36 height 13
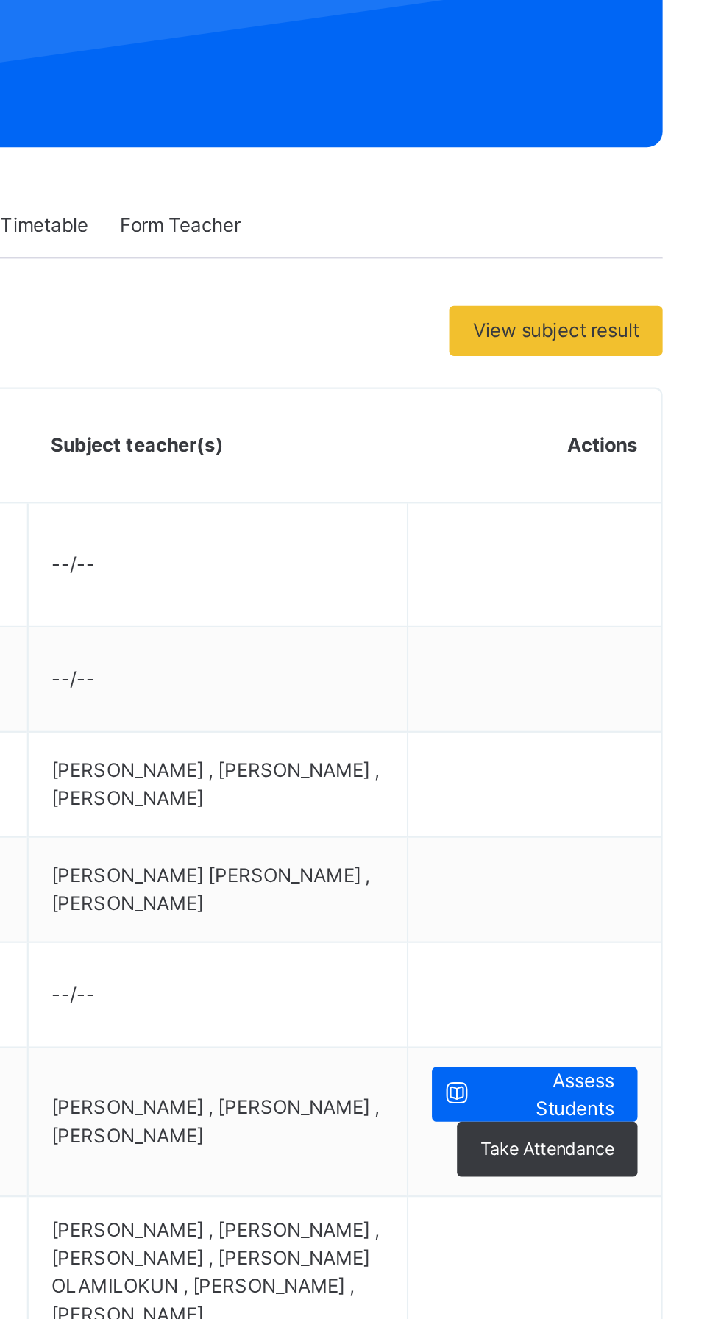
click at [645, 796] on span "Assess Students" at bounding box center [641, 782] width 62 height 26
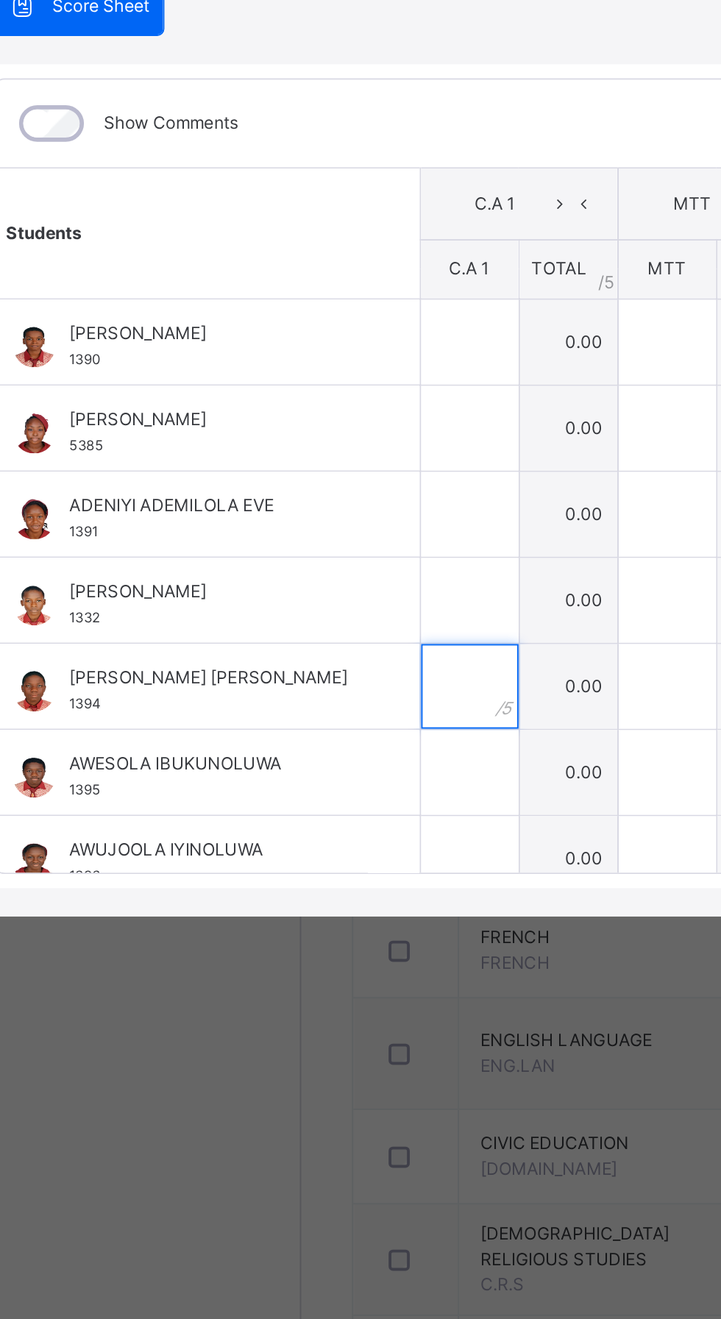
click at [290, 860] on input "text" at bounding box center [264, 838] width 51 height 44
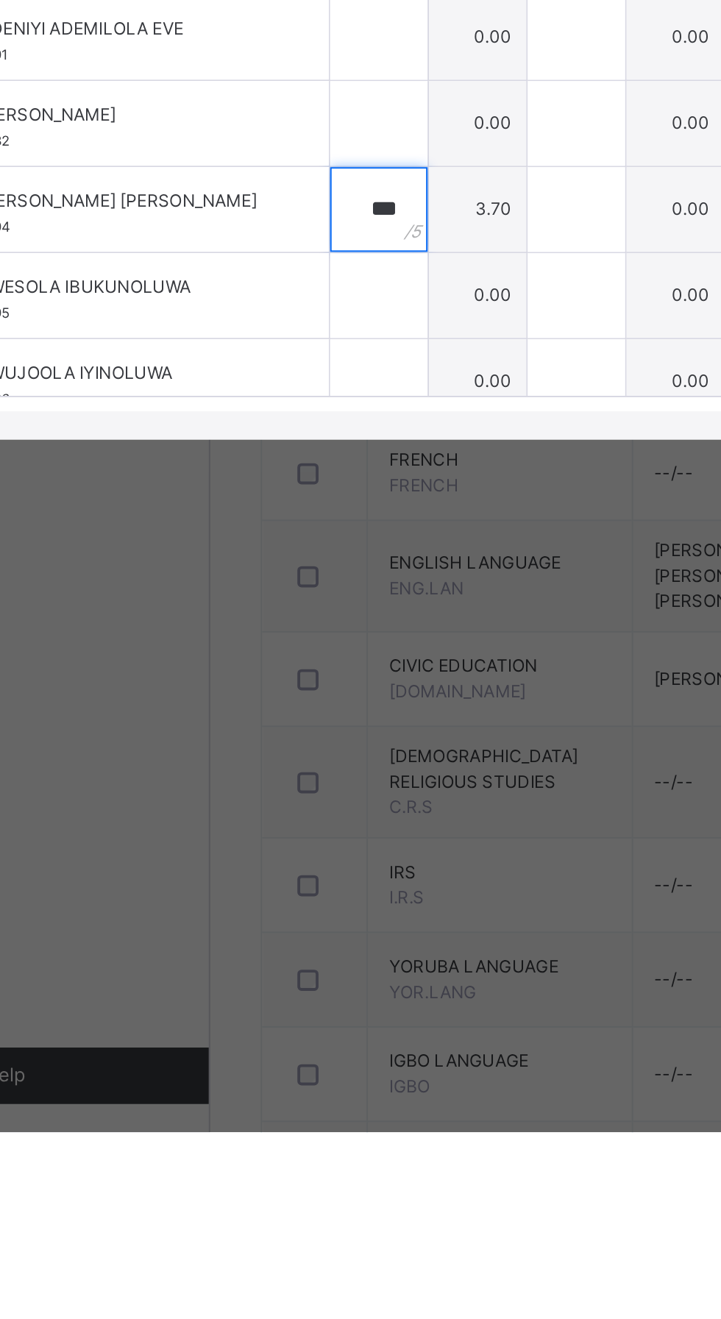
type input "***"
click at [290, 905] on input "text" at bounding box center [264, 883] width 51 height 44
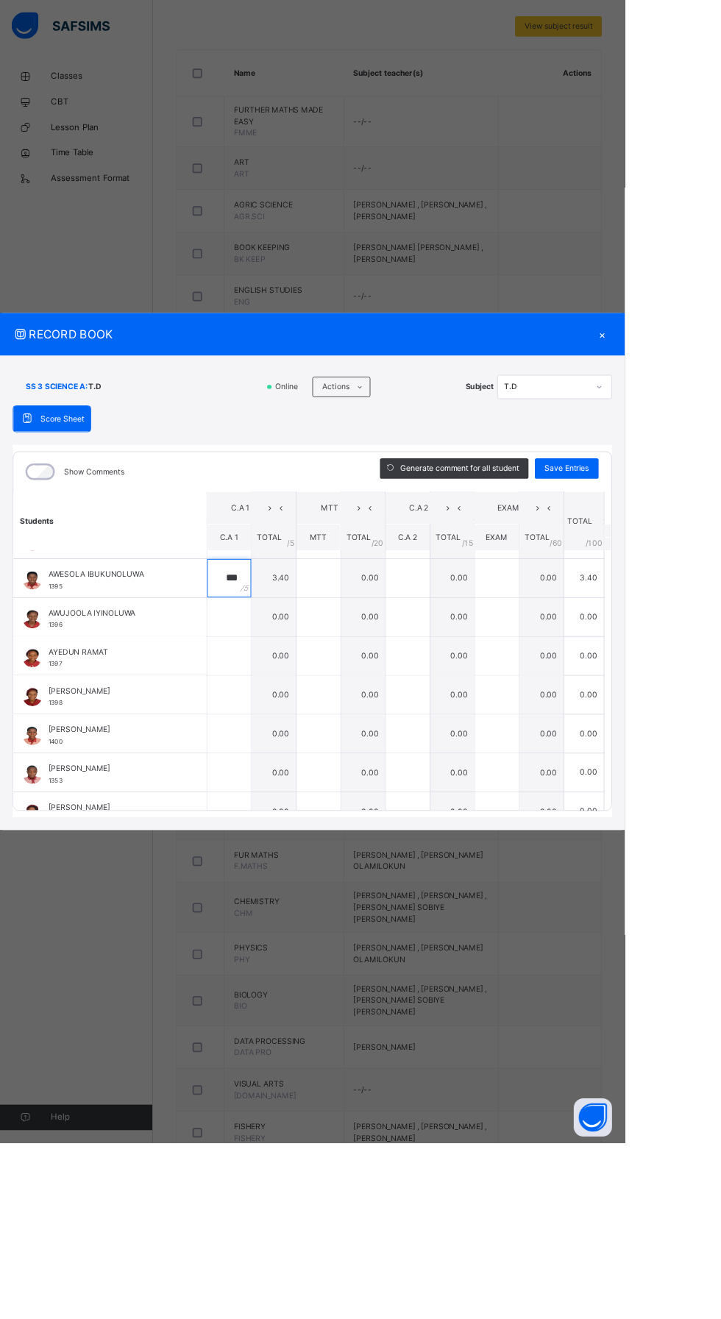
scroll to position [397, 0]
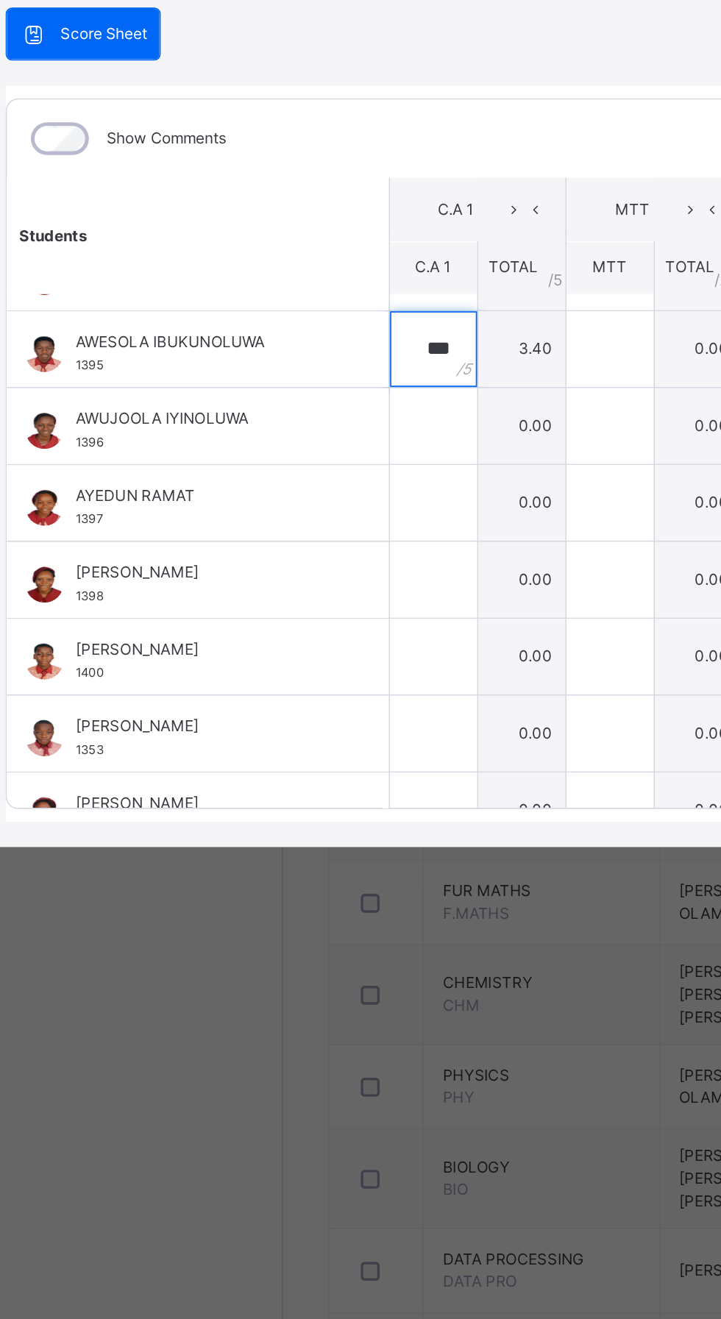
type input "***"
click at [290, 914] on input "text" at bounding box center [264, 891] width 51 height 44
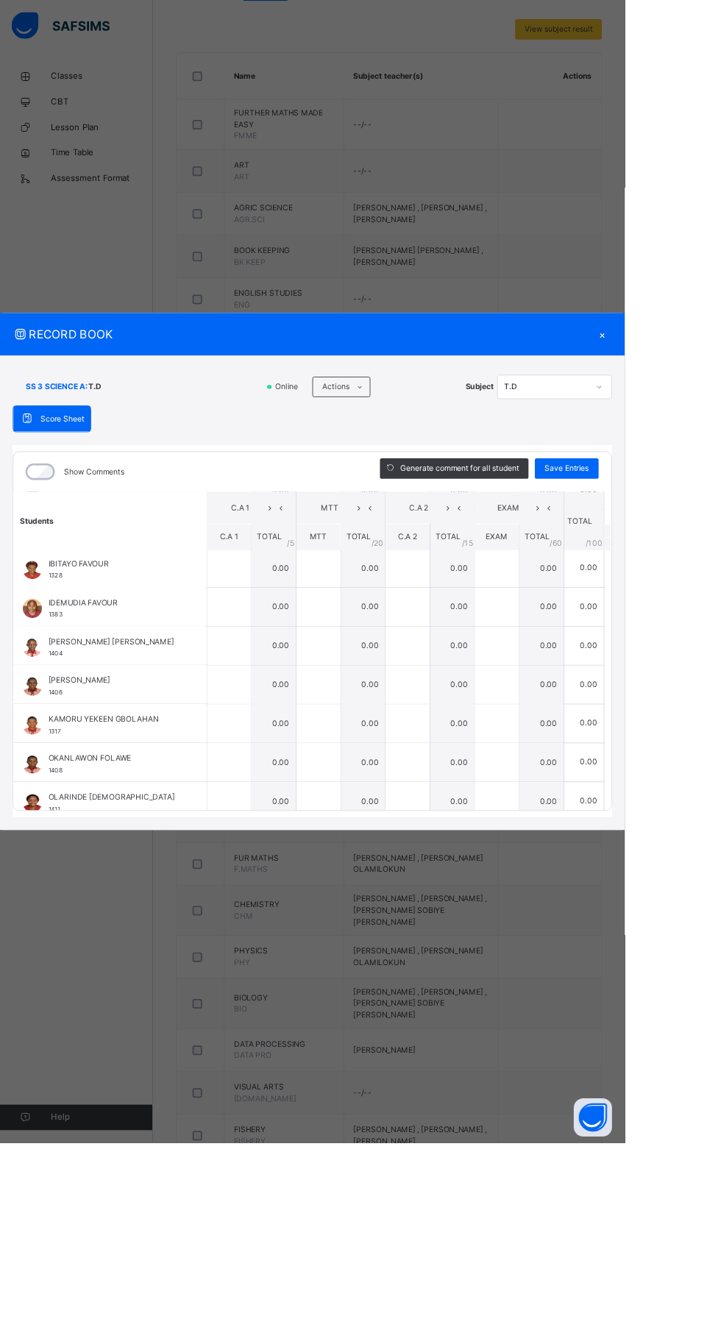
scroll to position [388, 0]
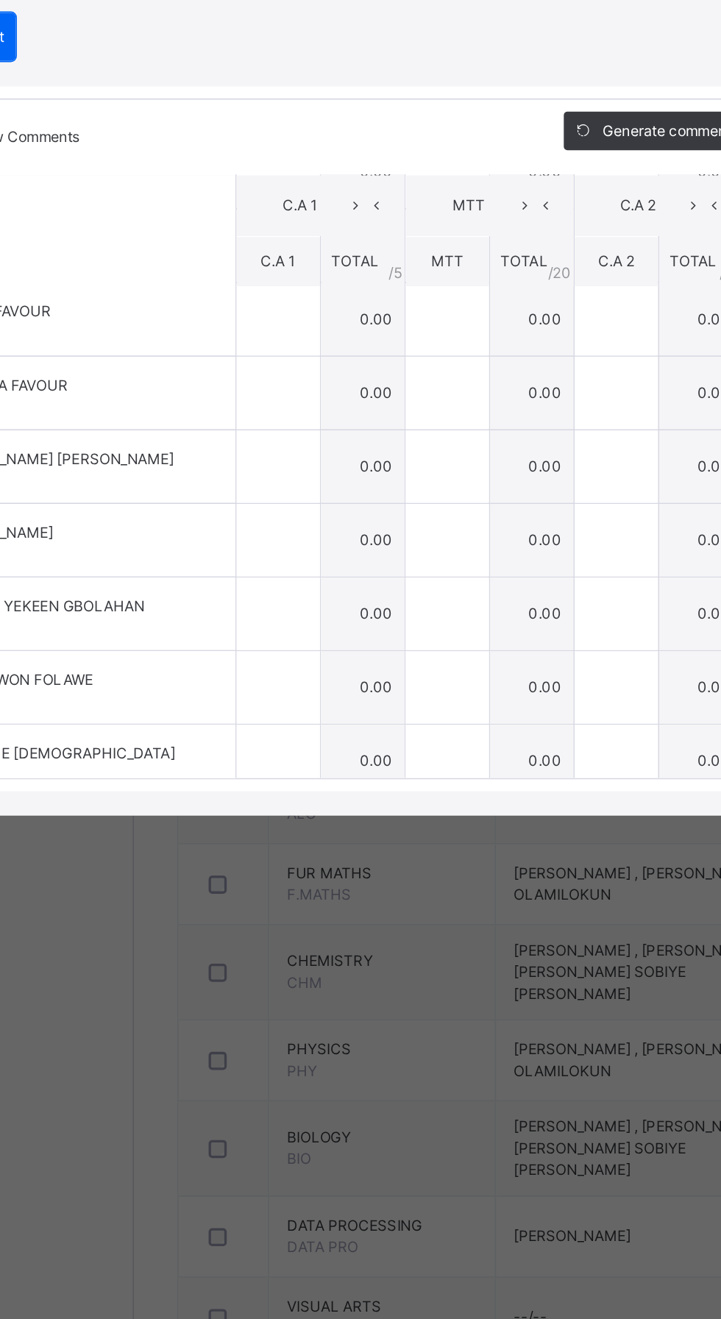
type input "***"
click at [427, 1200] on div "RECORD BOOK × SS 3 SCIENCE A : T.D Online Actions Download Empty Score Sheet Up…" at bounding box center [360, 659] width 721 height 1319
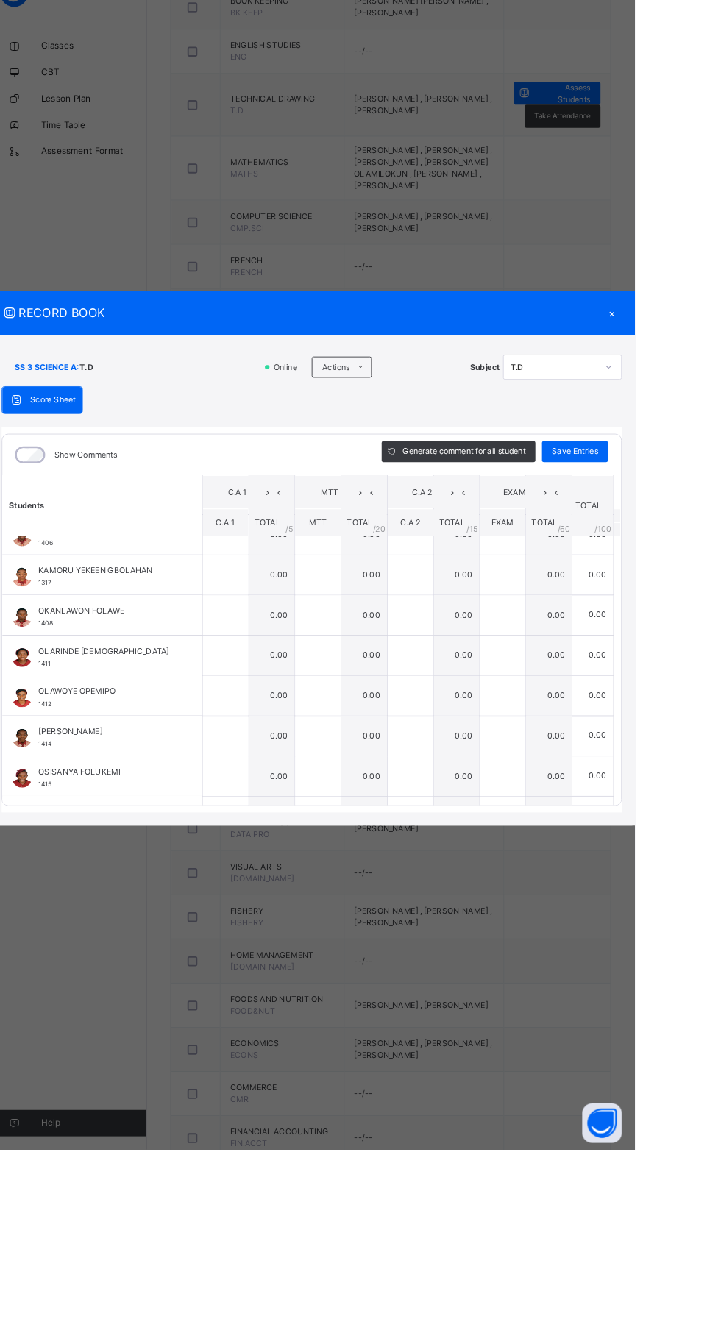
scroll to position [750, 0]
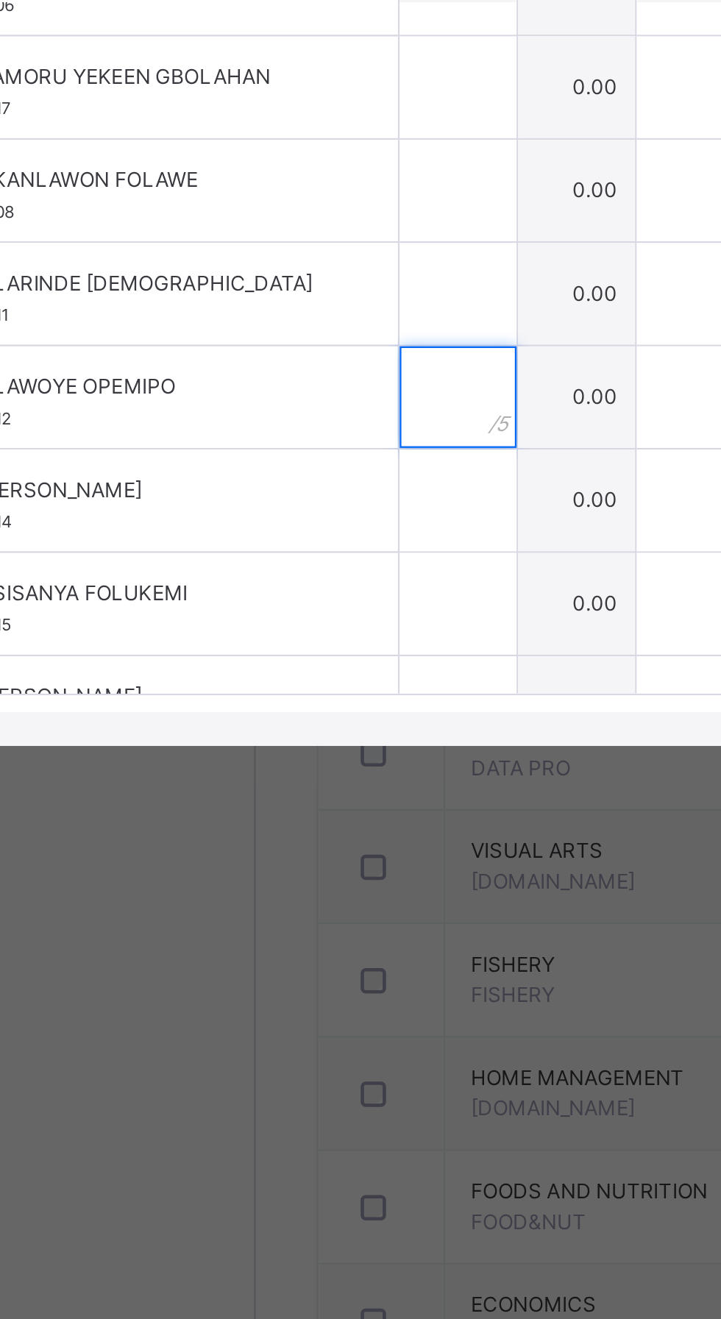
click at [290, 828] on input "text" at bounding box center [264, 806] width 51 height 44
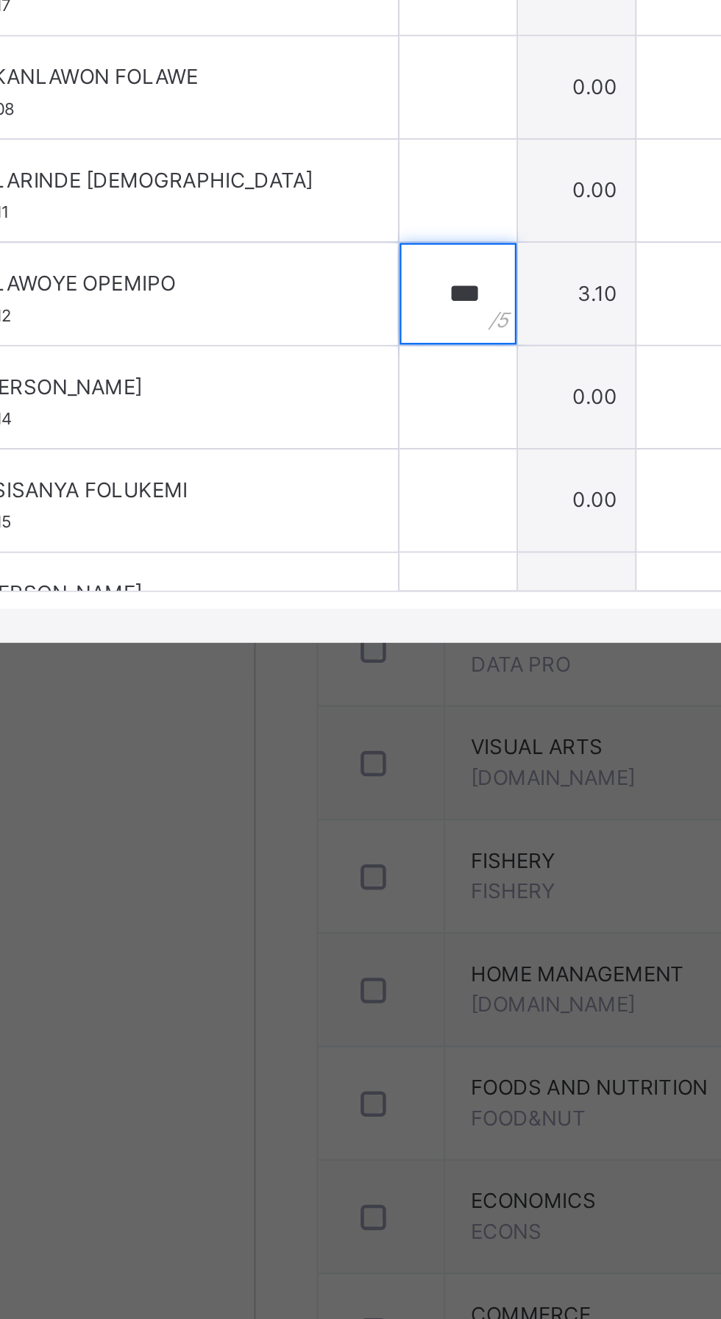
type input "***"
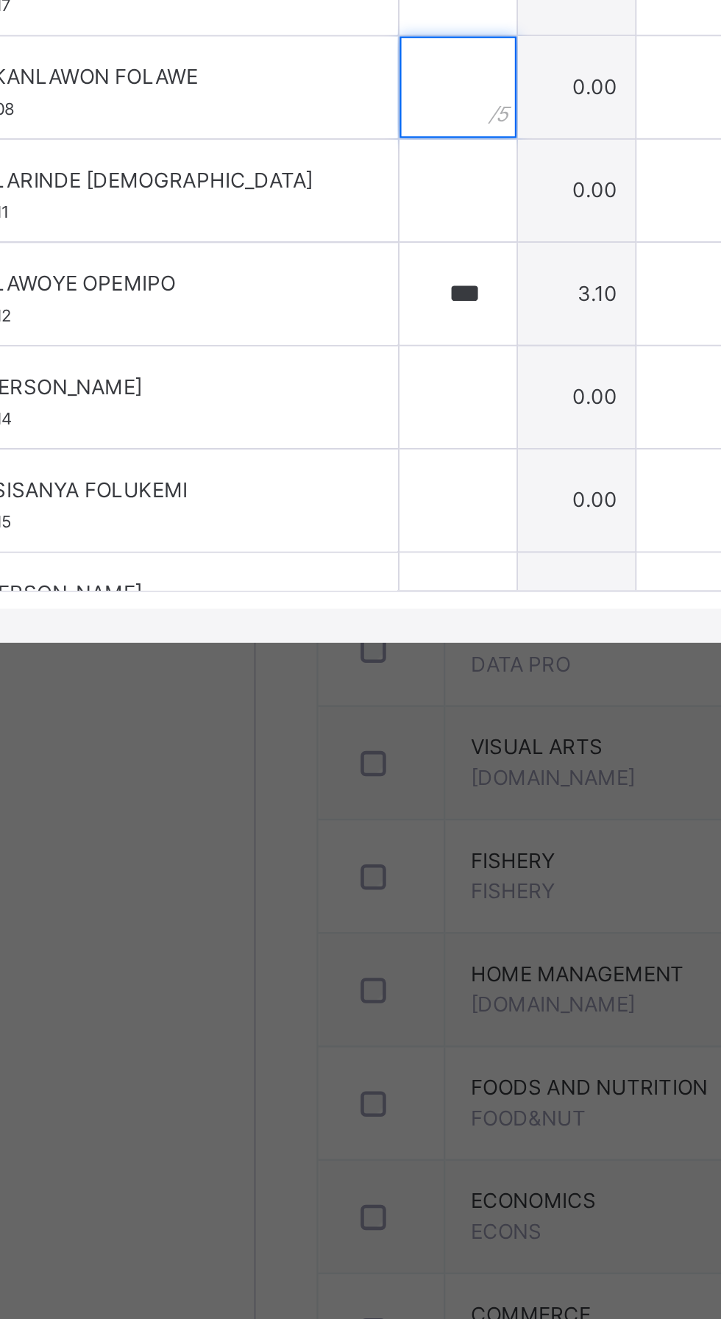
click at [290, 739] on input "text" at bounding box center [264, 716] width 51 height 44
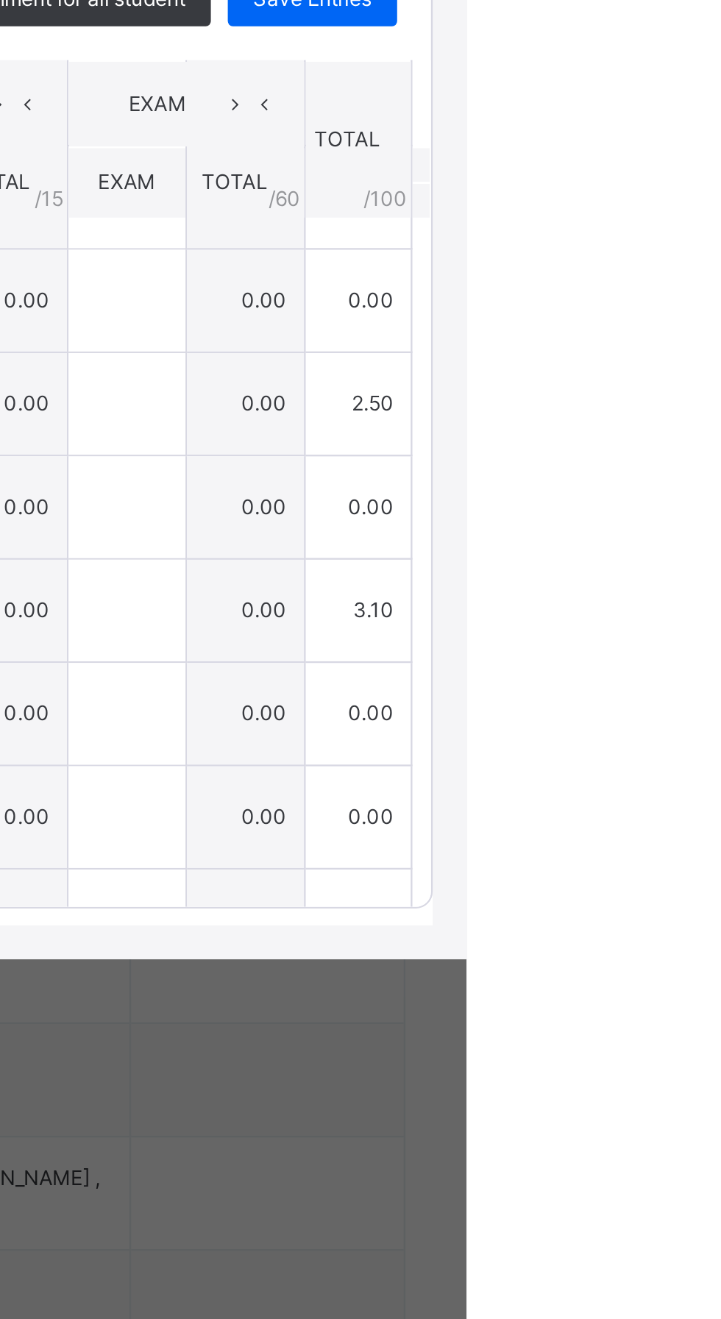
type input "***"
click at [680, 547] on span "Save Entries" at bounding box center [653, 540] width 51 height 13
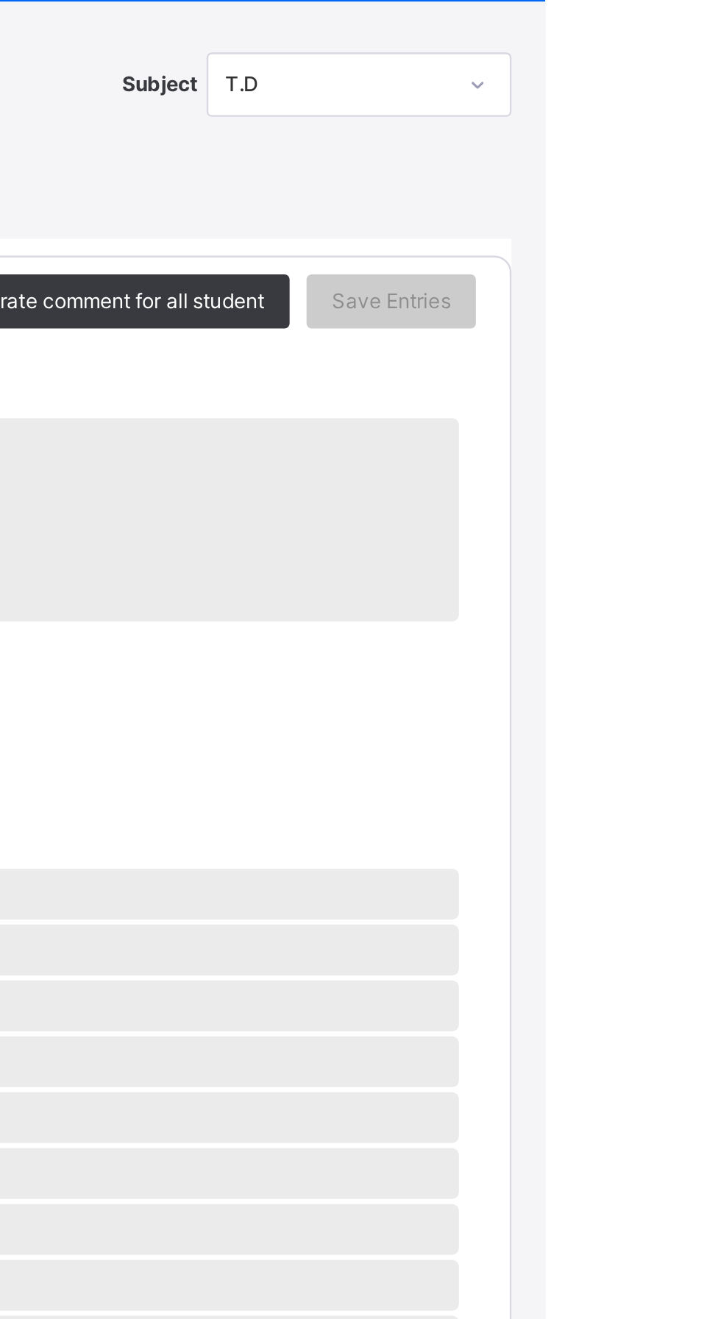
scroll to position [0, 0]
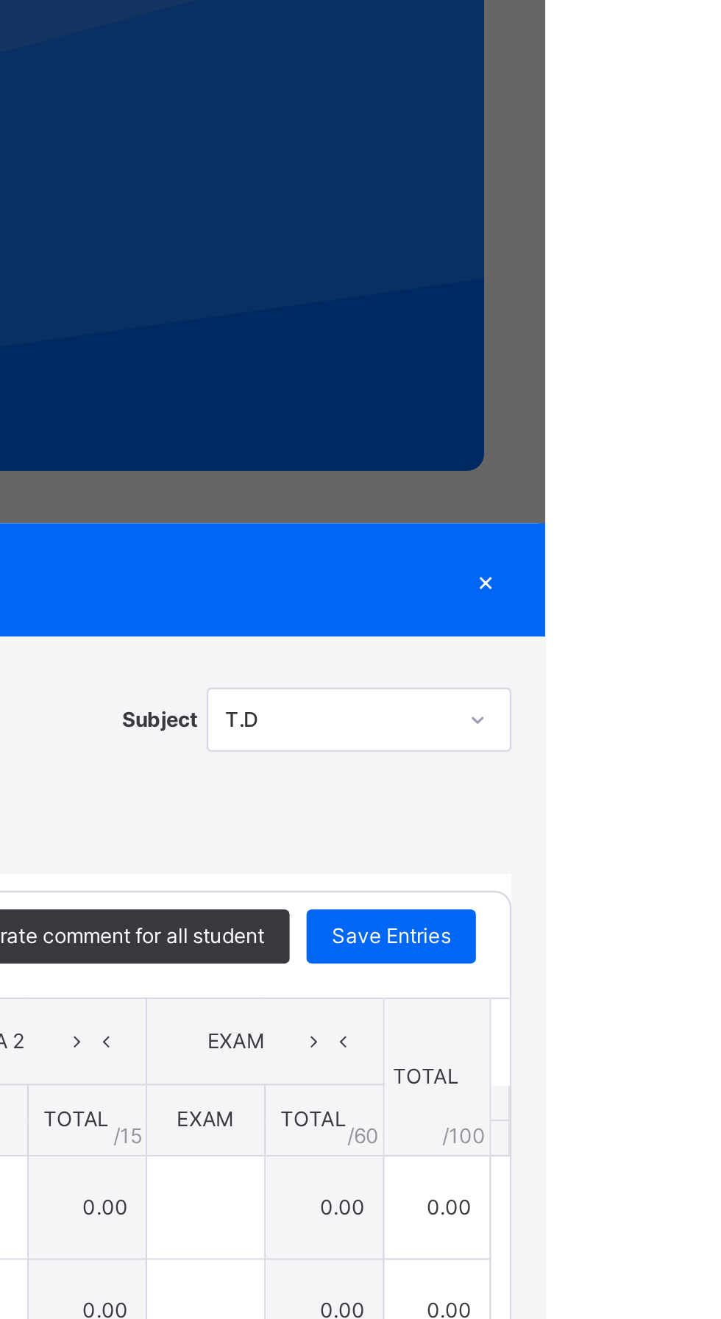
type input "***"
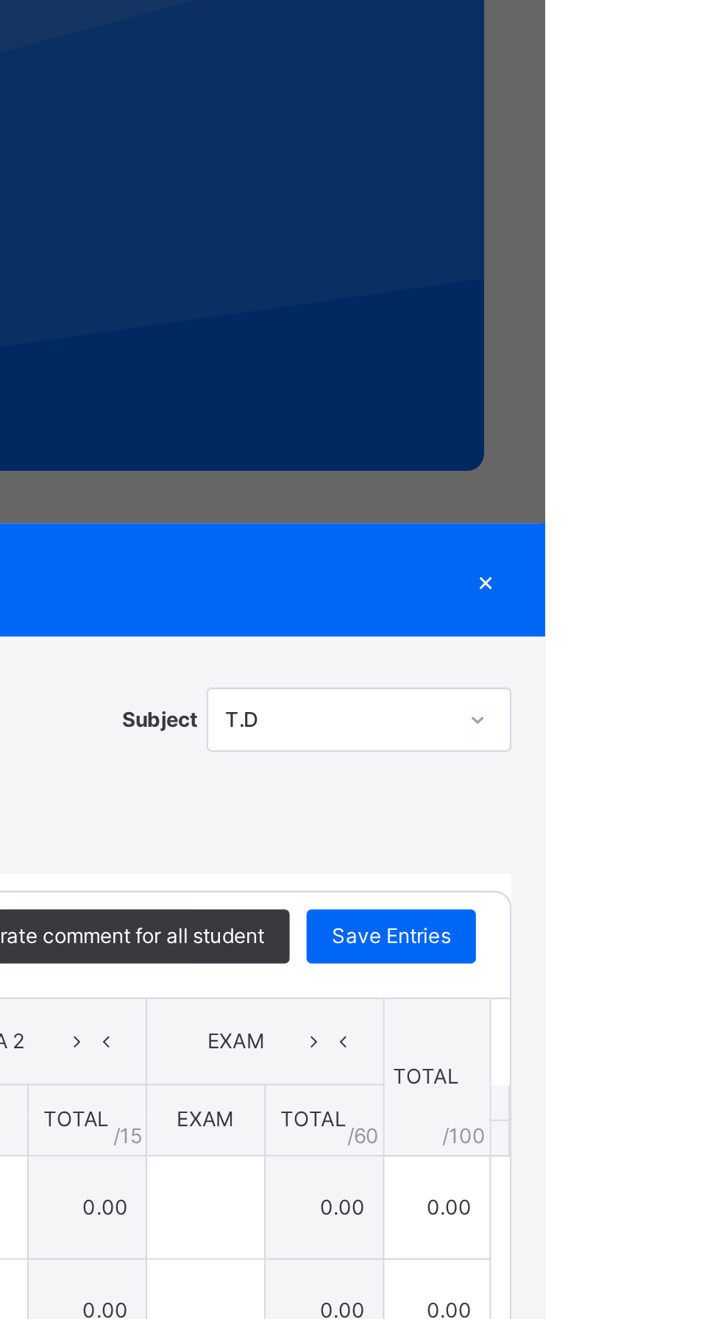
click at [680, 552] on div "Save Entries" at bounding box center [654, 541] width 74 height 24
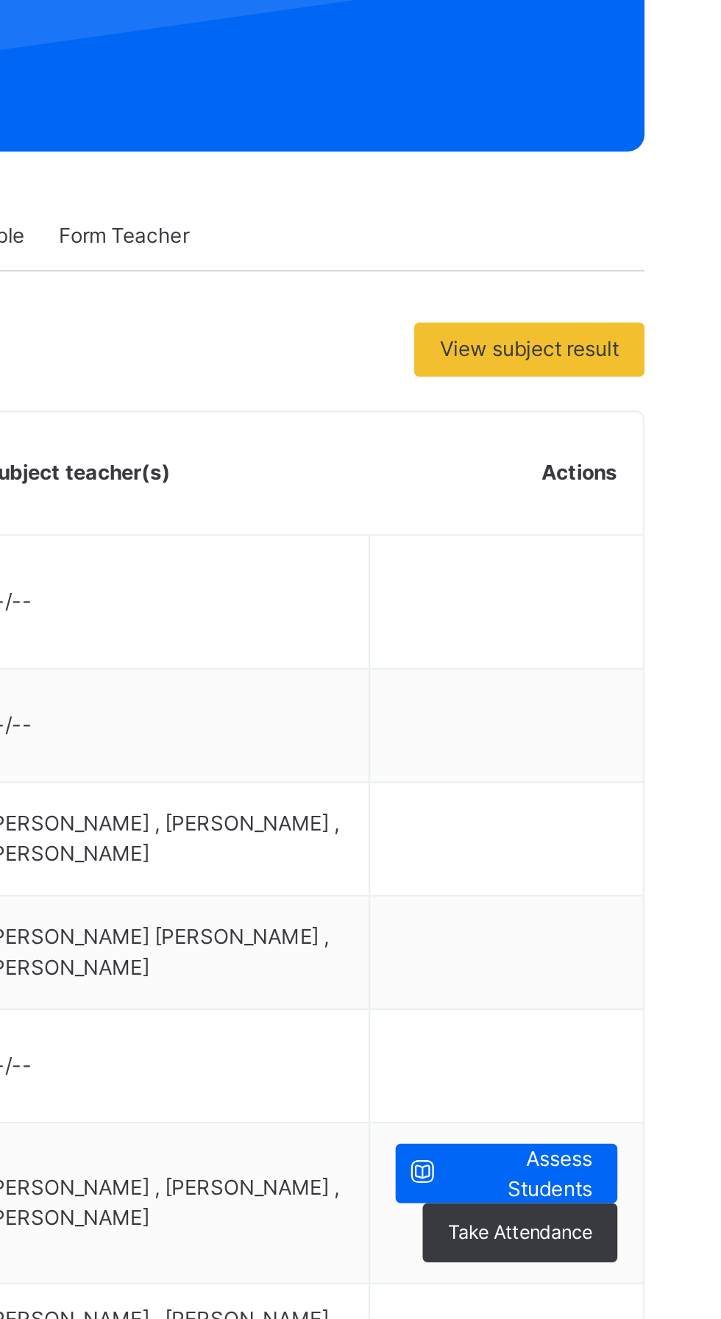
click at [633, 789] on span "Assess Students" at bounding box center [641, 782] width 62 height 26
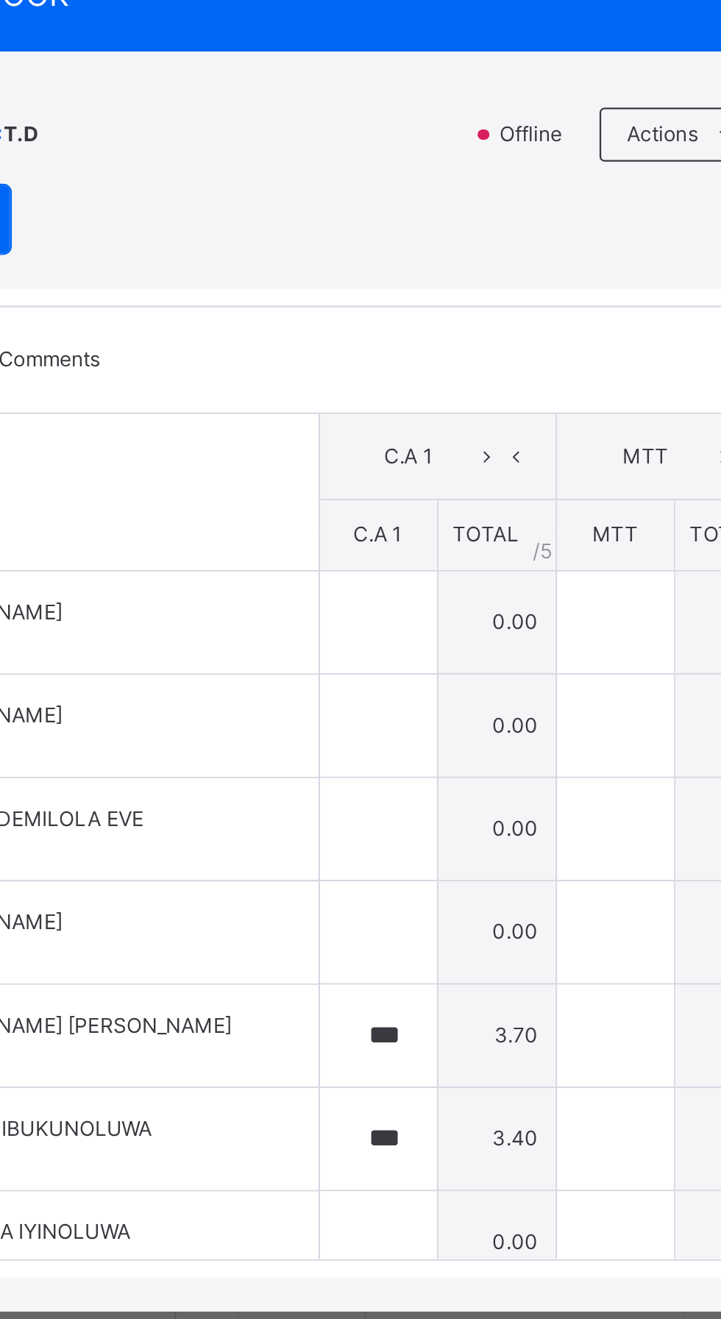
click at [704, 458] on div at bounding box center [691, 447] width 25 height 24
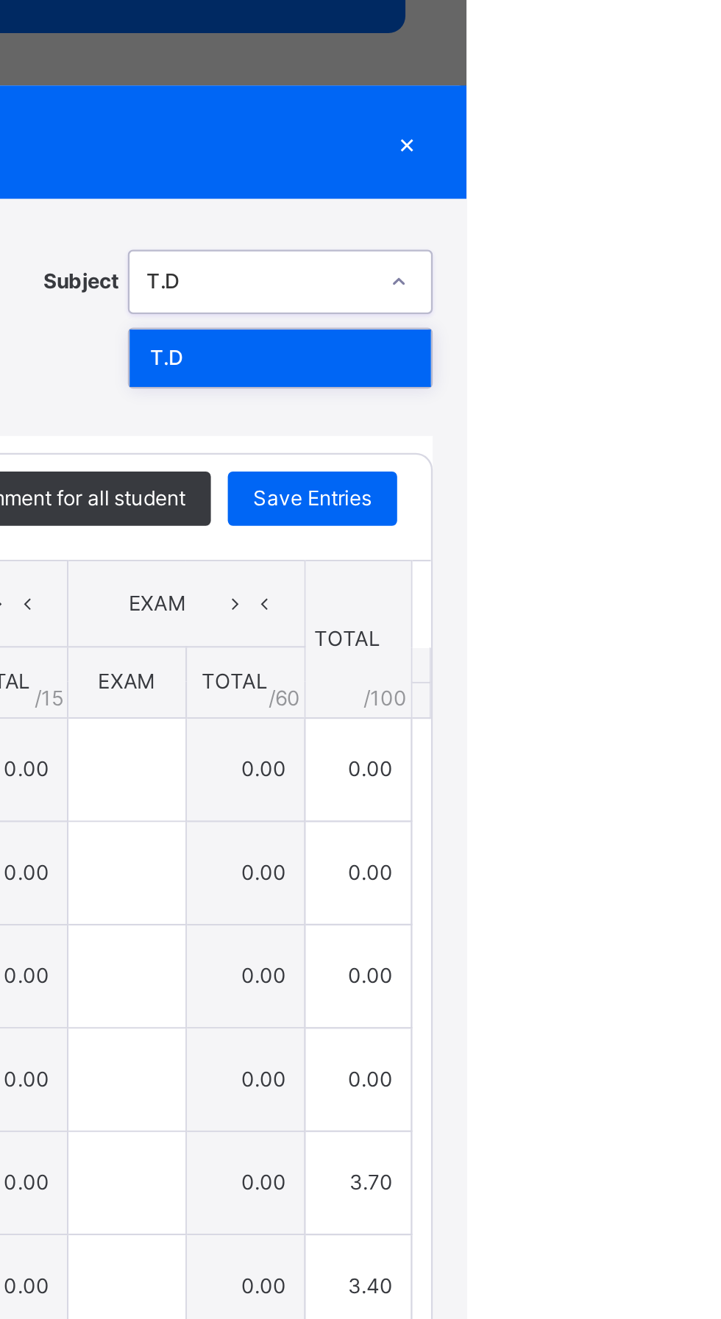
click at [704, 458] on div at bounding box center [691, 447] width 25 height 24
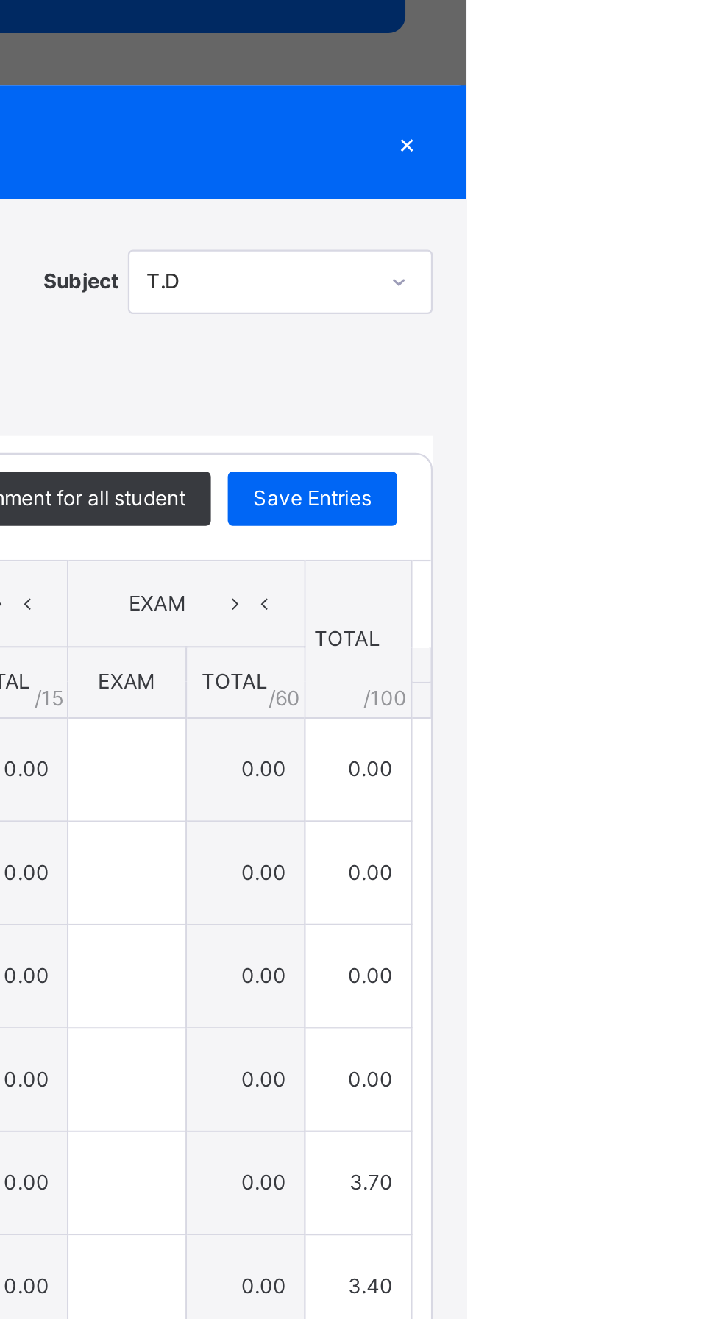
click at [706, 396] on div "×" at bounding box center [695, 386] width 22 height 20
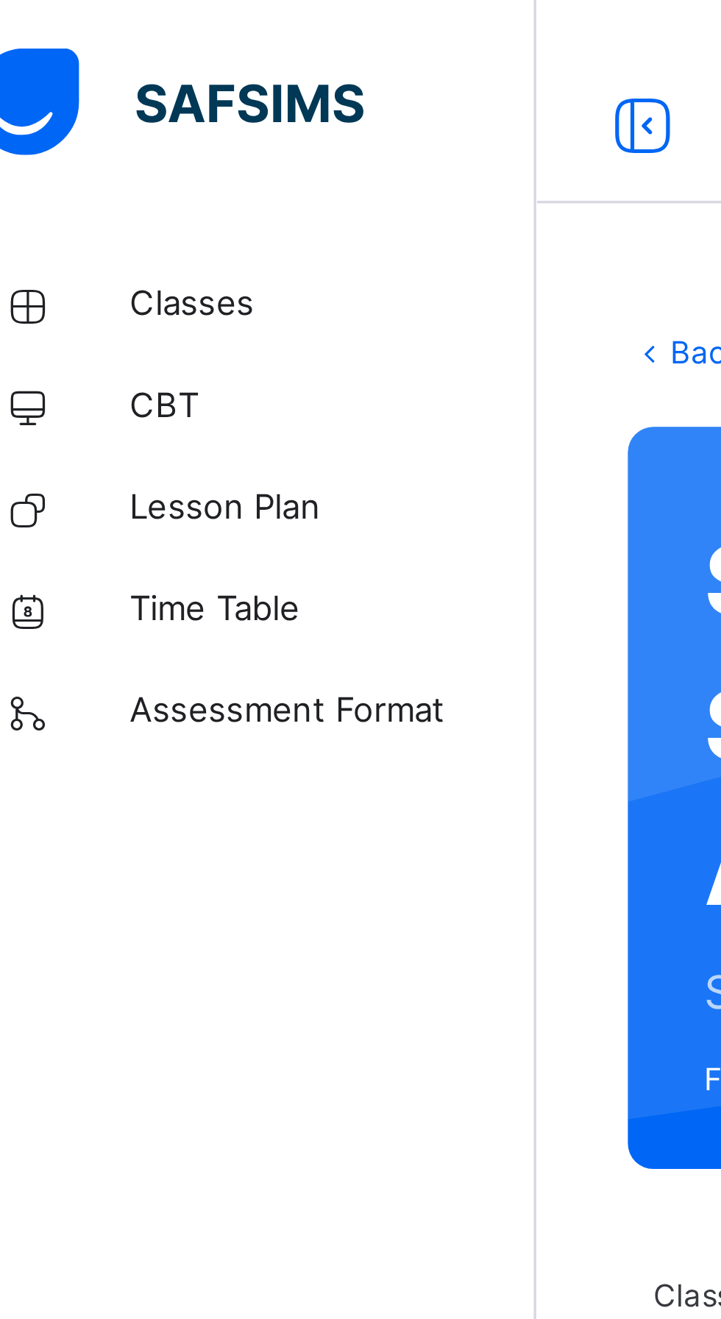
click at [78, 84] on span "Classes" at bounding box center [118, 88] width 118 height 15
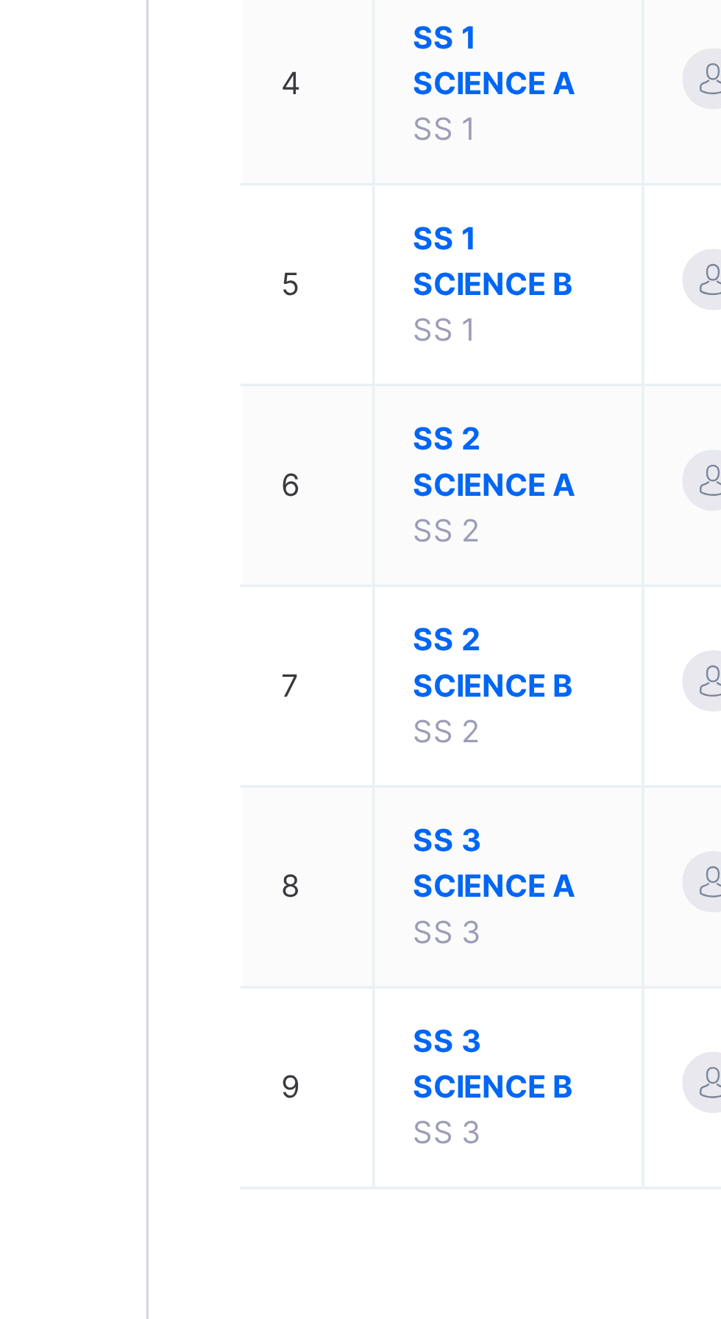
click at [274, 705] on span "SS 3 SCIENCE B" at bounding box center [280, 697] width 55 height 26
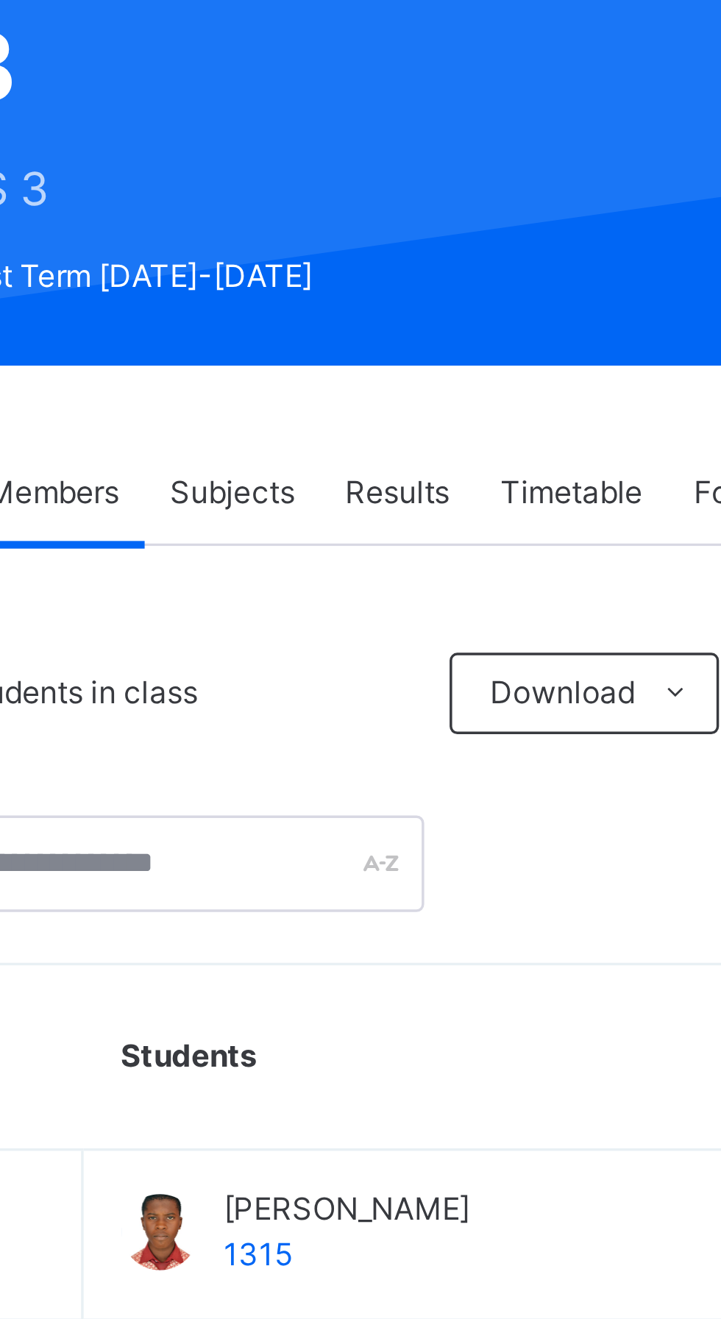
click at [313, 377] on span "Subjects" at bounding box center [306, 375] width 36 height 13
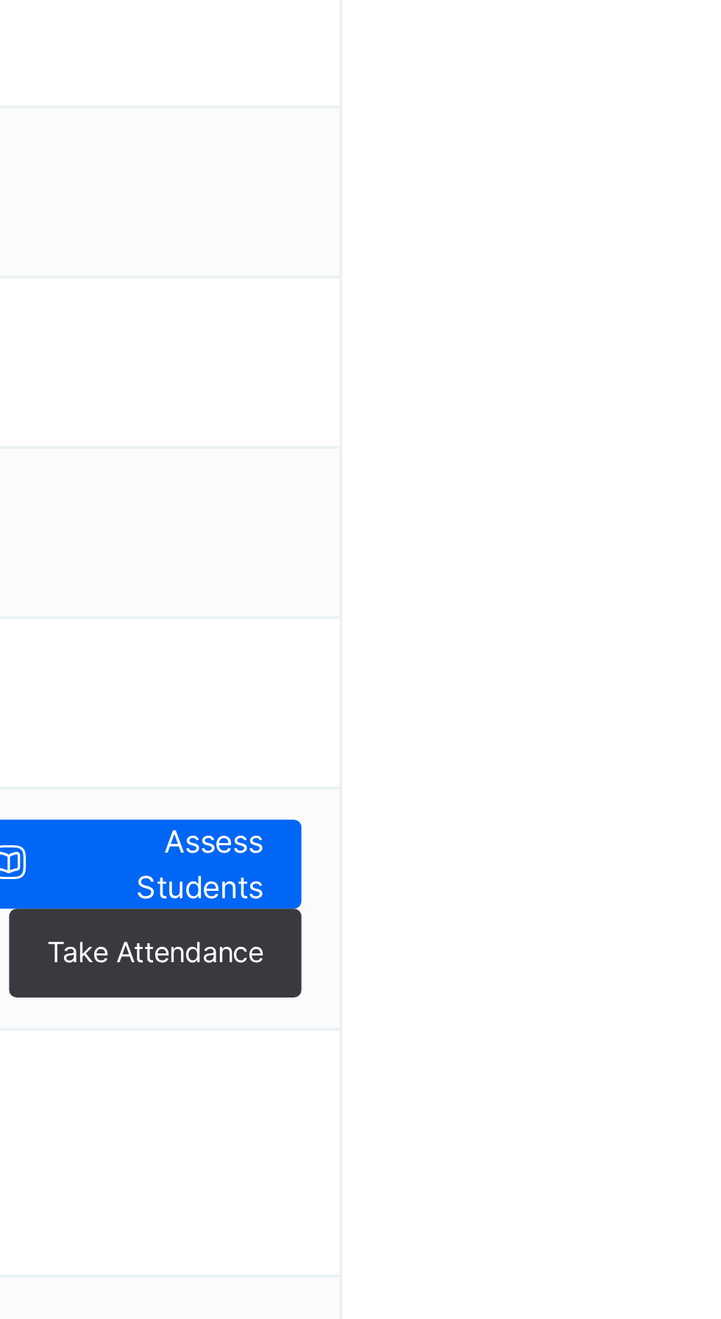
click at [650, 780] on span "Assess Students" at bounding box center [641, 782] width 62 height 26
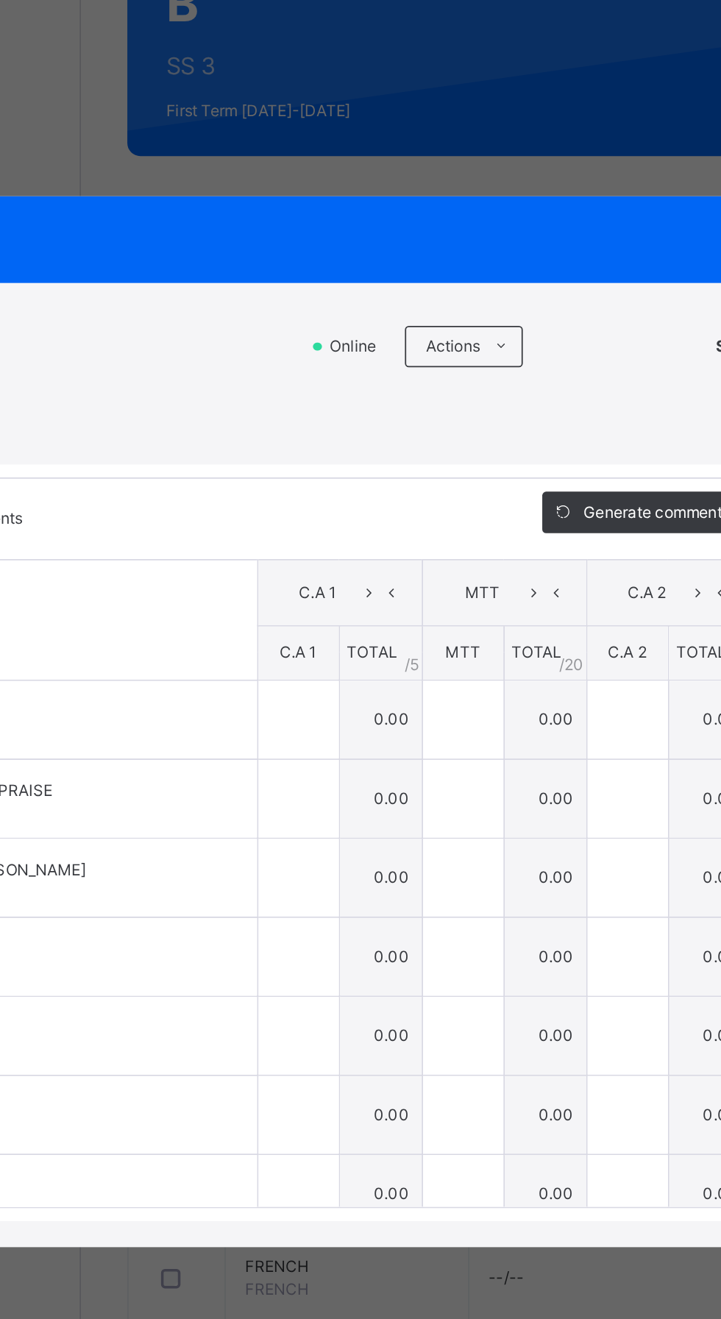
scroll to position [4, 0]
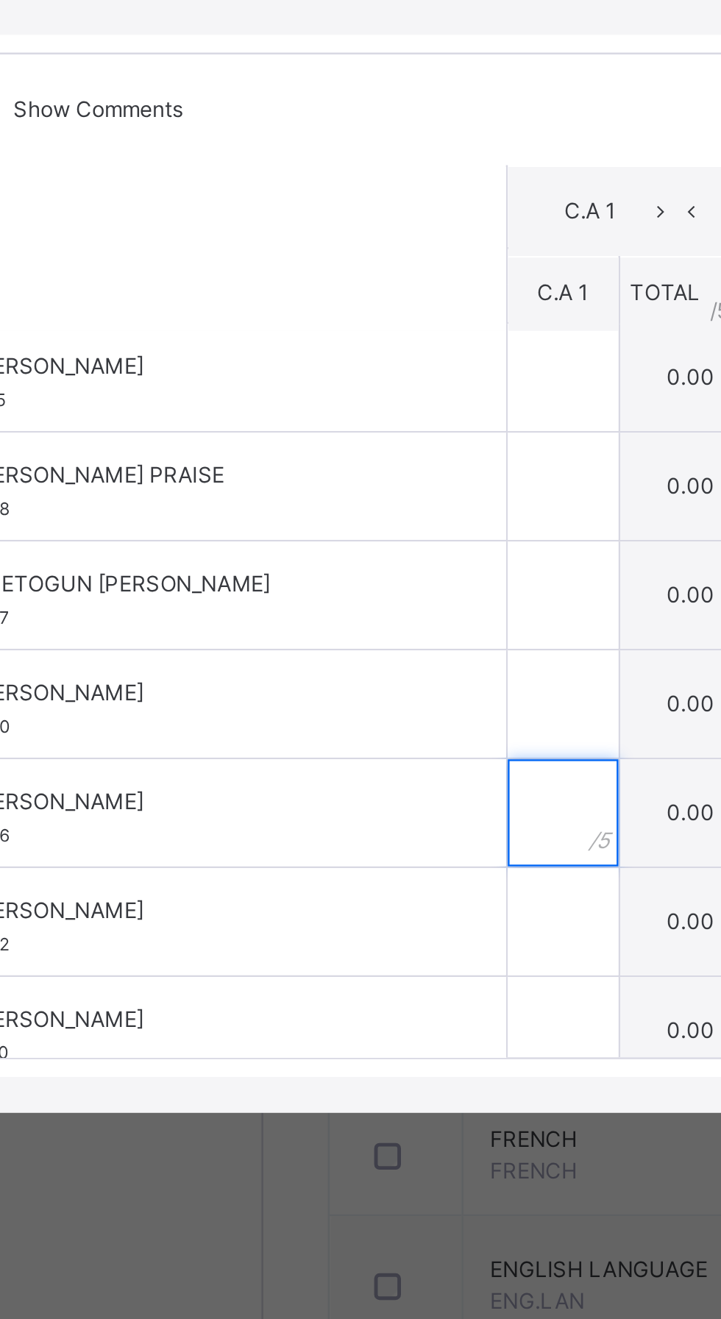
click at [323, 856] on input "text" at bounding box center [300, 834] width 46 height 44
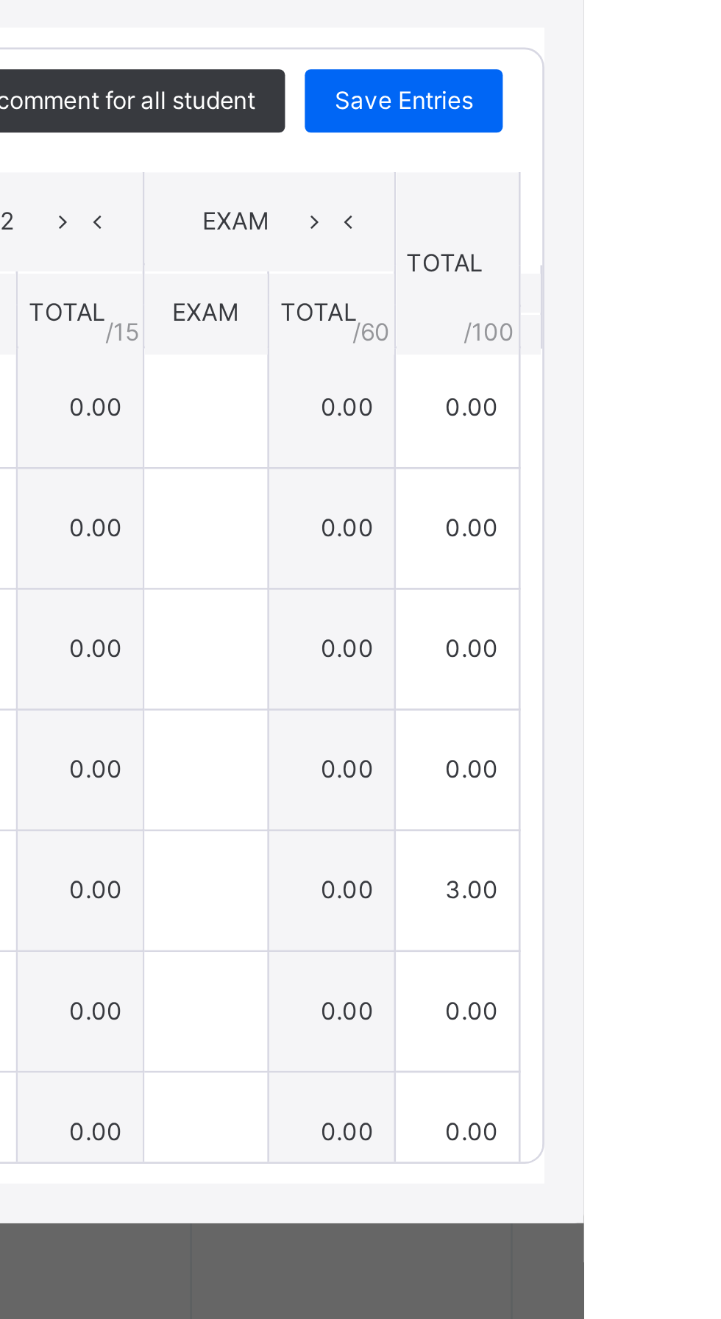
type input "*"
click at [680, 547] on span "Save Entries" at bounding box center [653, 540] width 51 height 13
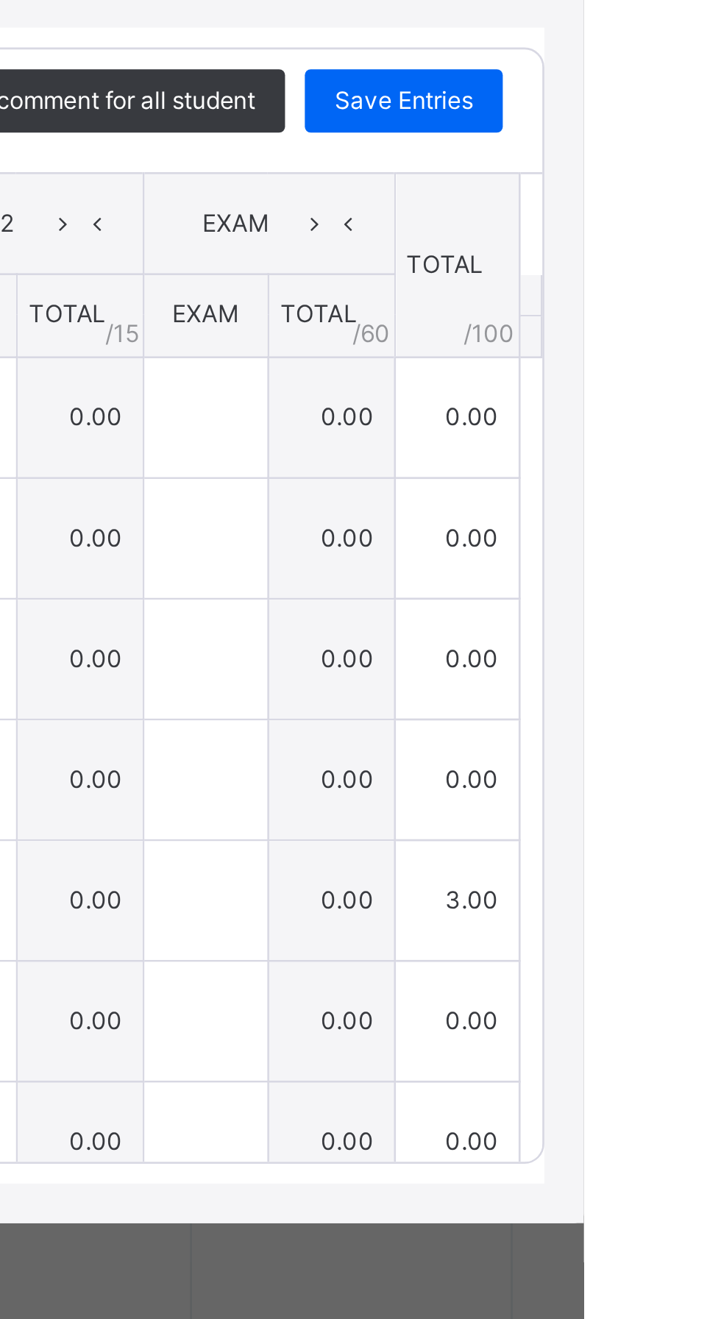
type input "*"
